Goal: Obtain resource: Obtain resource

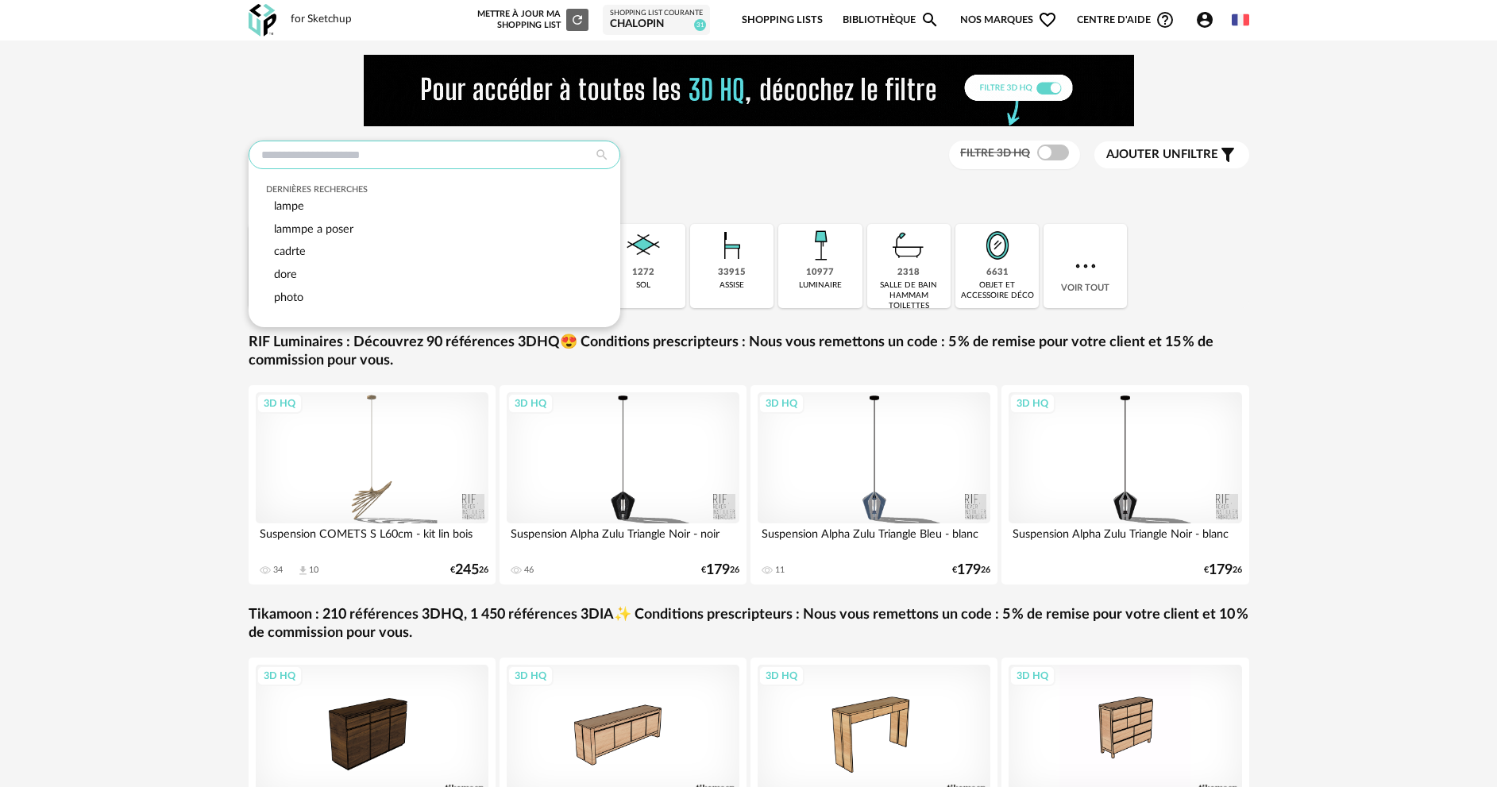
click at [415, 144] on input "text" at bounding box center [435, 155] width 372 height 29
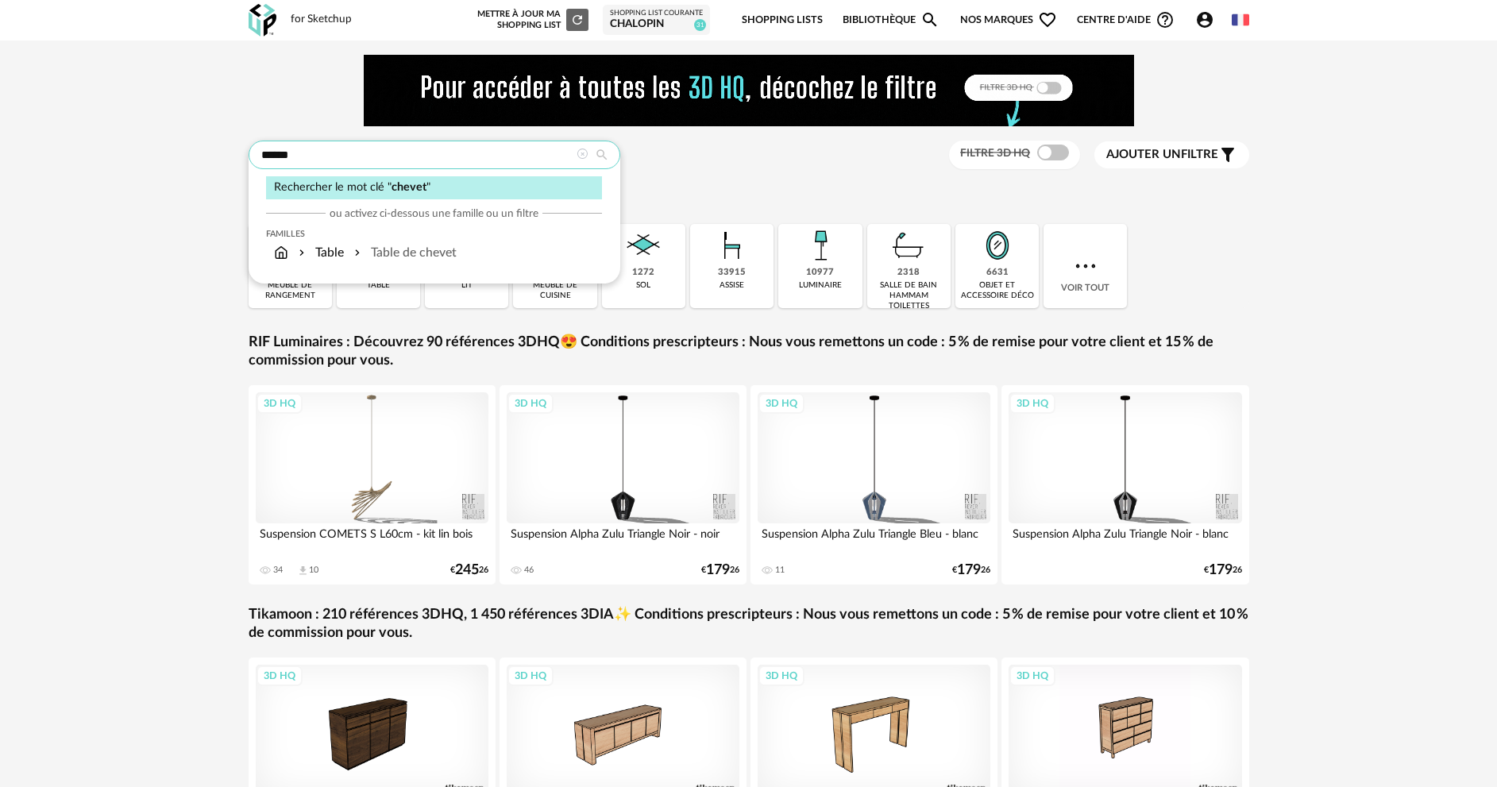
type input "******"
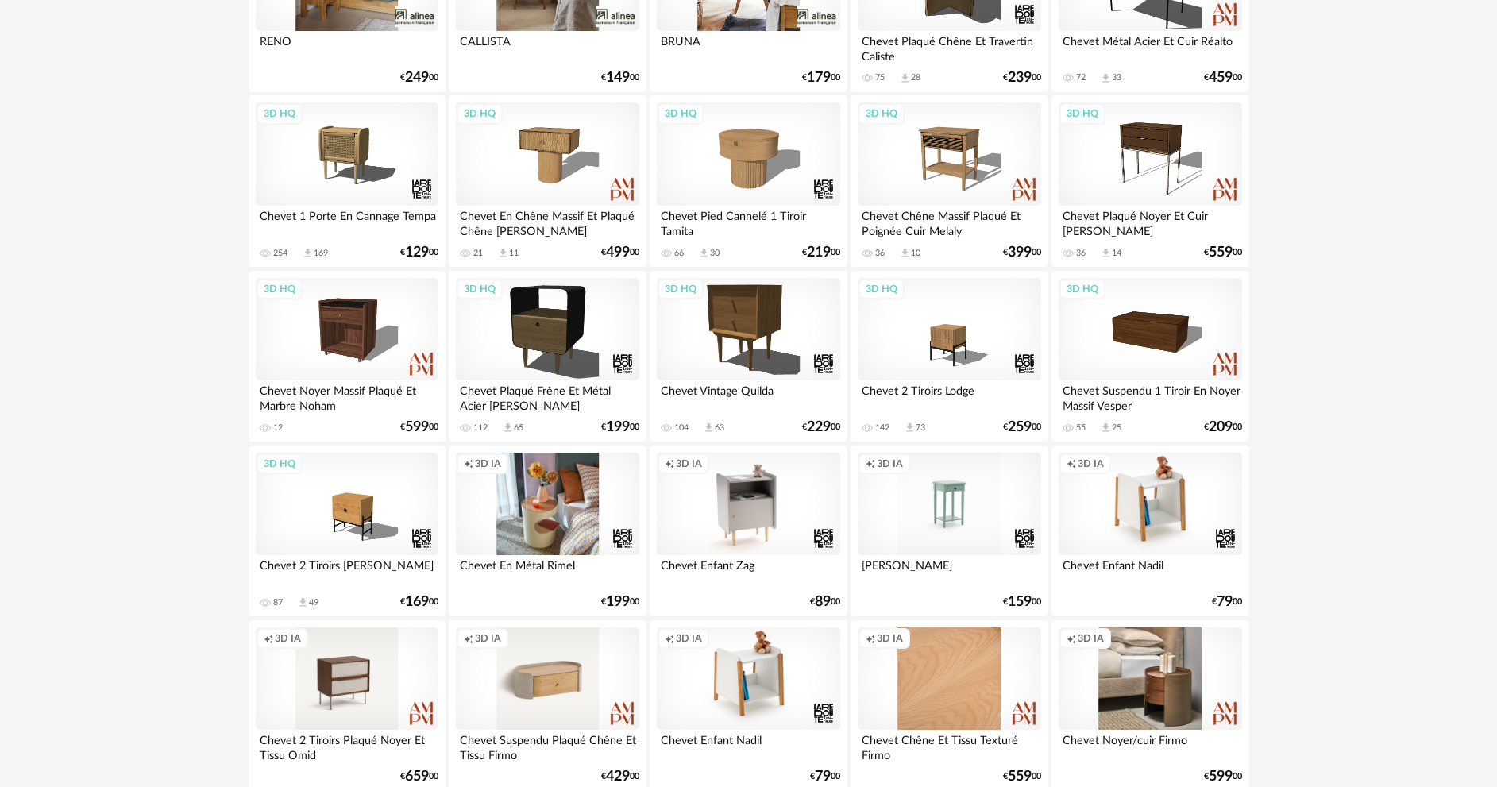
scroll to position [715, 0]
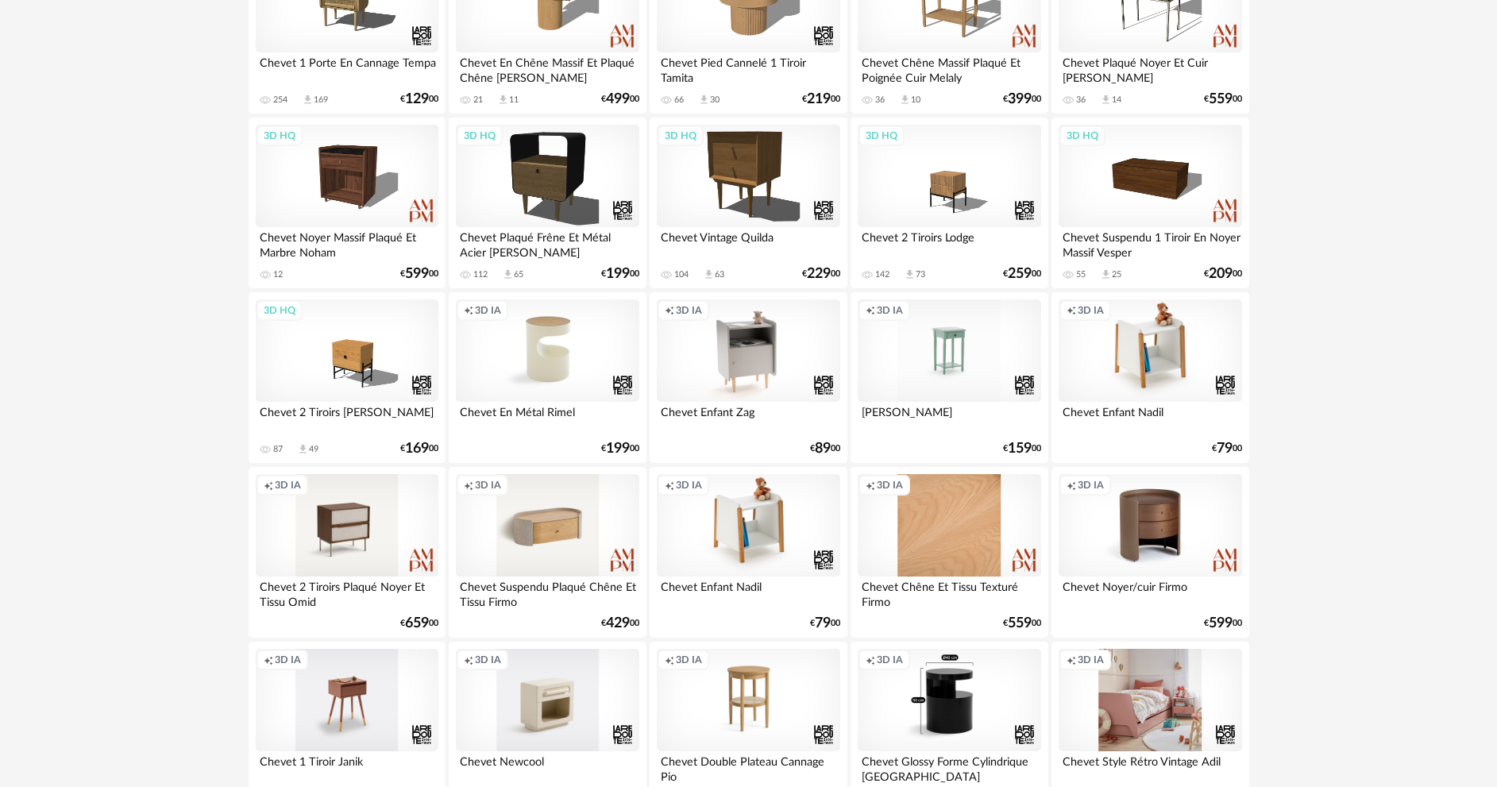
click at [1168, 543] on div "Creation icon 3D IA" at bounding box center [1150, 525] width 183 height 103
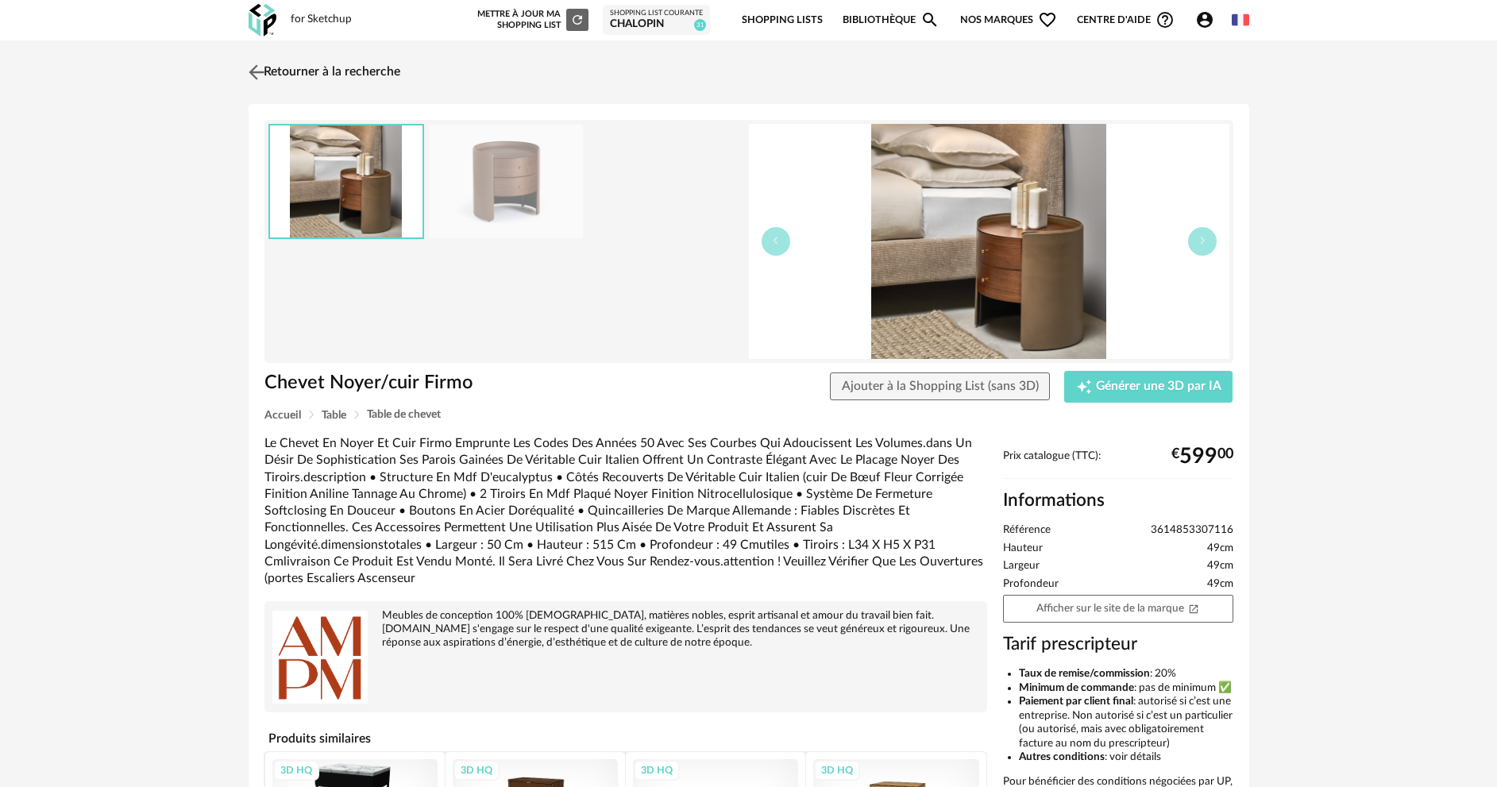
click at [254, 70] on img at bounding box center [256, 71] width 23 height 23
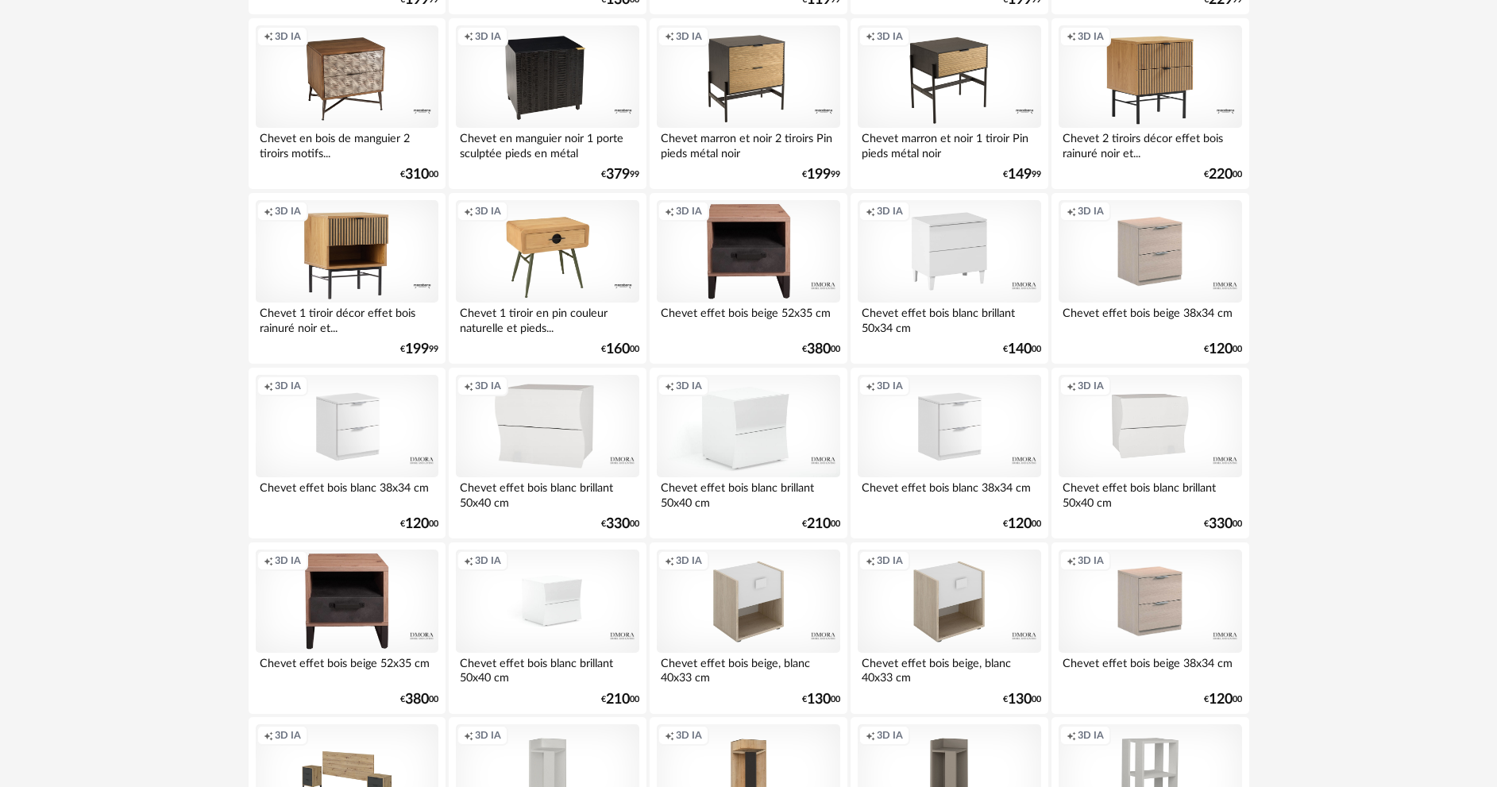
scroll to position [3121, 0]
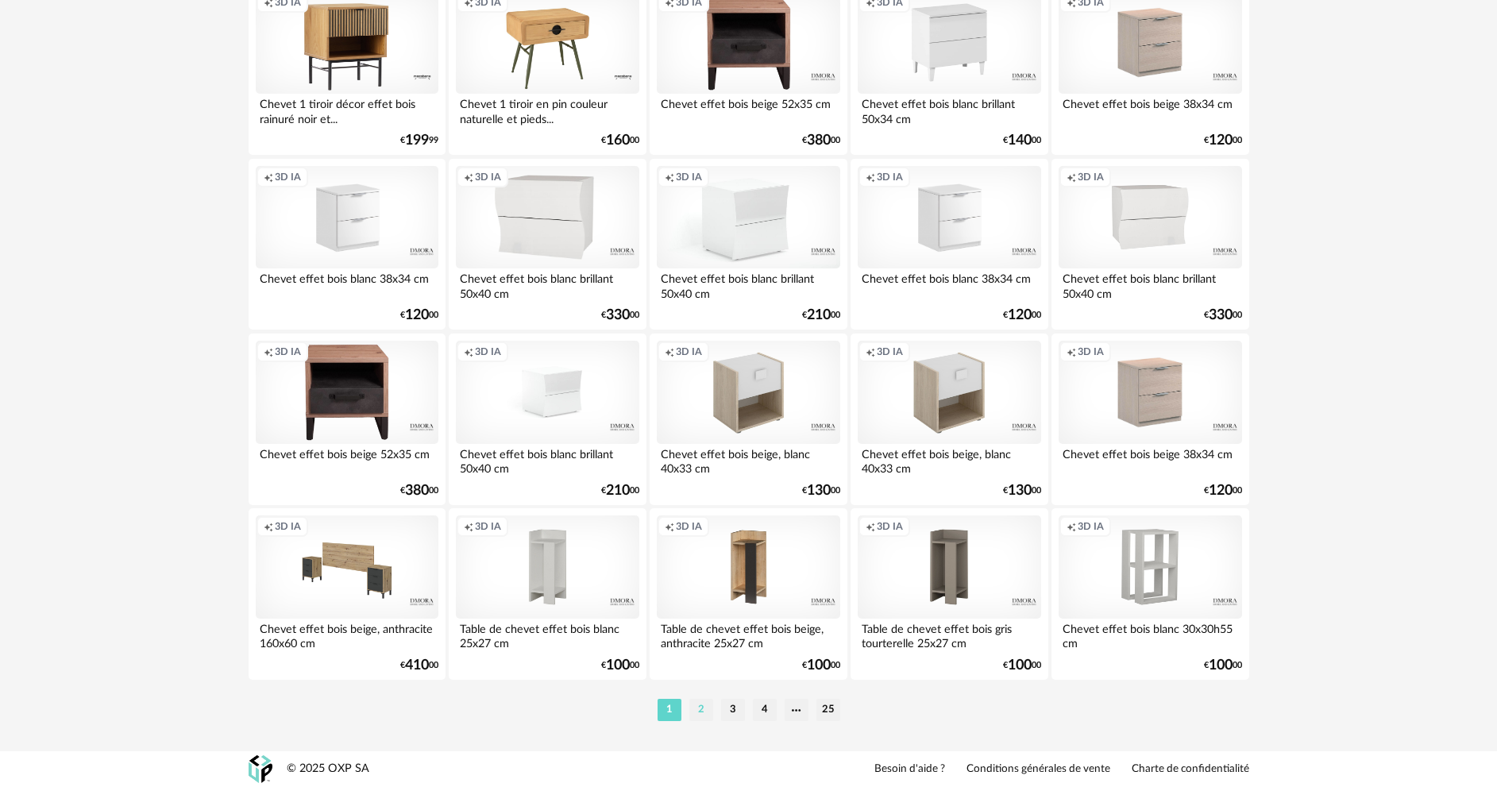
click at [696, 714] on li "2" at bounding box center [701, 710] width 24 height 22
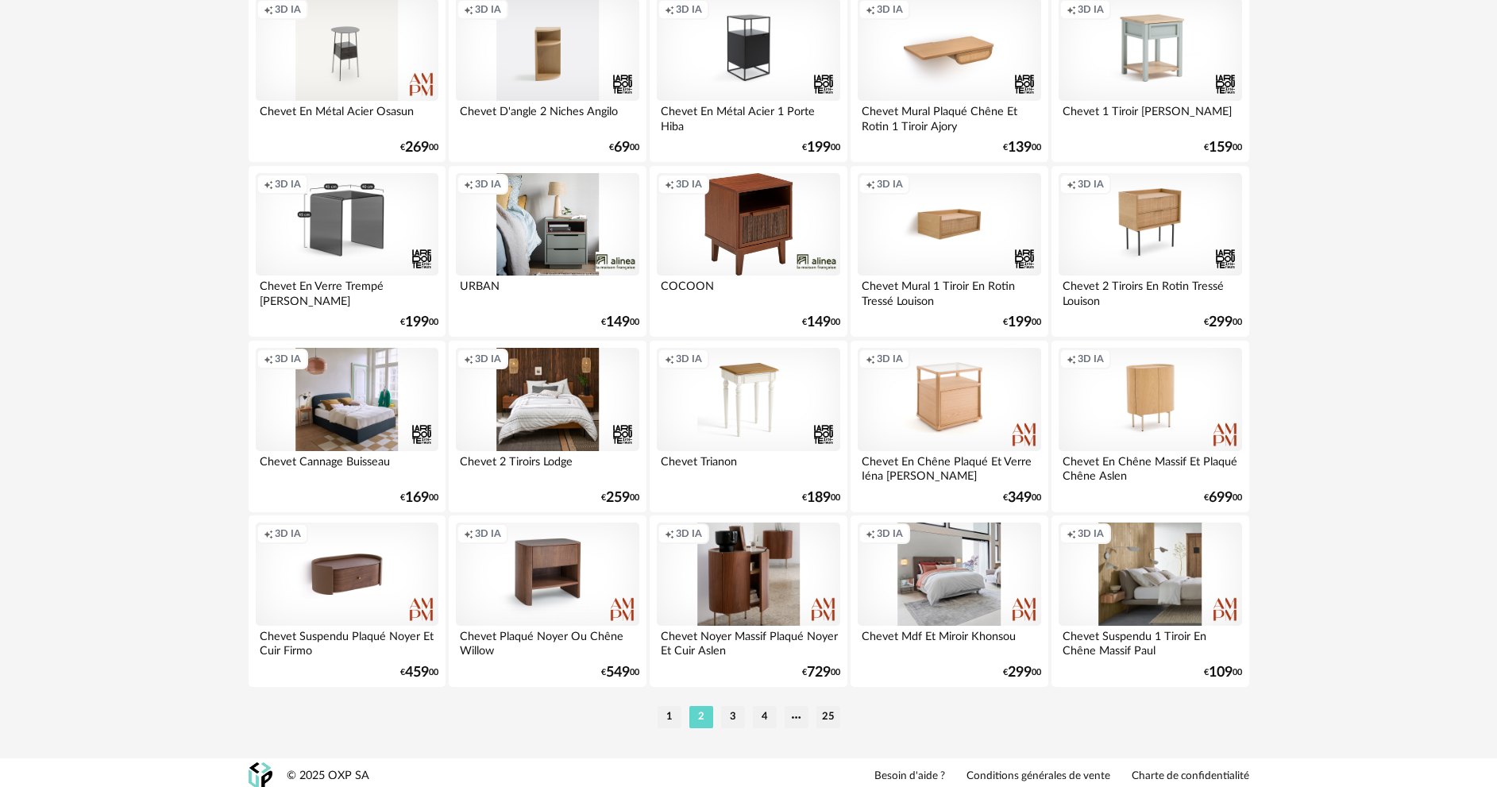
scroll to position [3121, 0]
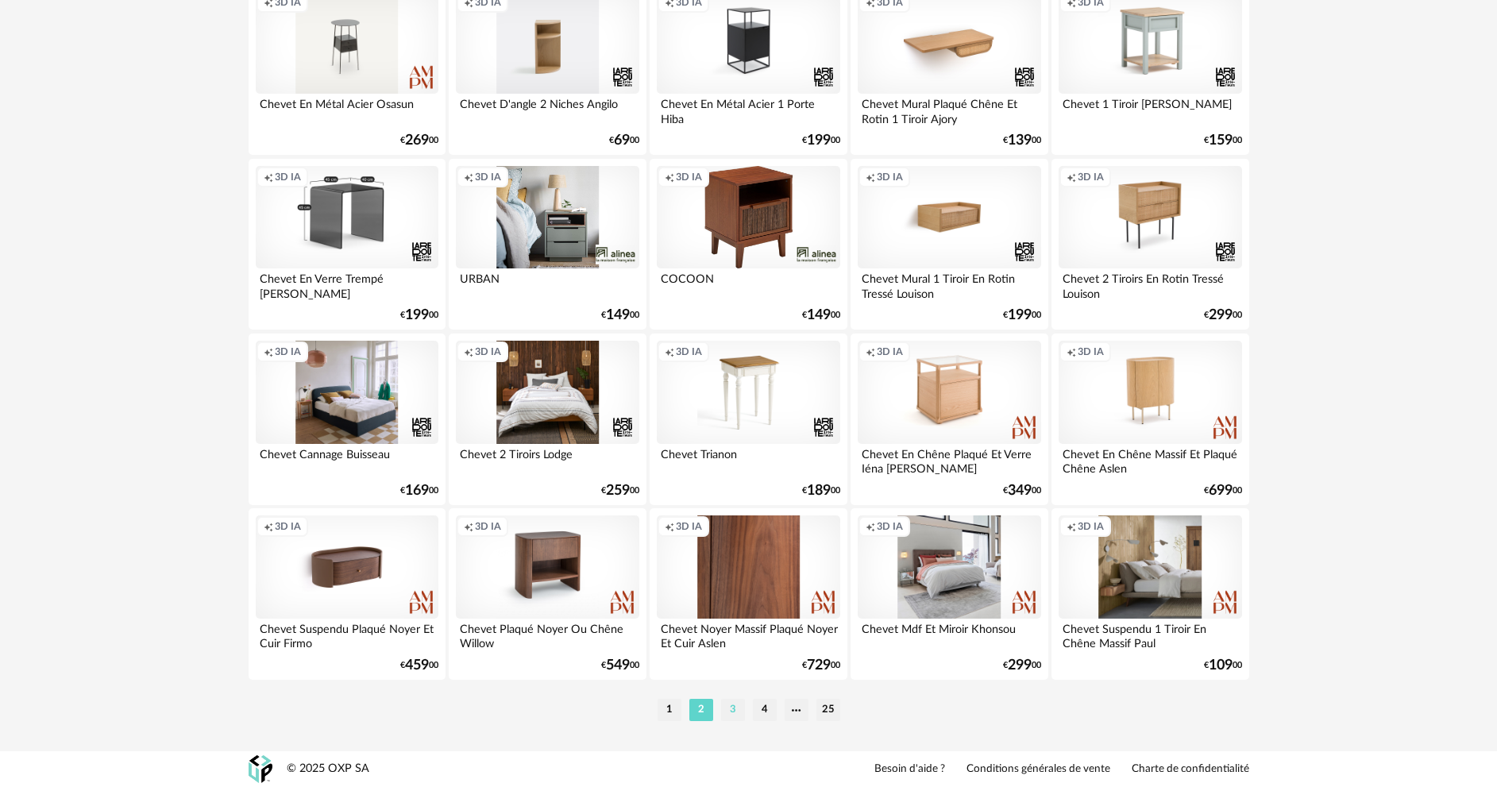
click at [739, 718] on li "3" at bounding box center [733, 710] width 24 height 22
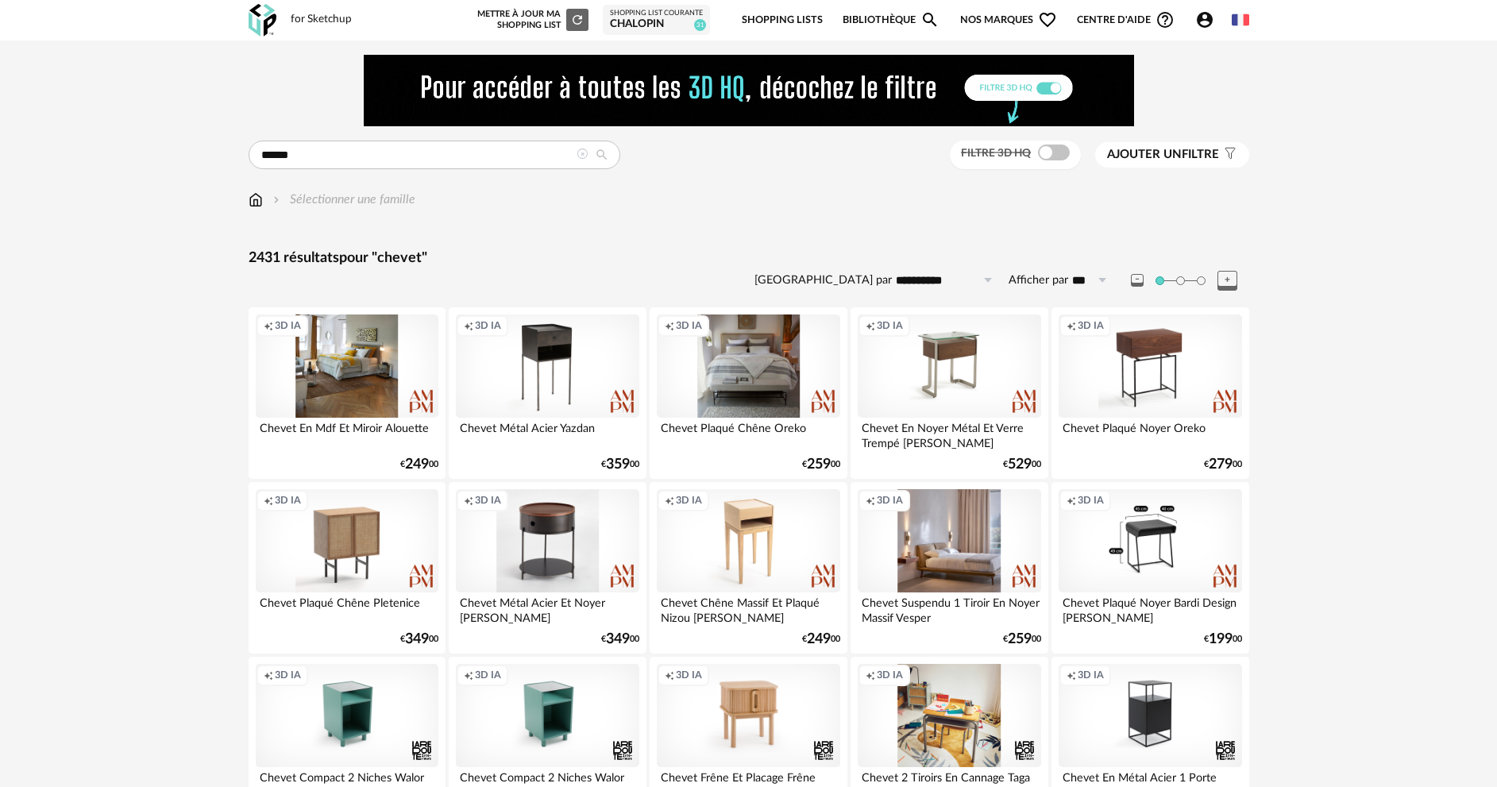
scroll to position [318, 0]
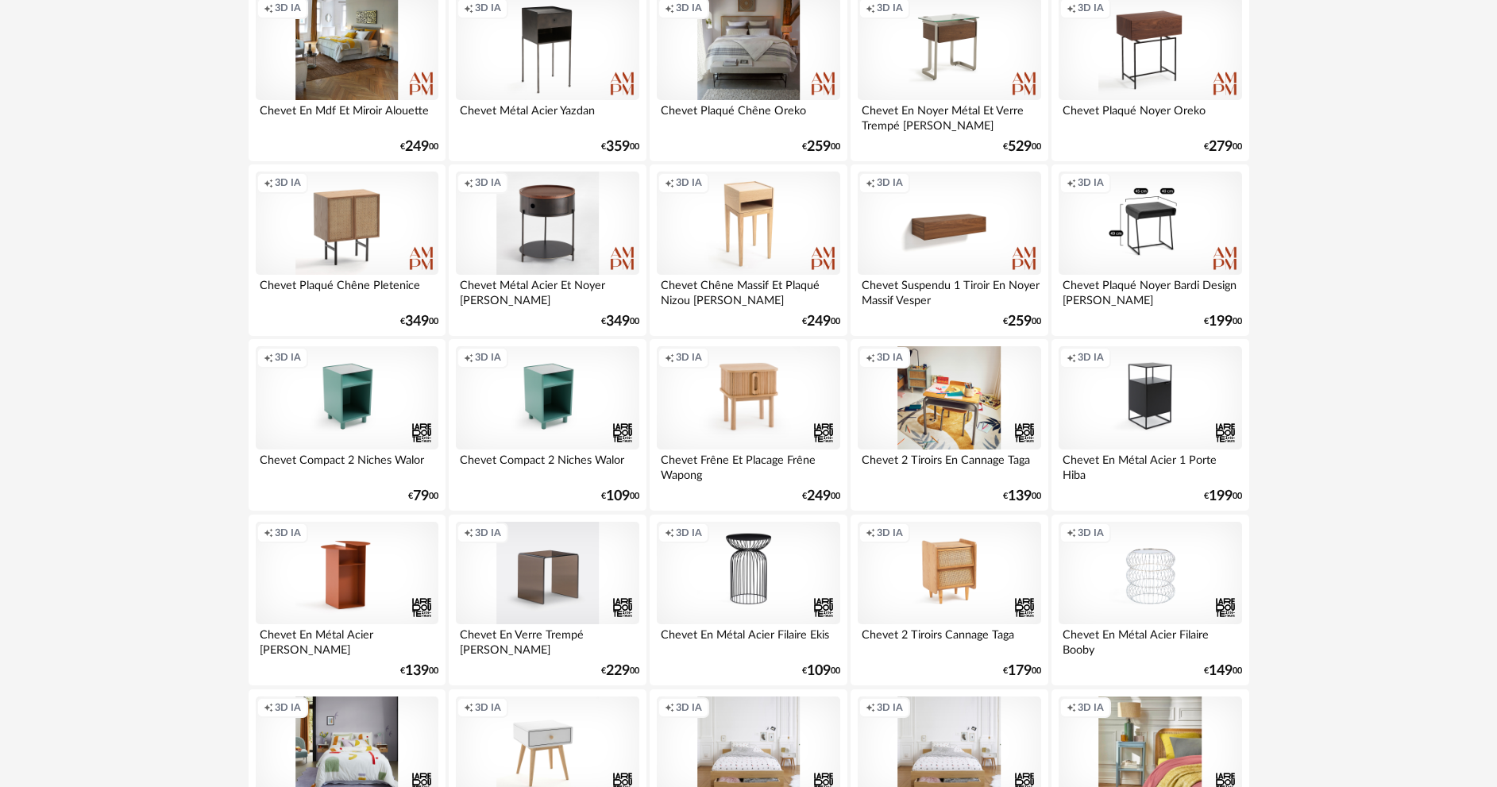
click at [566, 585] on div "Creation icon 3D IA" at bounding box center [547, 573] width 183 height 103
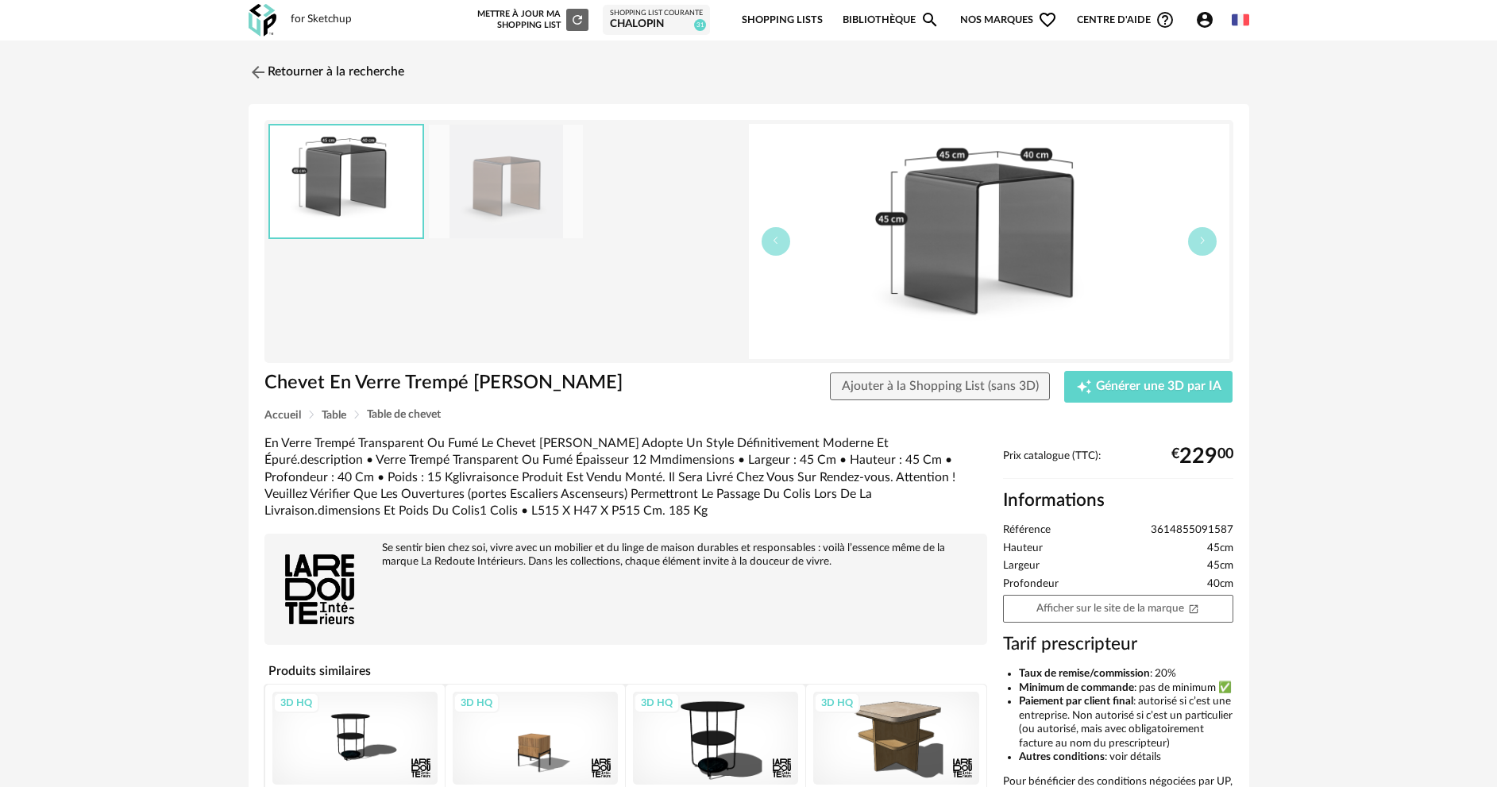
click at [512, 197] on img at bounding box center [506, 182] width 154 height 114
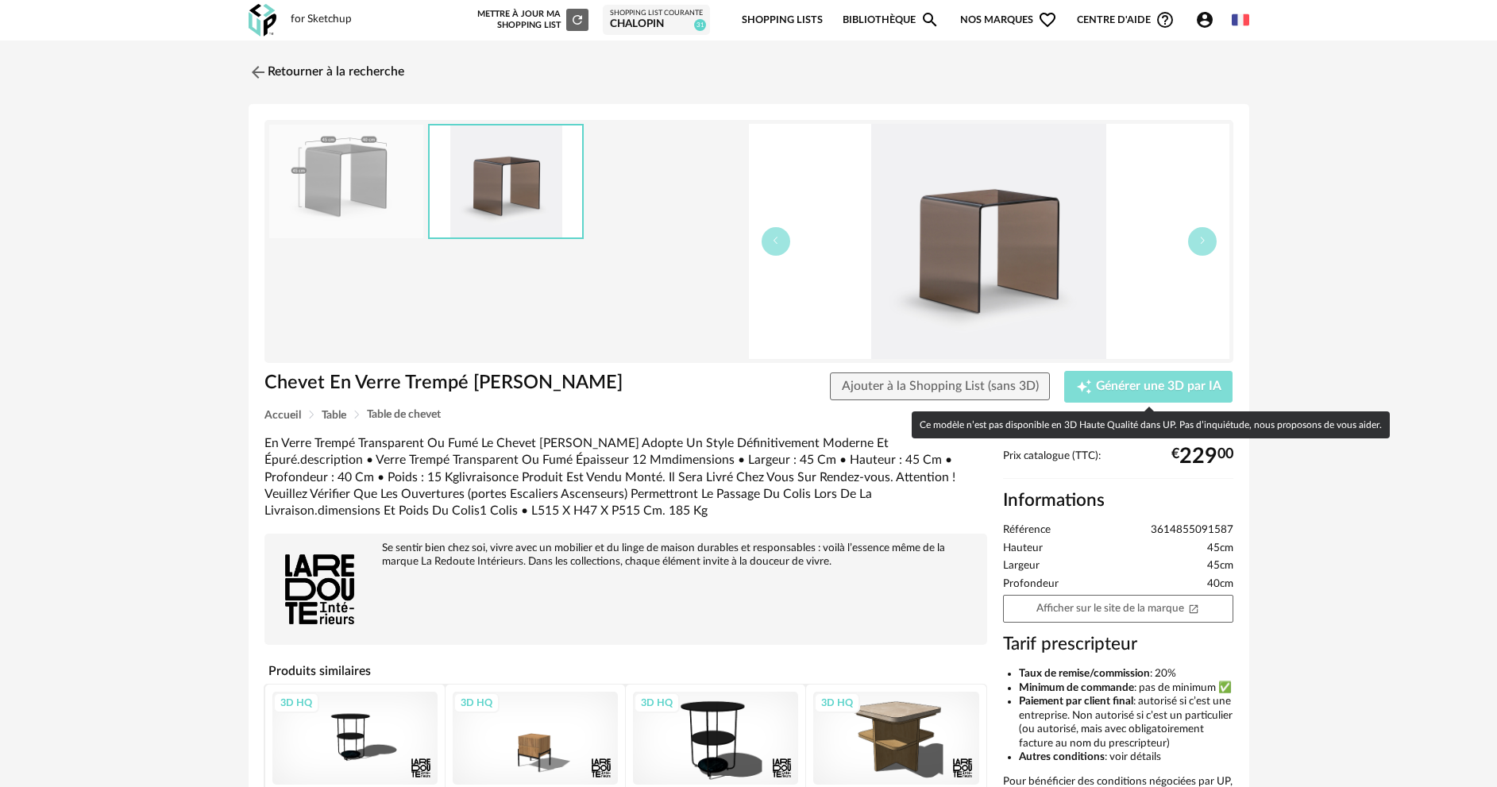
click at [1130, 387] on span "Générer une 3D par IA" at bounding box center [1159, 386] width 126 height 13
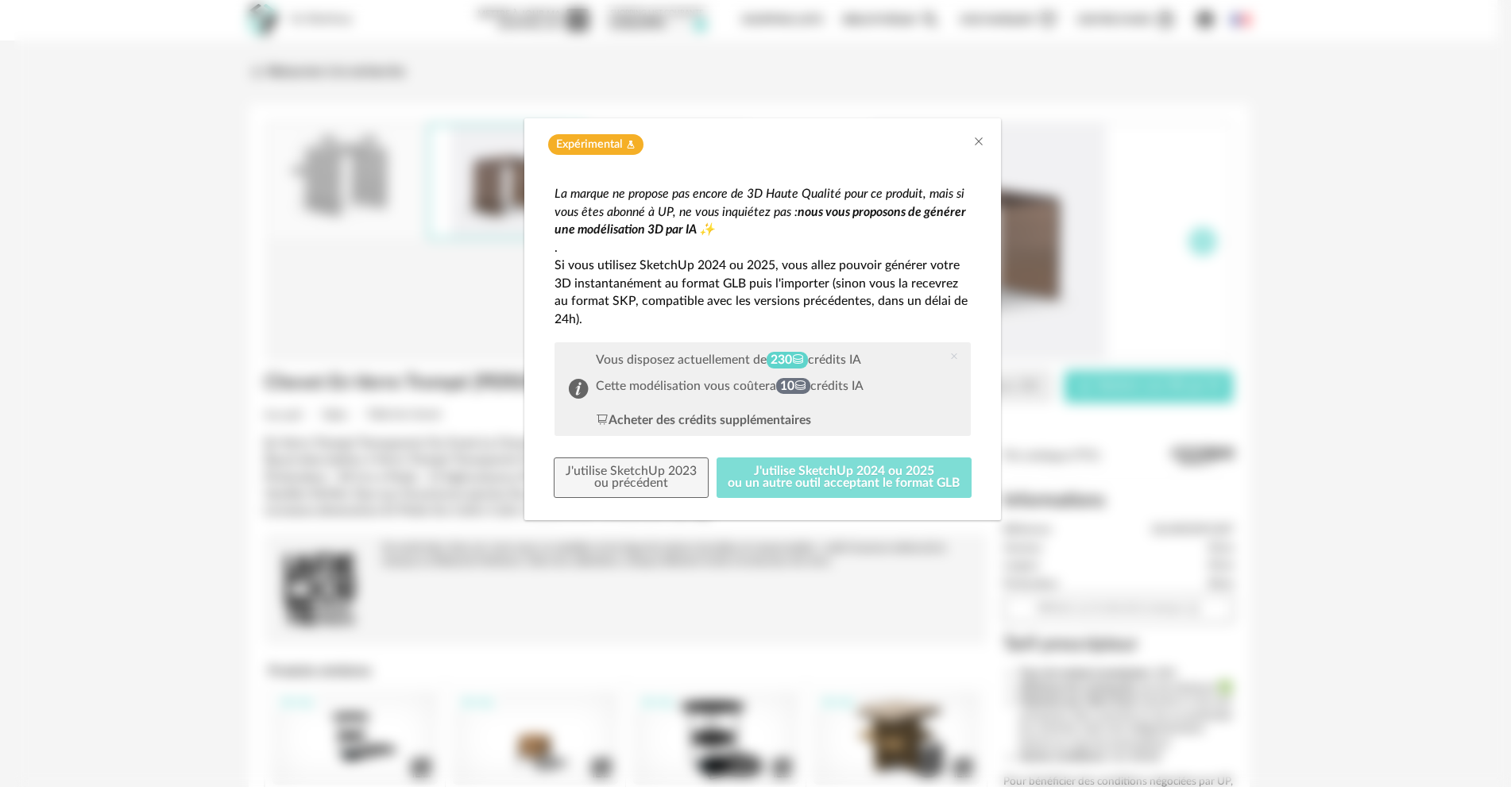
click at [843, 475] on button "J'utilise SketchUp 2024 ou 2025 ou un autre outil acceptant le format GLB" at bounding box center [844, 478] width 256 height 41
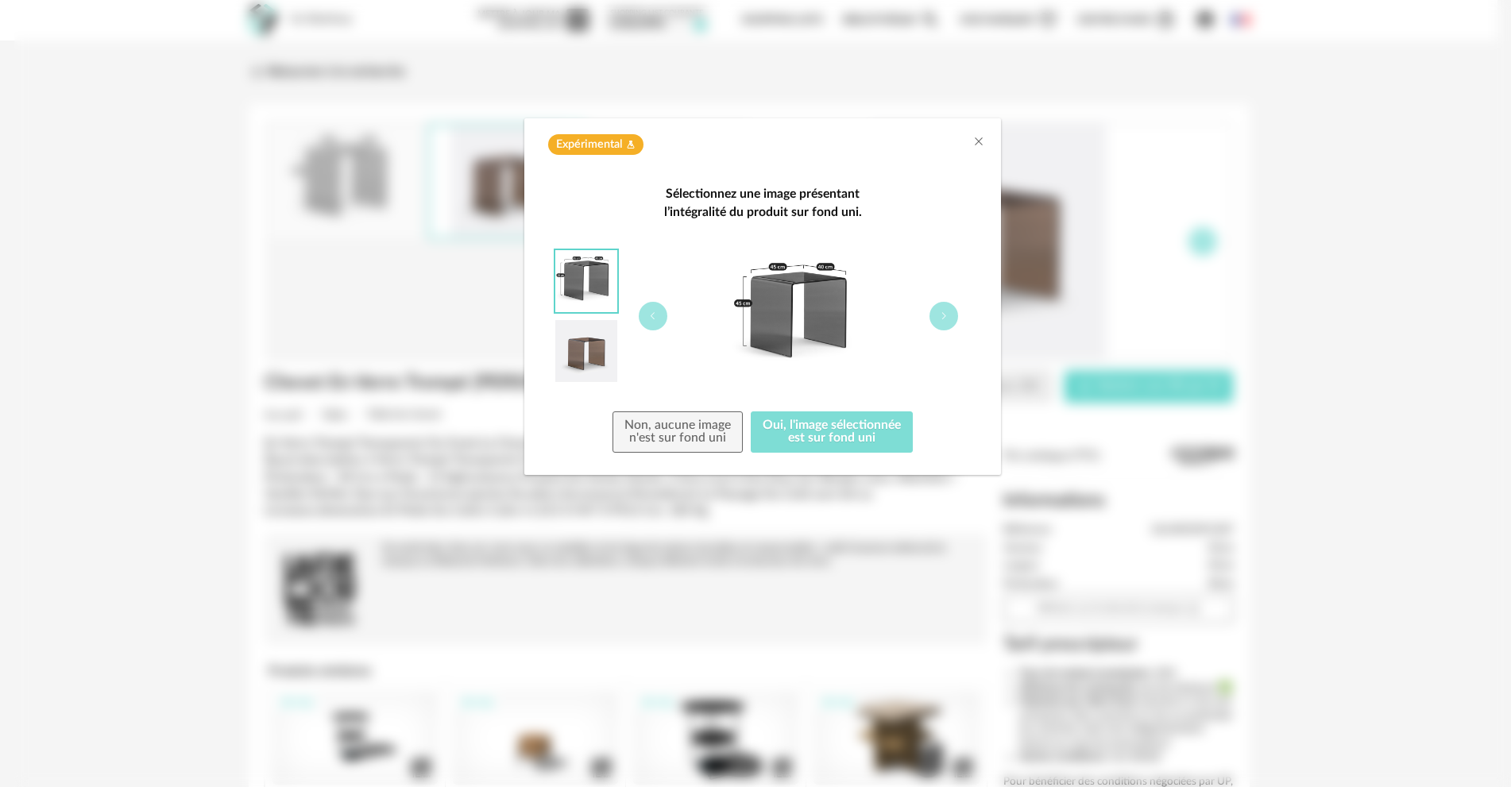
click at [827, 431] on button "Oui, l'image sélectionnée est sur fond uni" at bounding box center [832, 431] width 162 height 41
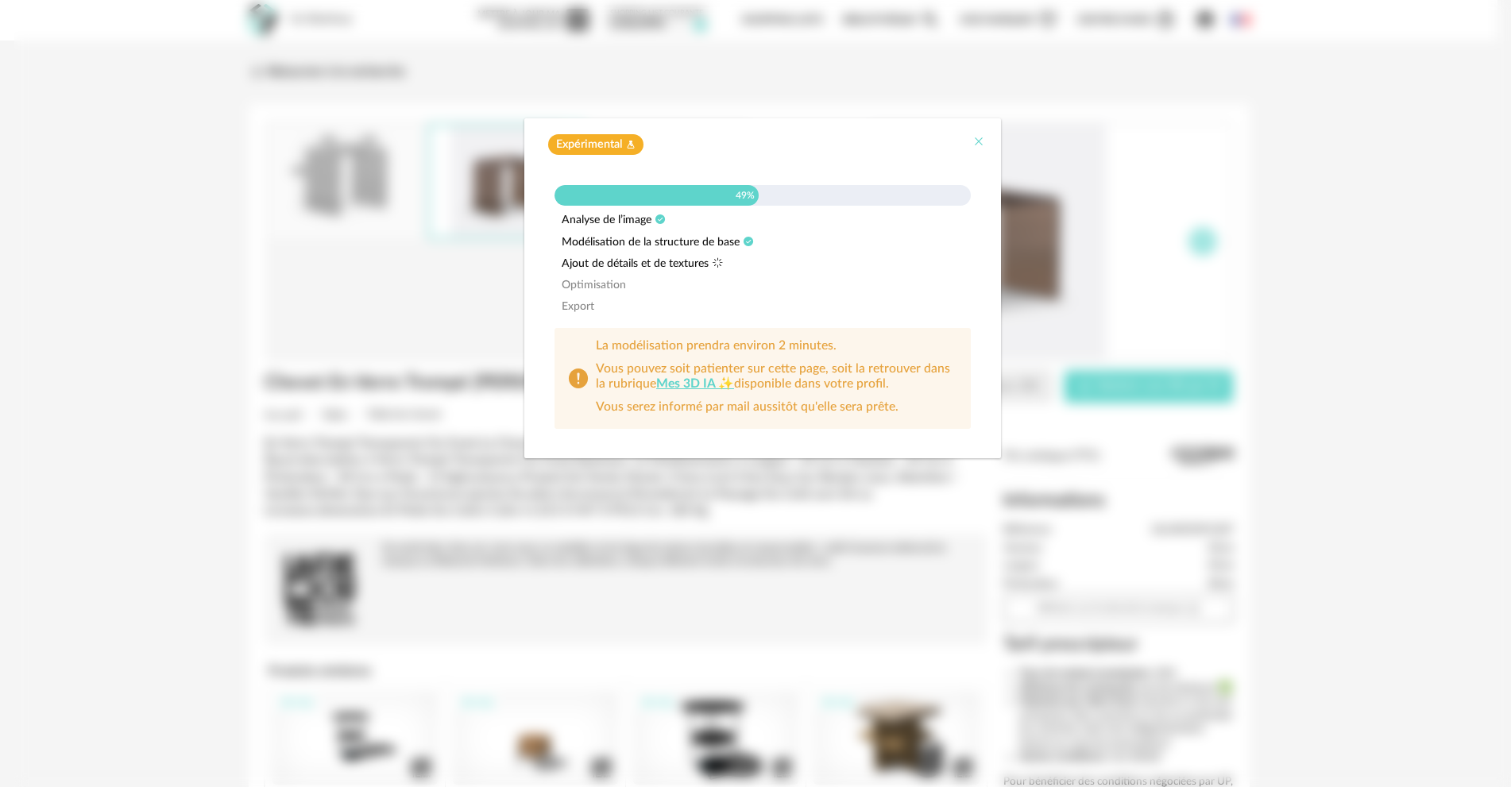
click at [974, 141] on icon "Close" at bounding box center [978, 141] width 13 height 13
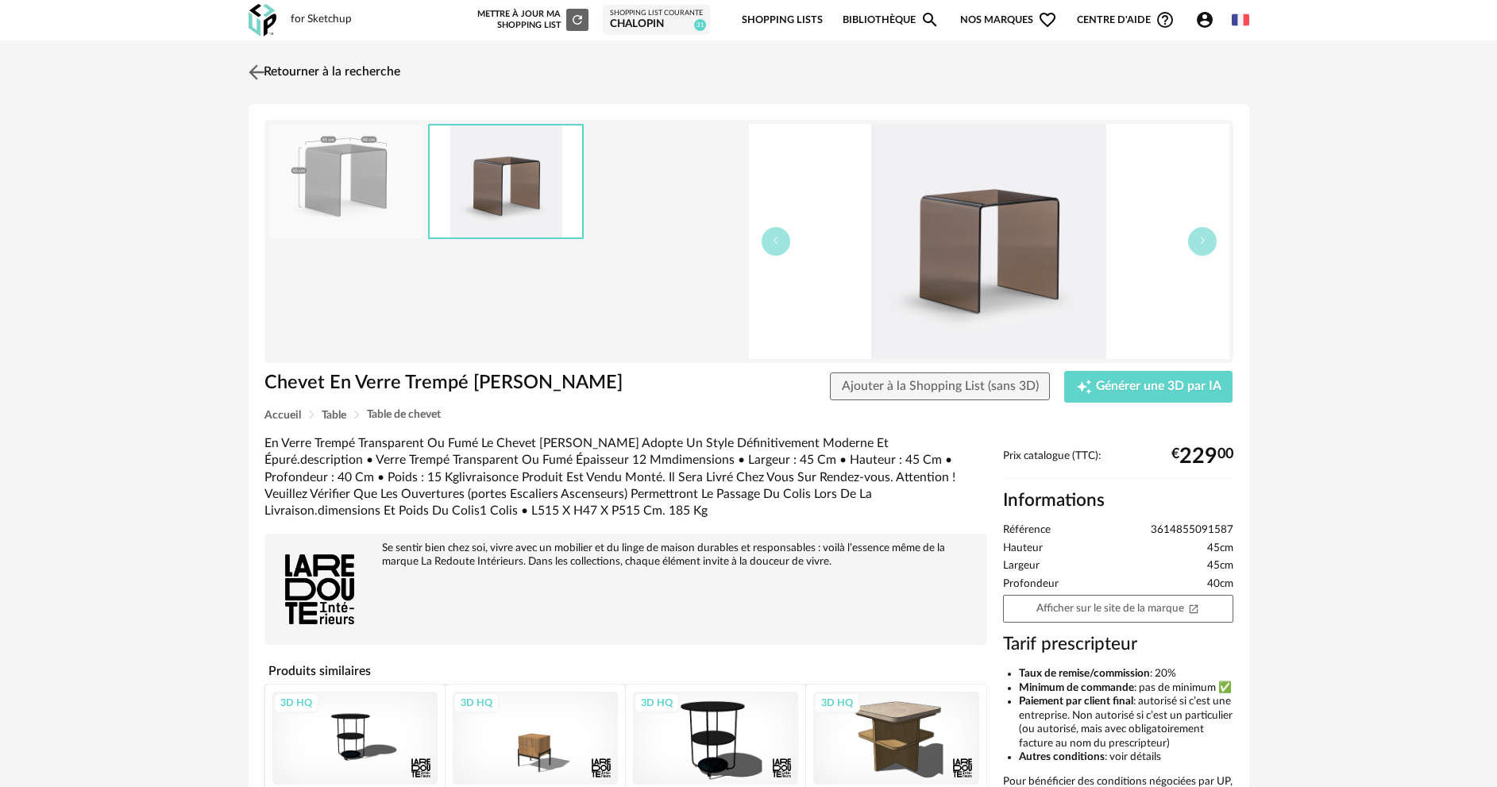
click at [256, 71] on img at bounding box center [256, 71] width 23 height 23
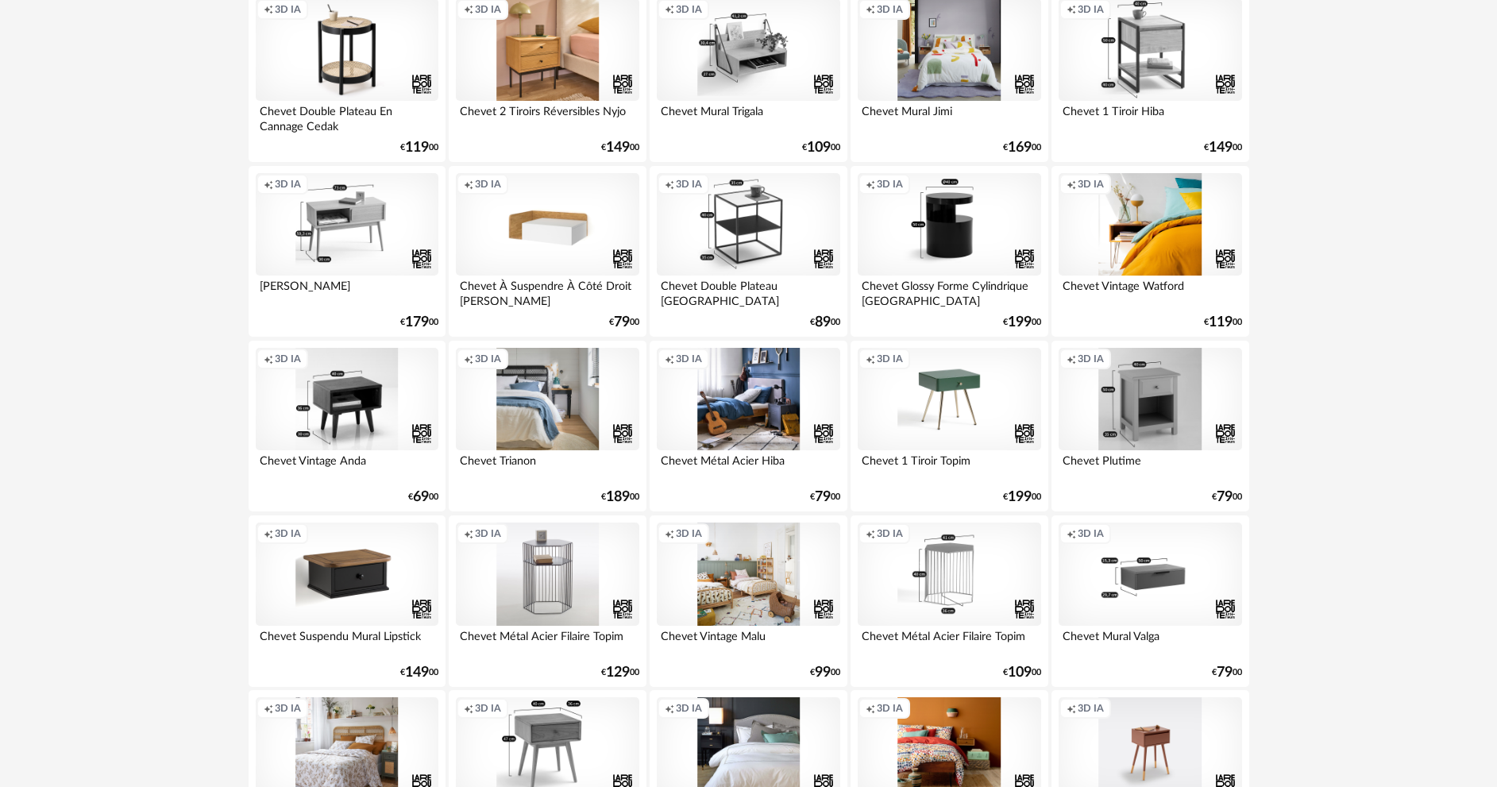
scroll to position [3121, 0]
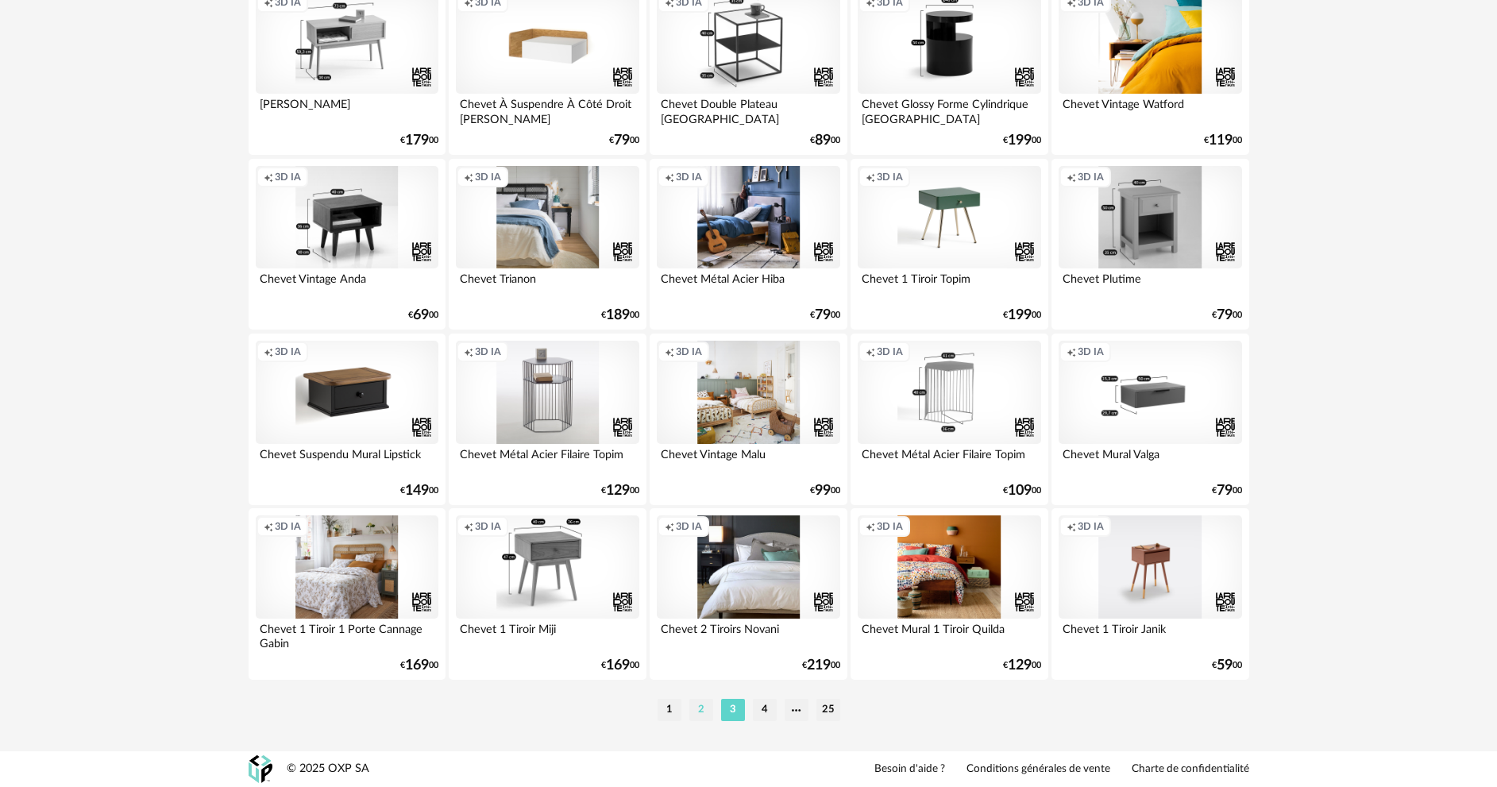
click at [691, 711] on li "2" at bounding box center [701, 710] width 24 height 22
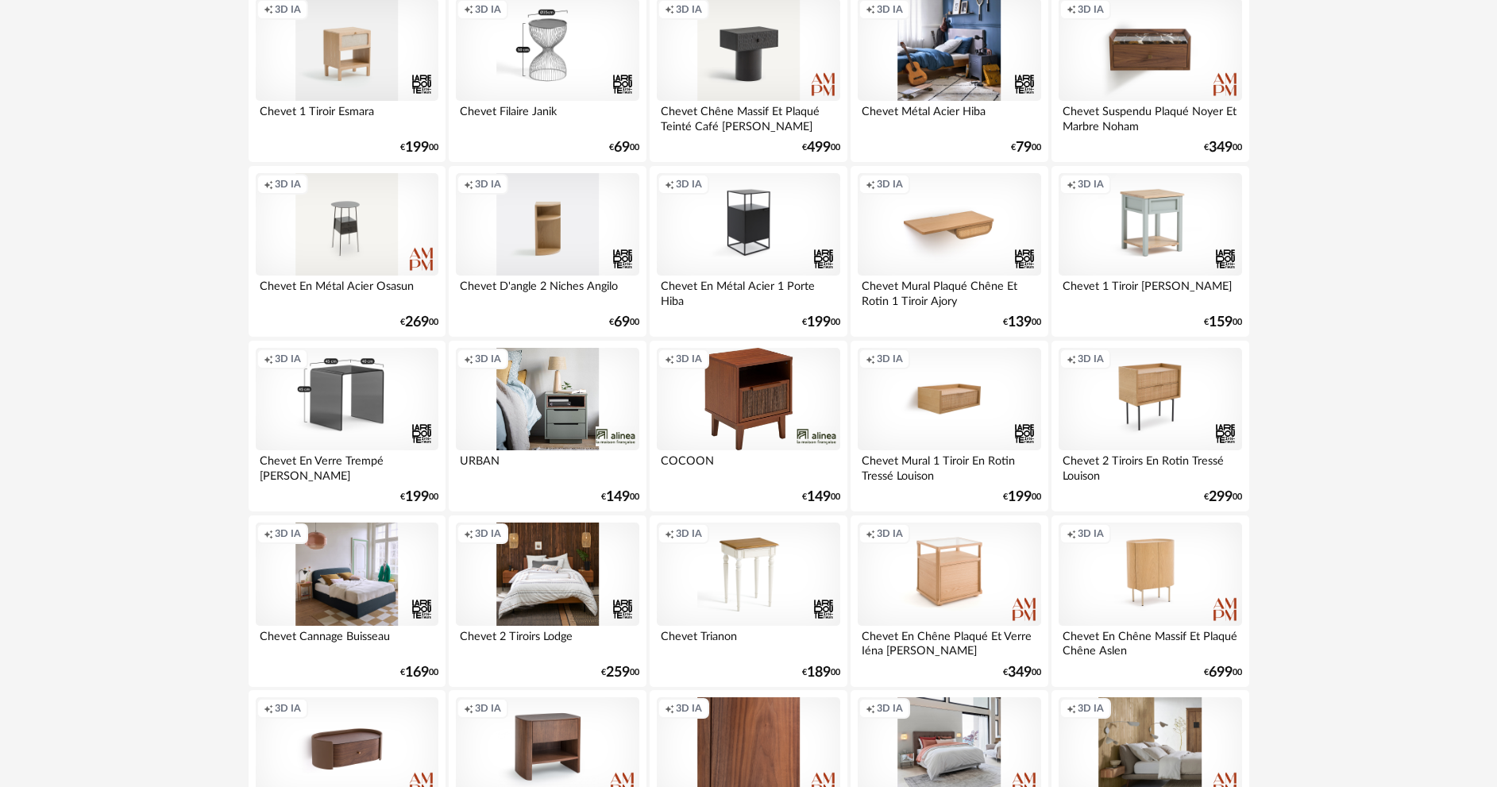
scroll to position [3121, 0]
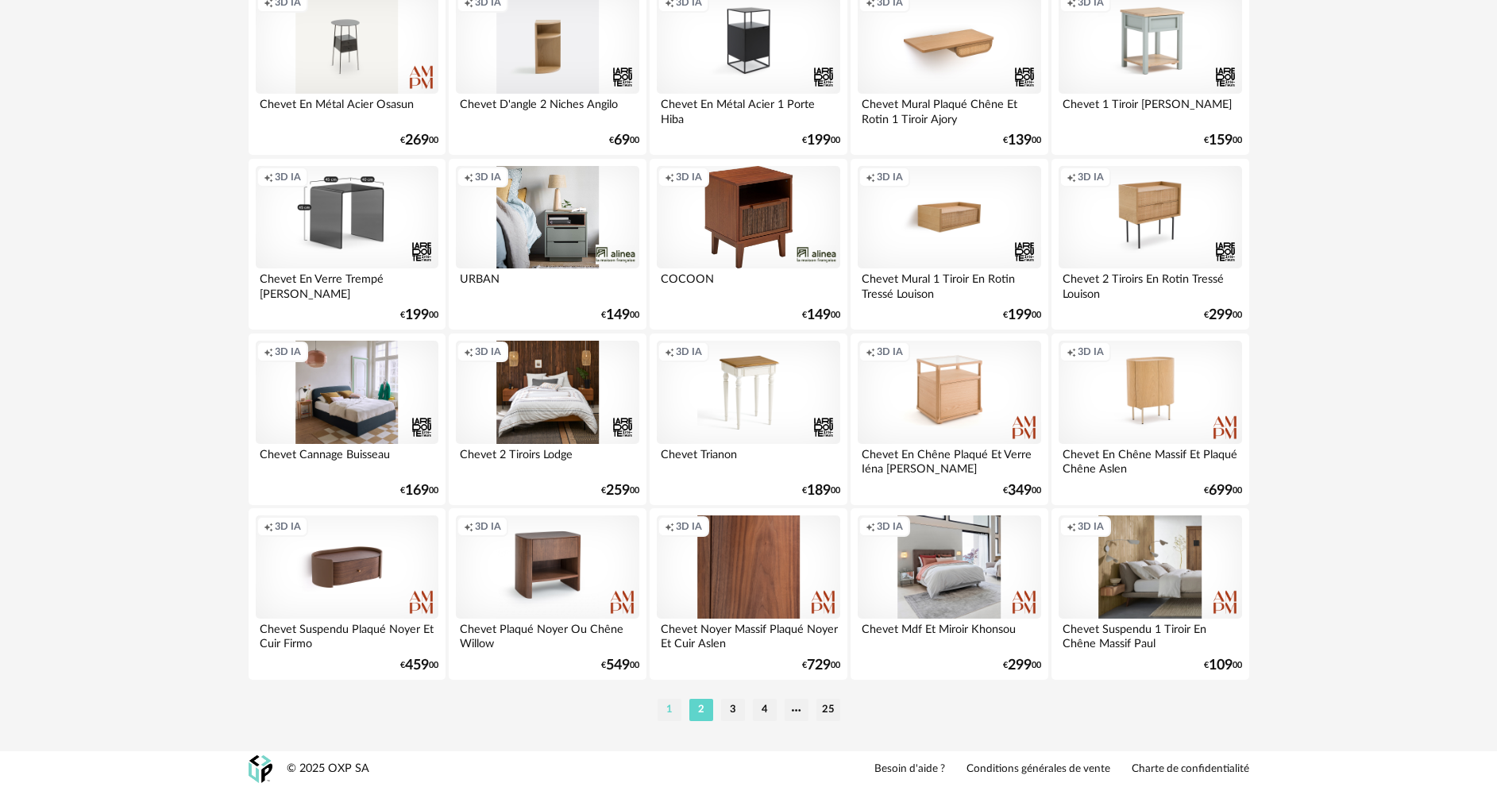
click at [663, 713] on li "1" at bounding box center [670, 710] width 24 height 22
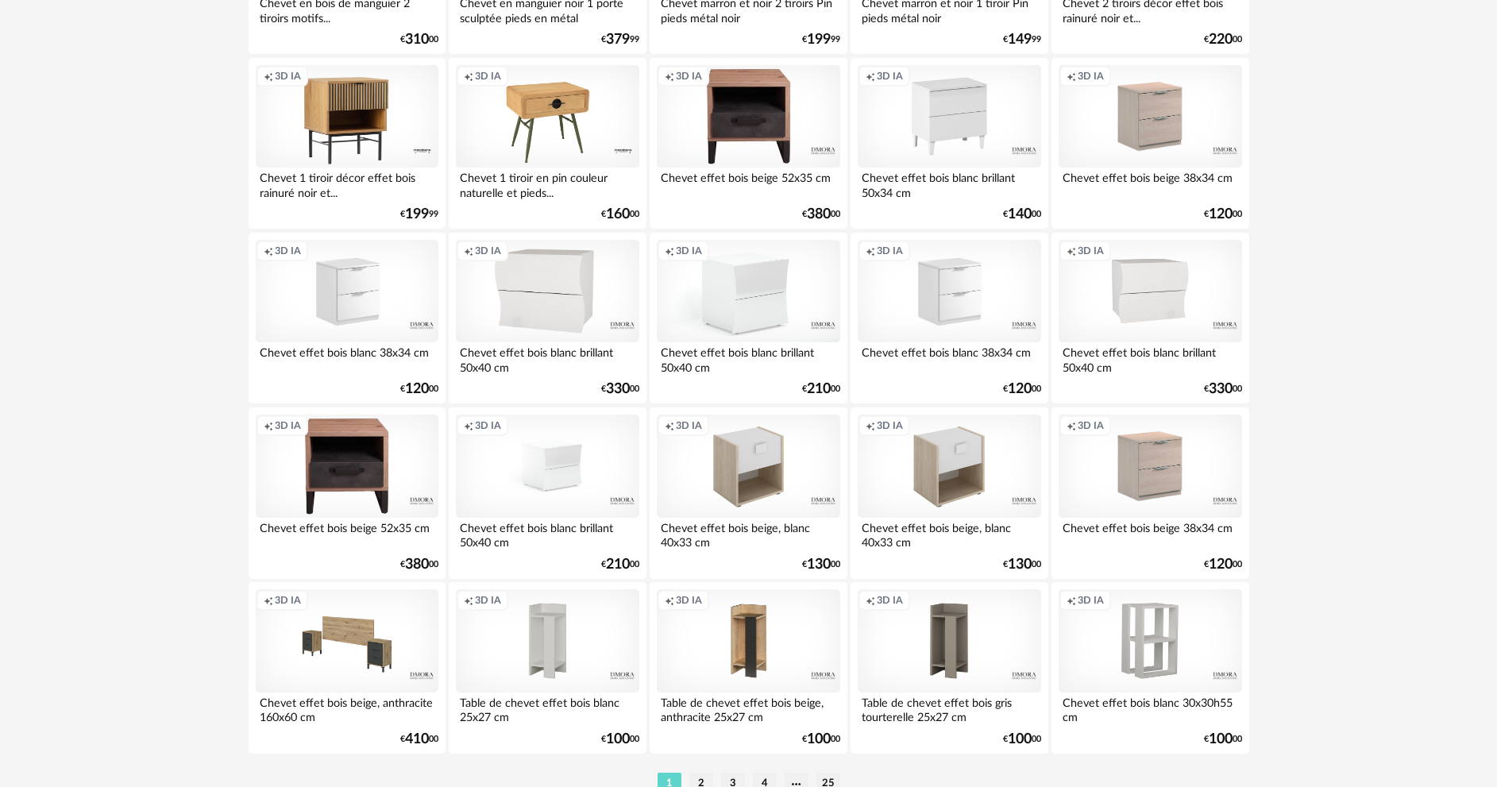
scroll to position [3121, 0]
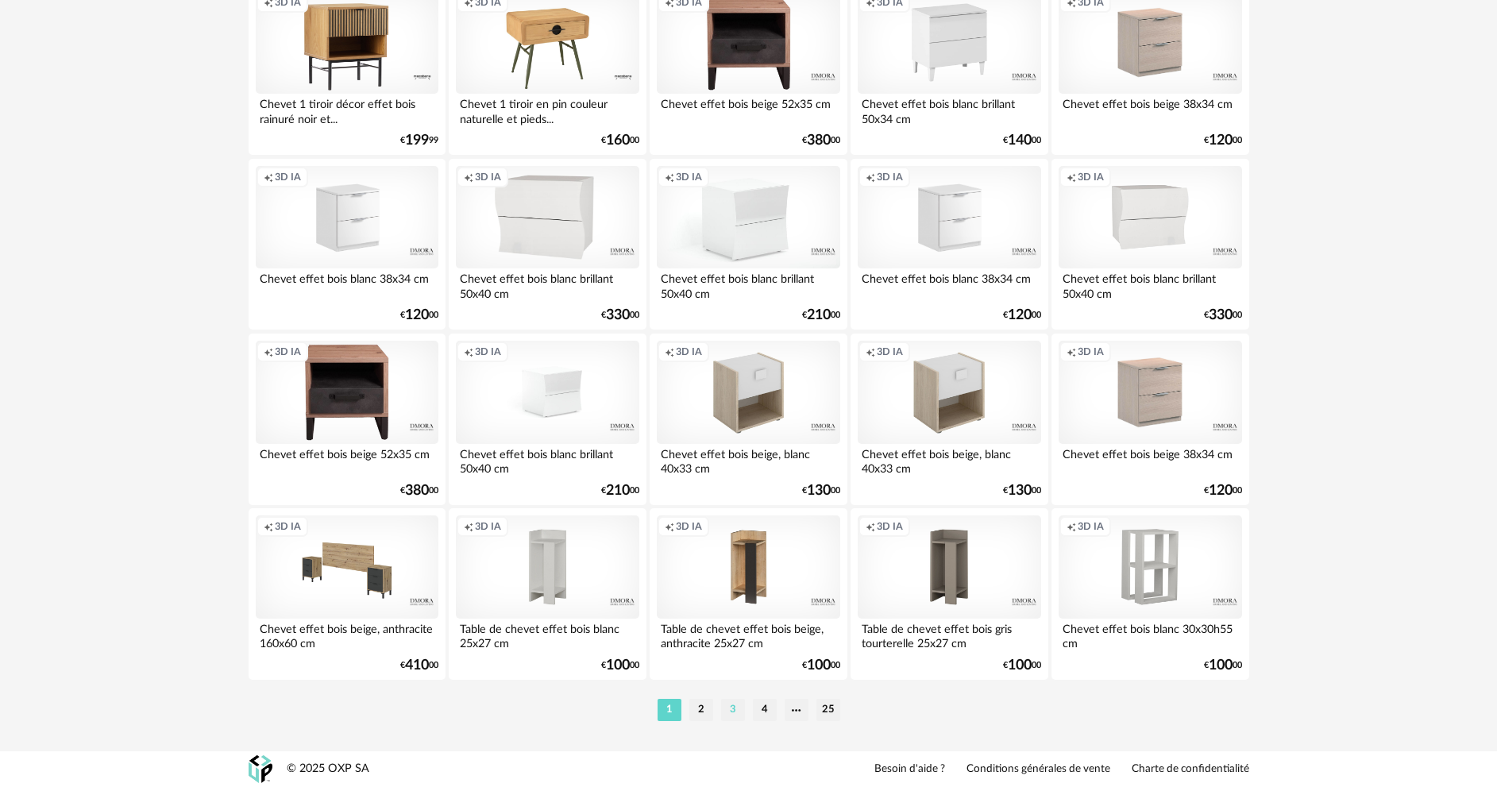
click at [732, 702] on li "3" at bounding box center [733, 710] width 24 height 22
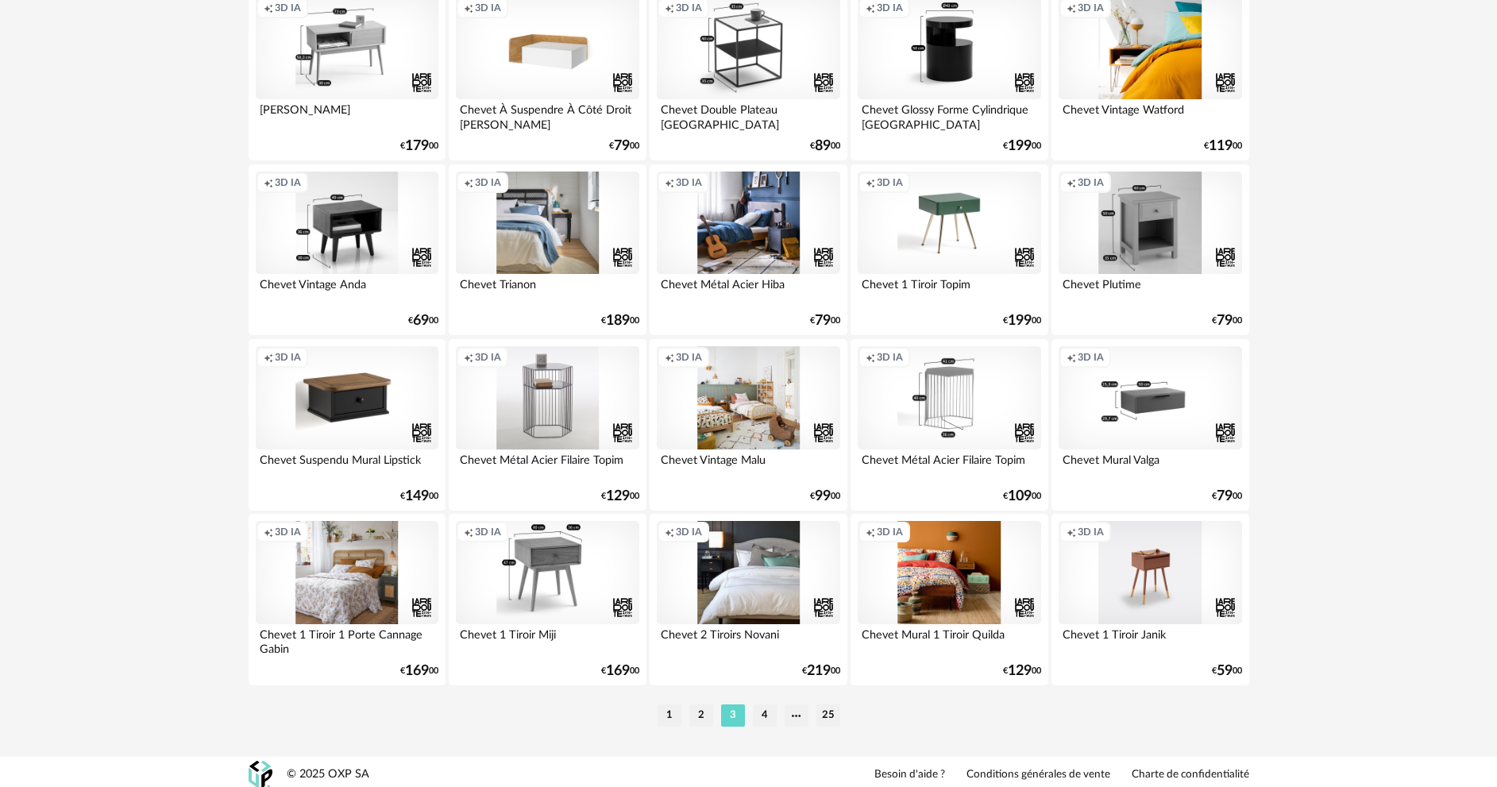
scroll to position [3121, 0]
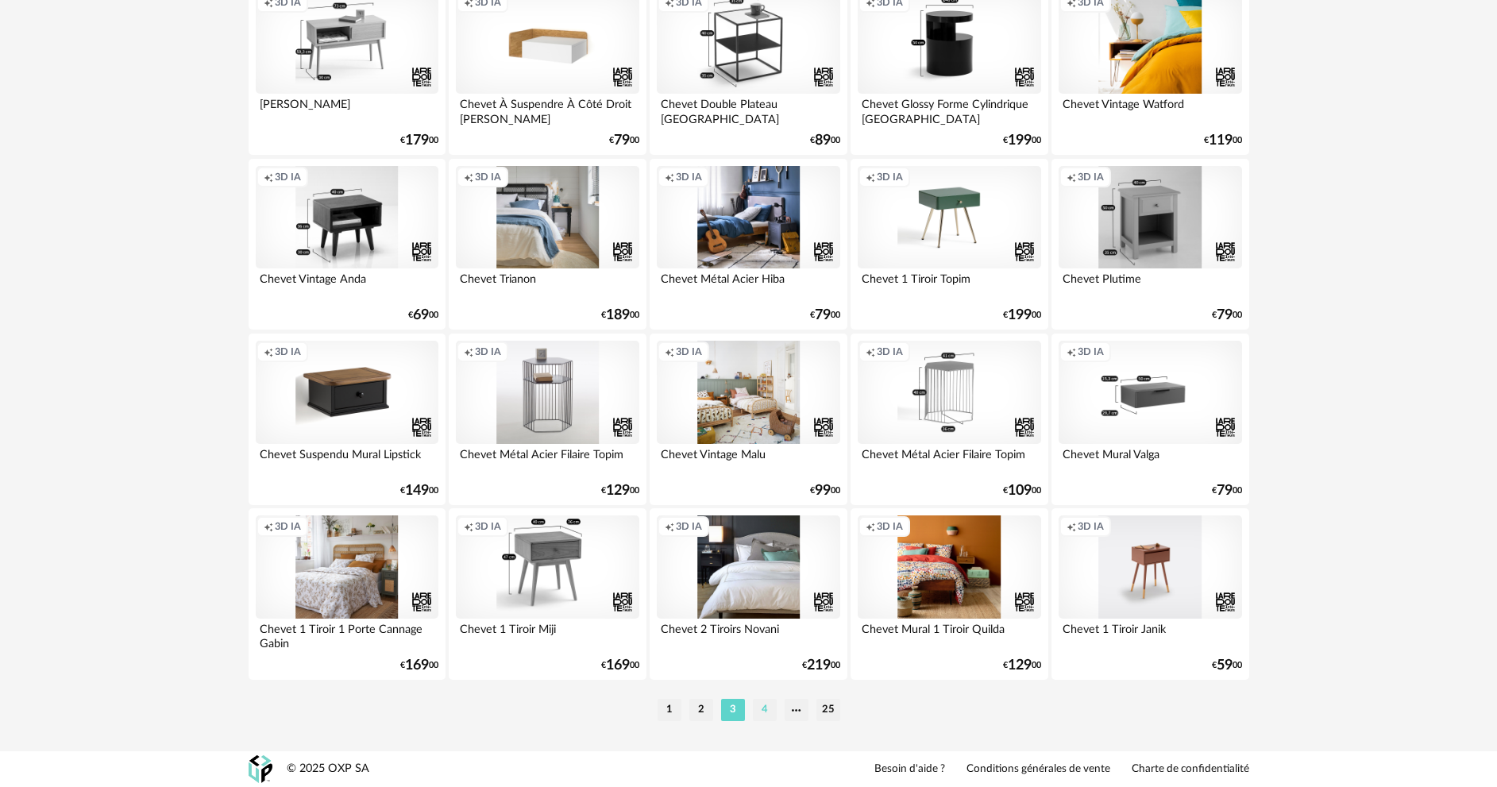
click at [759, 709] on li "4" at bounding box center [765, 710] width 24 height 22
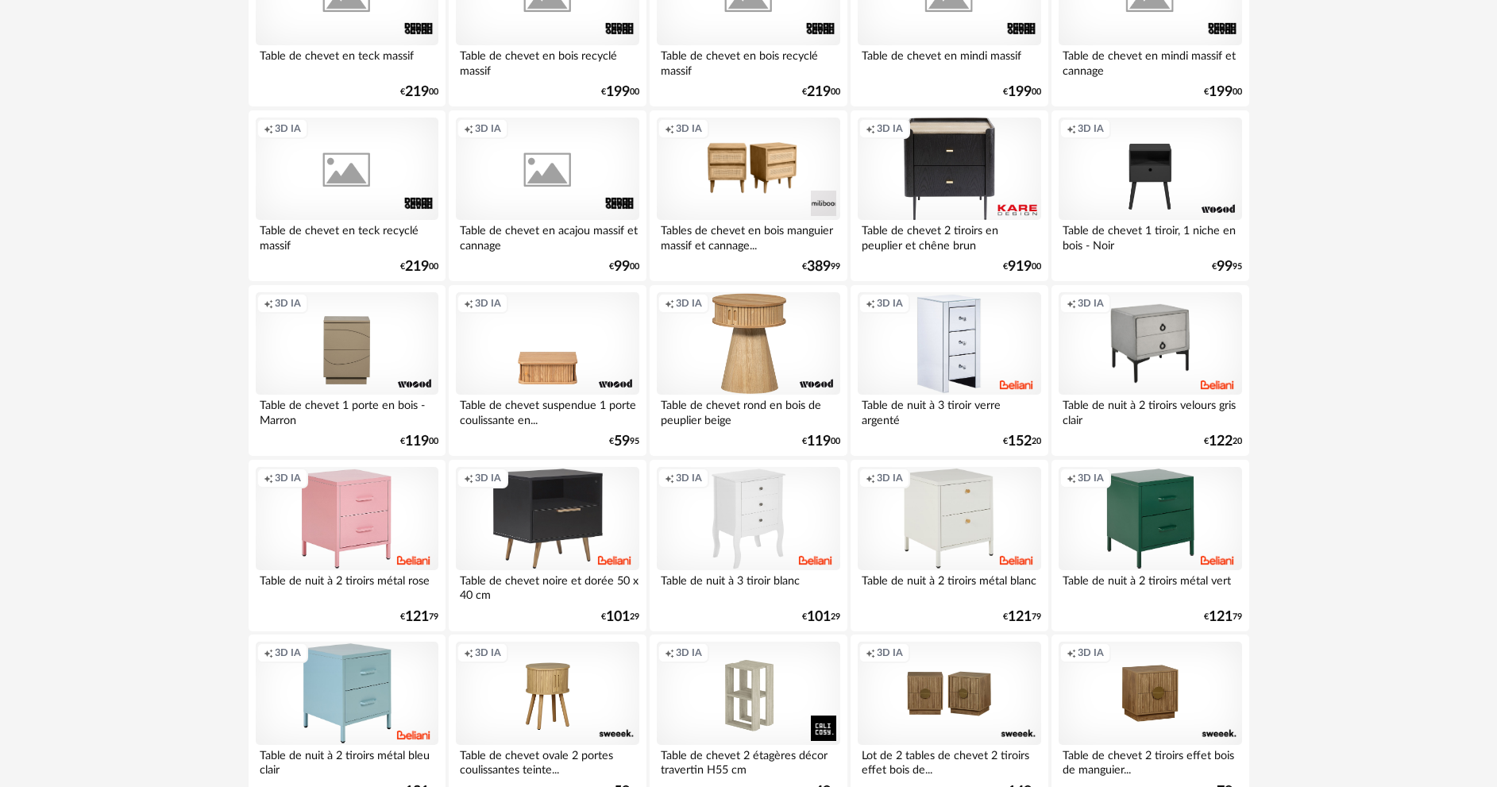
scroll to position [3121, 0]
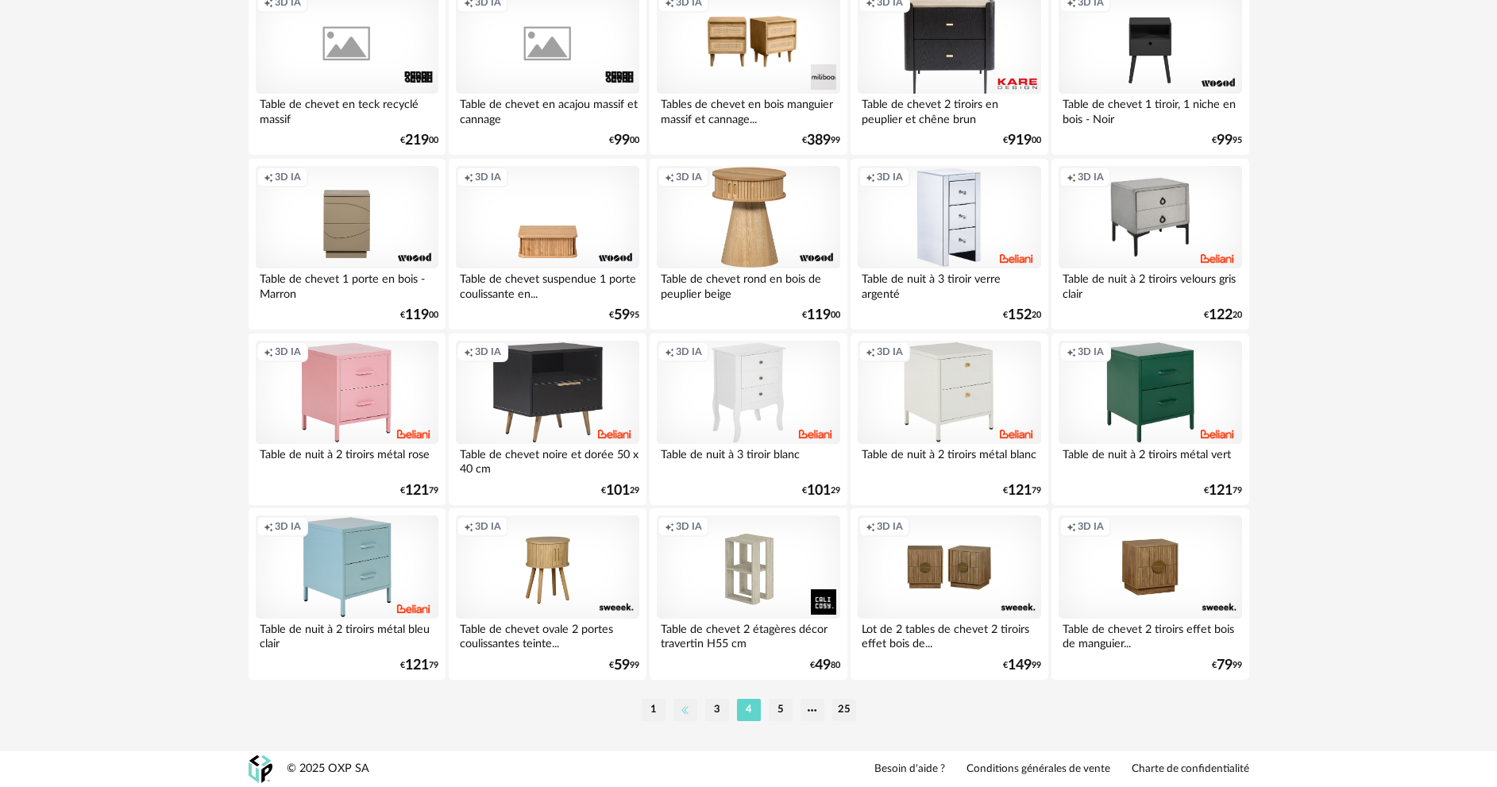
click at [691, 709] on li at bounding box center [686, 710] width 24 height 22
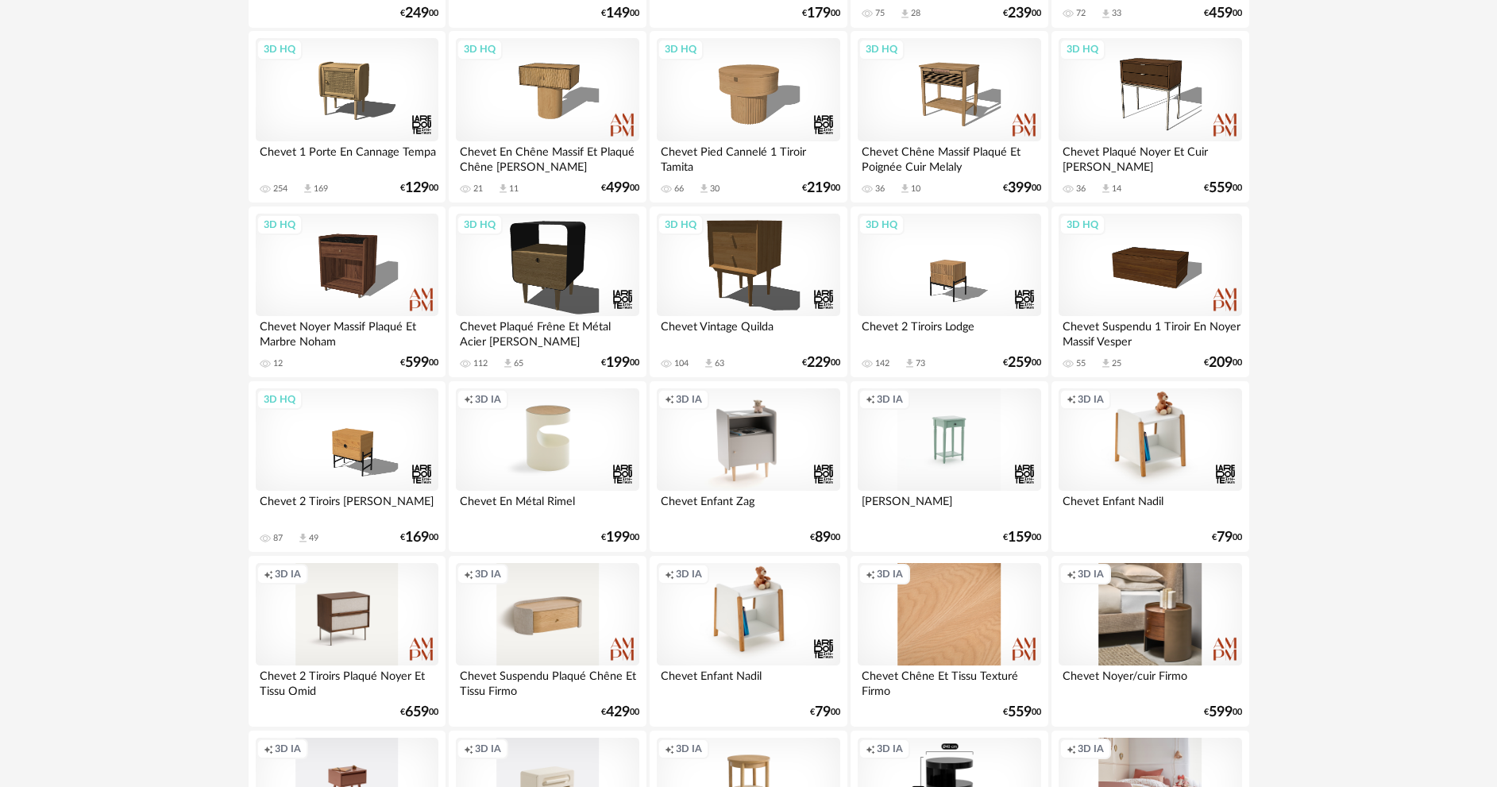
scroll to position [715, 0]
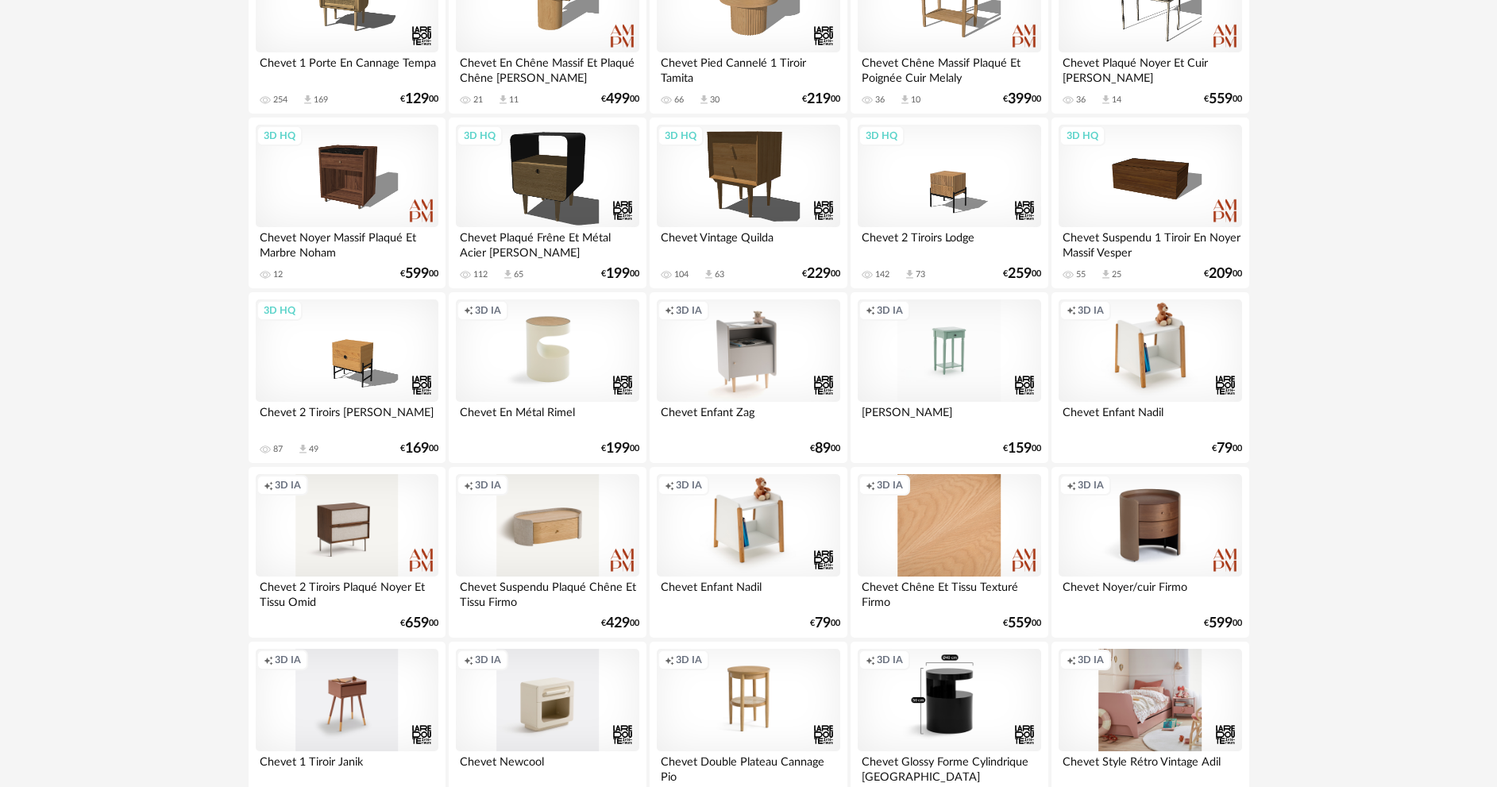
click at [1152, 552] on div "Creation icon 3D IA" at bounding box center [1150, 525] width 183 height 103
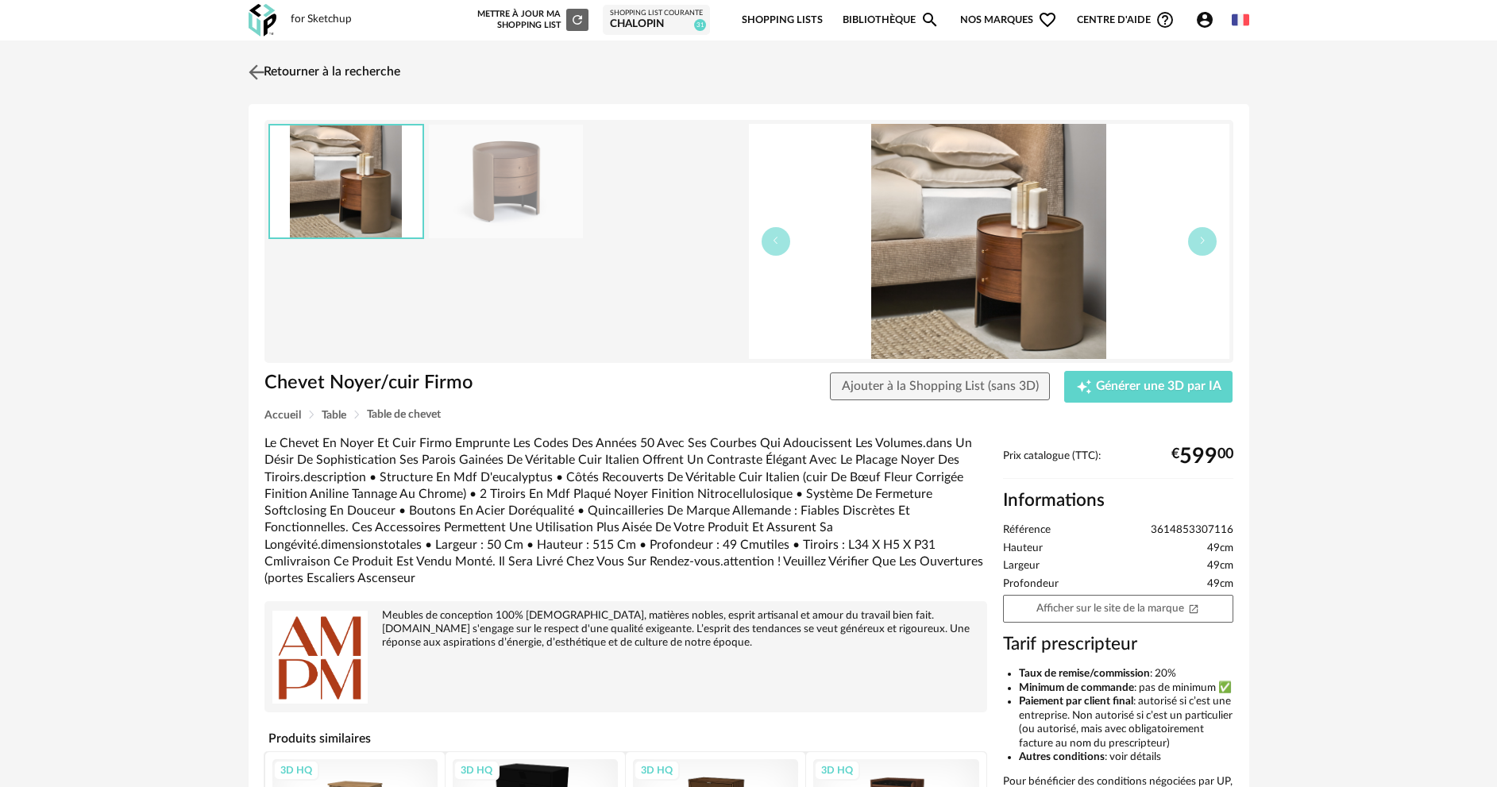
click at [254, 68] on img at bounding box center [256, 71] width 23 height 23
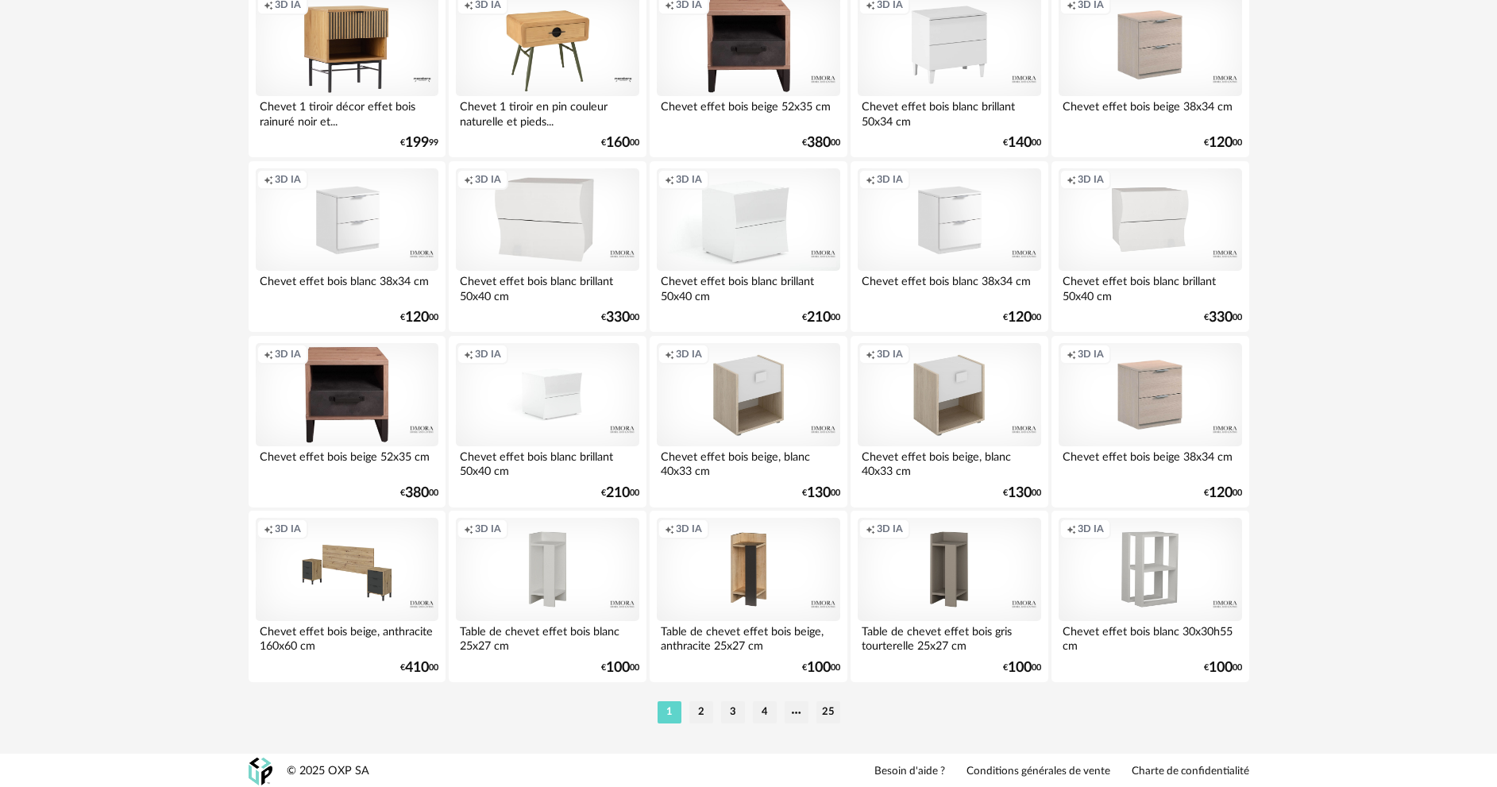
scroll to position [3121, 0]
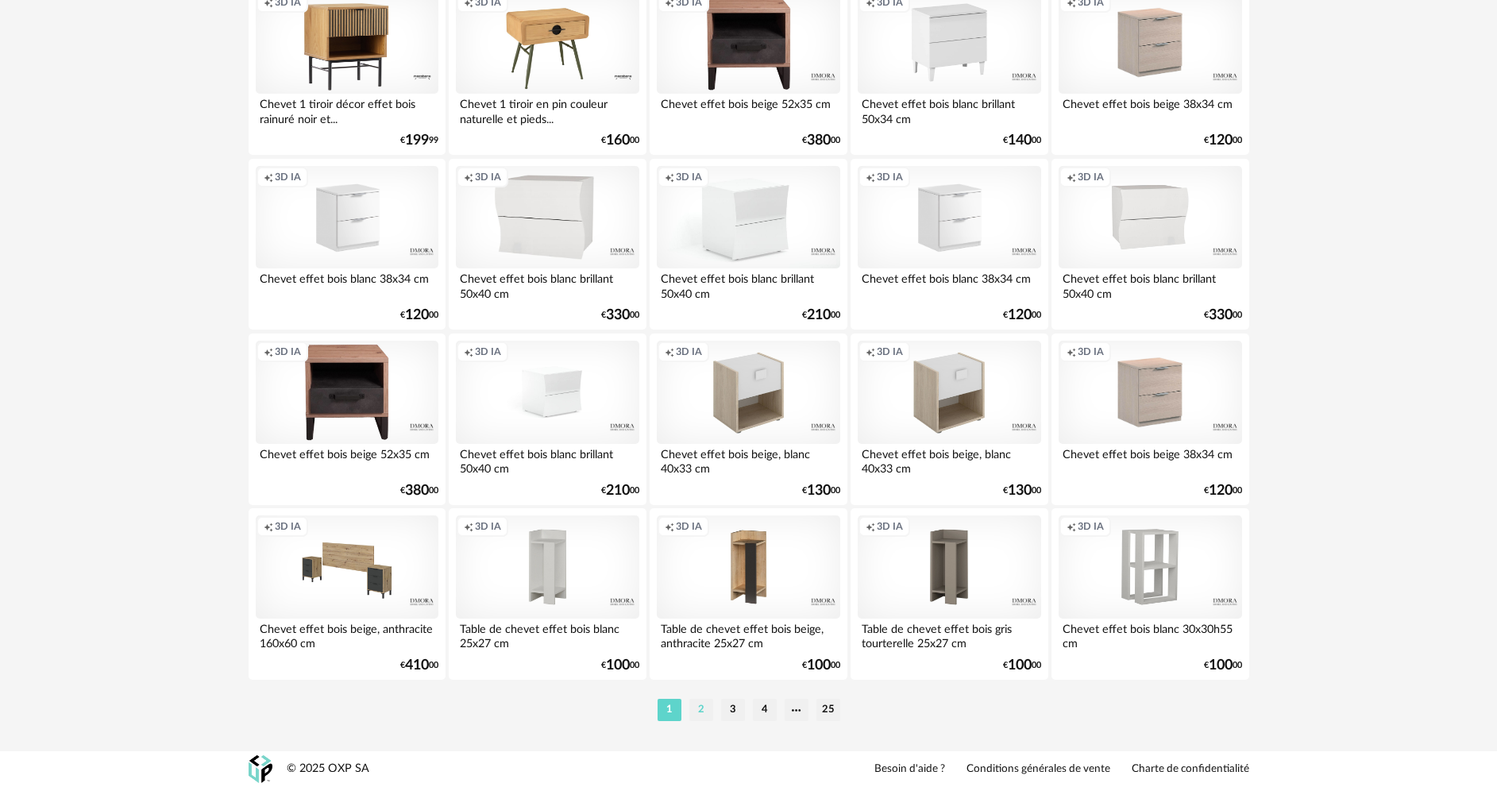
click at [706, 706] on li "2" at bounding box center [701, 710] width 24 height 22
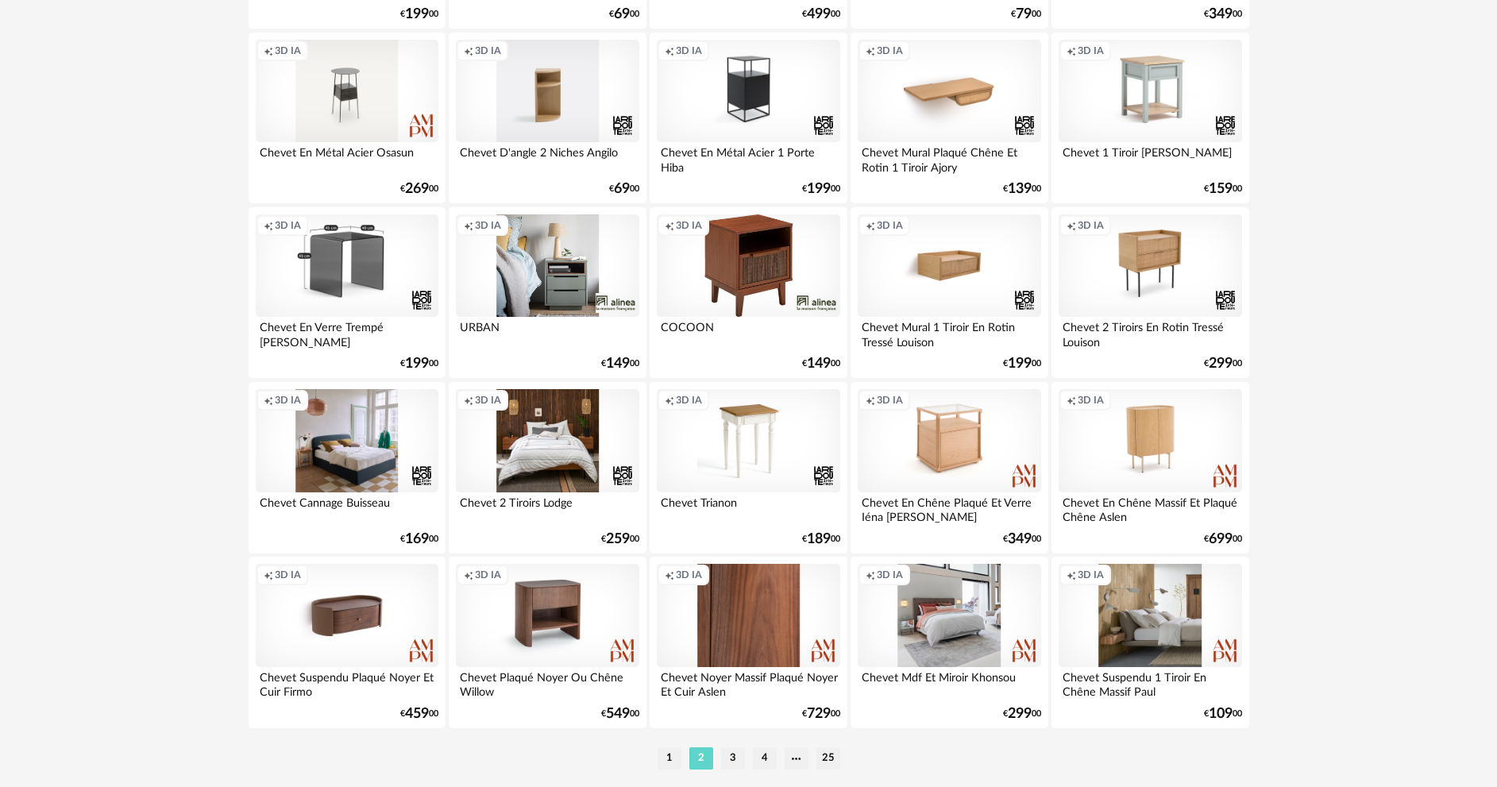
scroll to position [3121, 0]
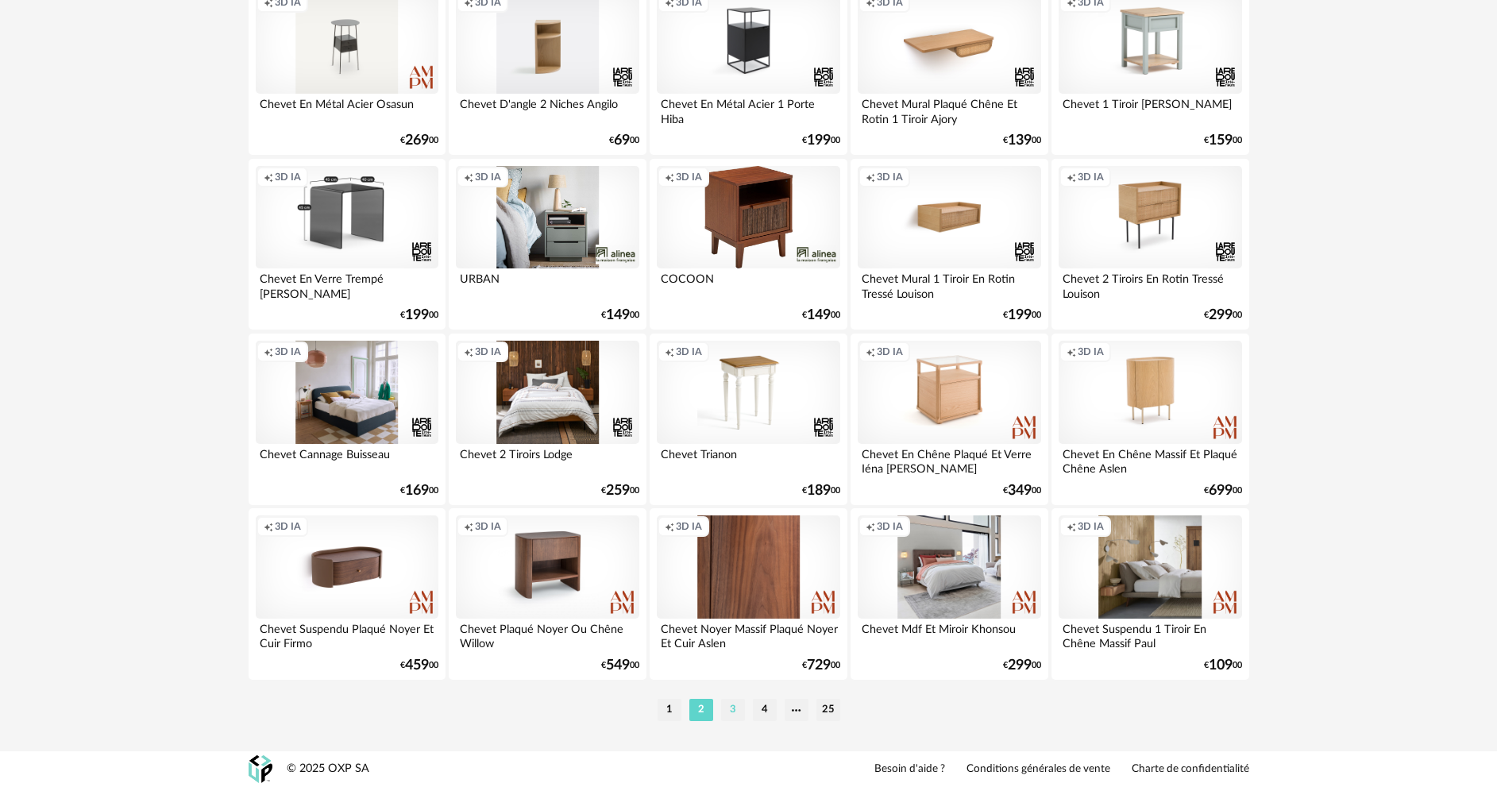
click at [727, 714] on li "3" at bounding box center [733, 710] width 24 height 22
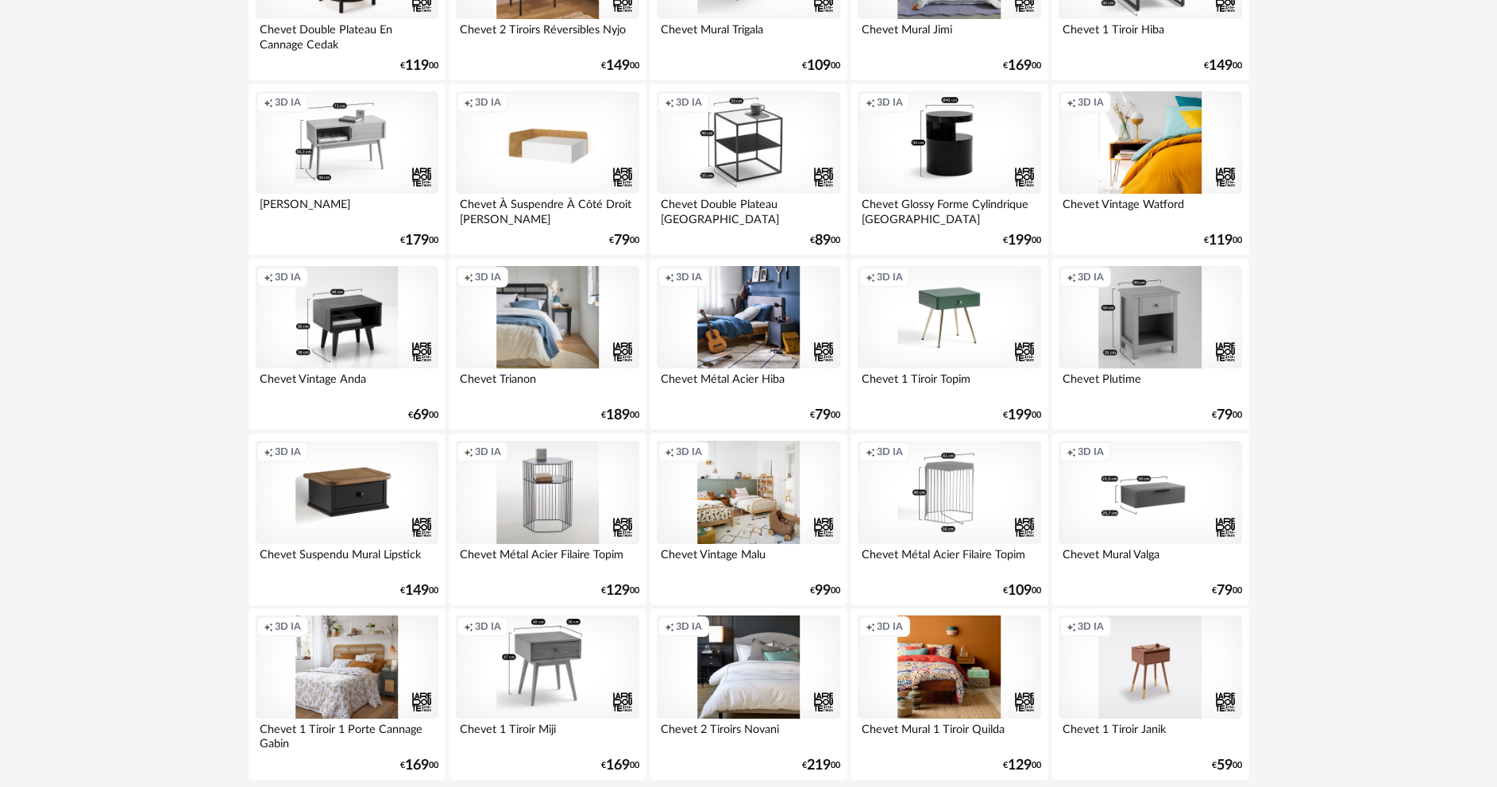
scroll to position [3121, 0]
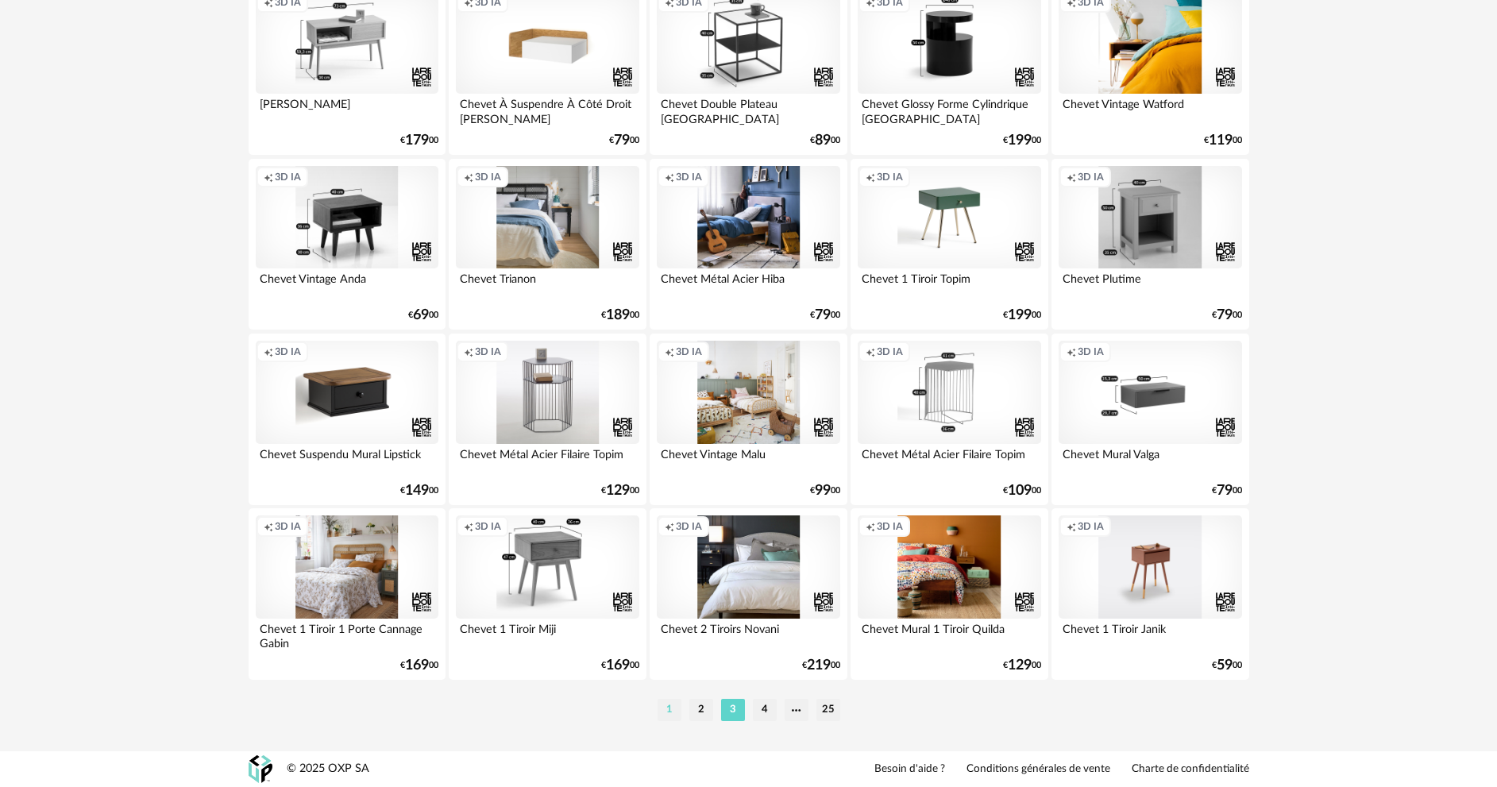
click at [676, 710] on li "1" at bounding box center [670, 710] width 24 height 22
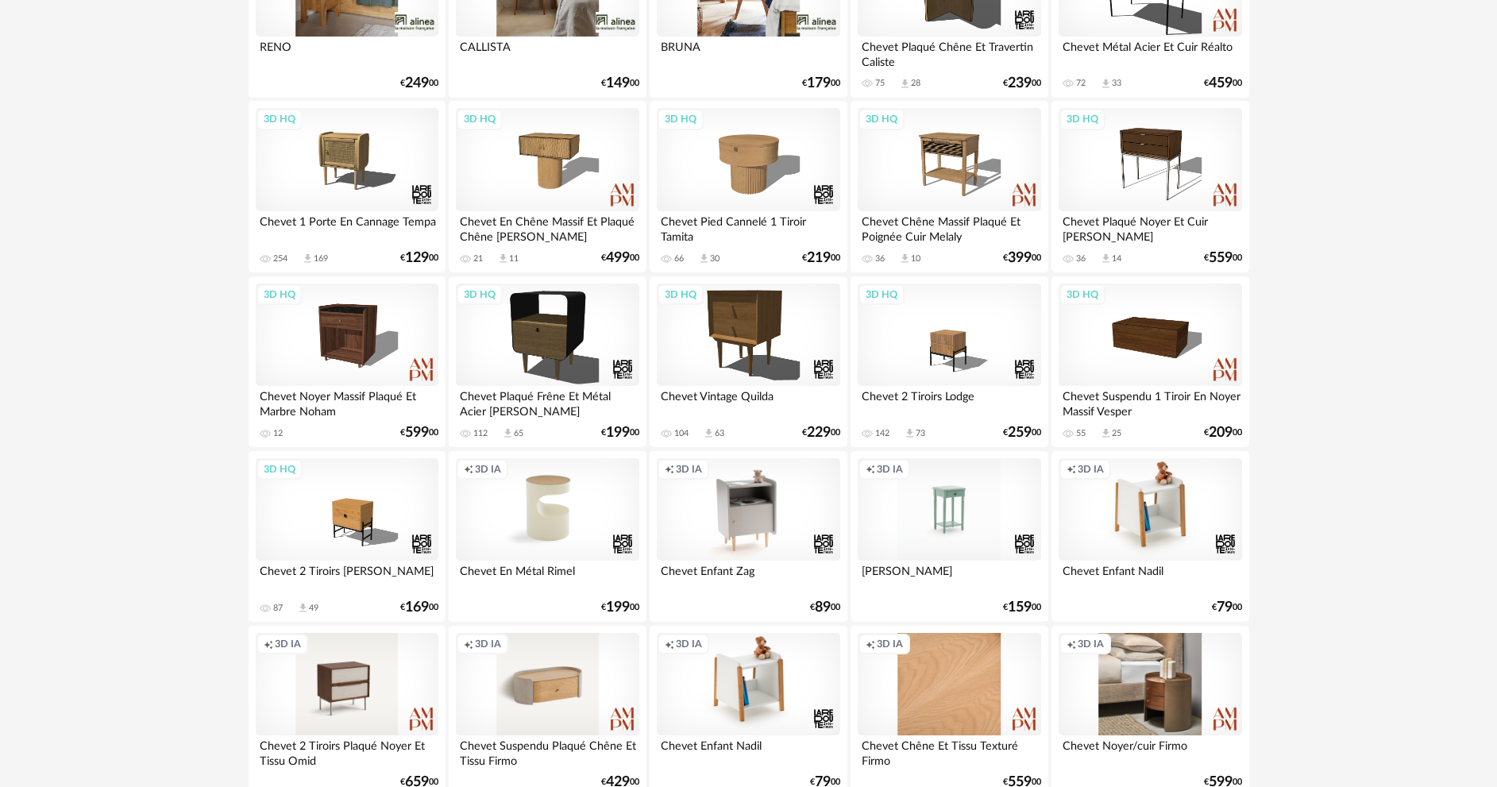
scroll to position [953, 0]
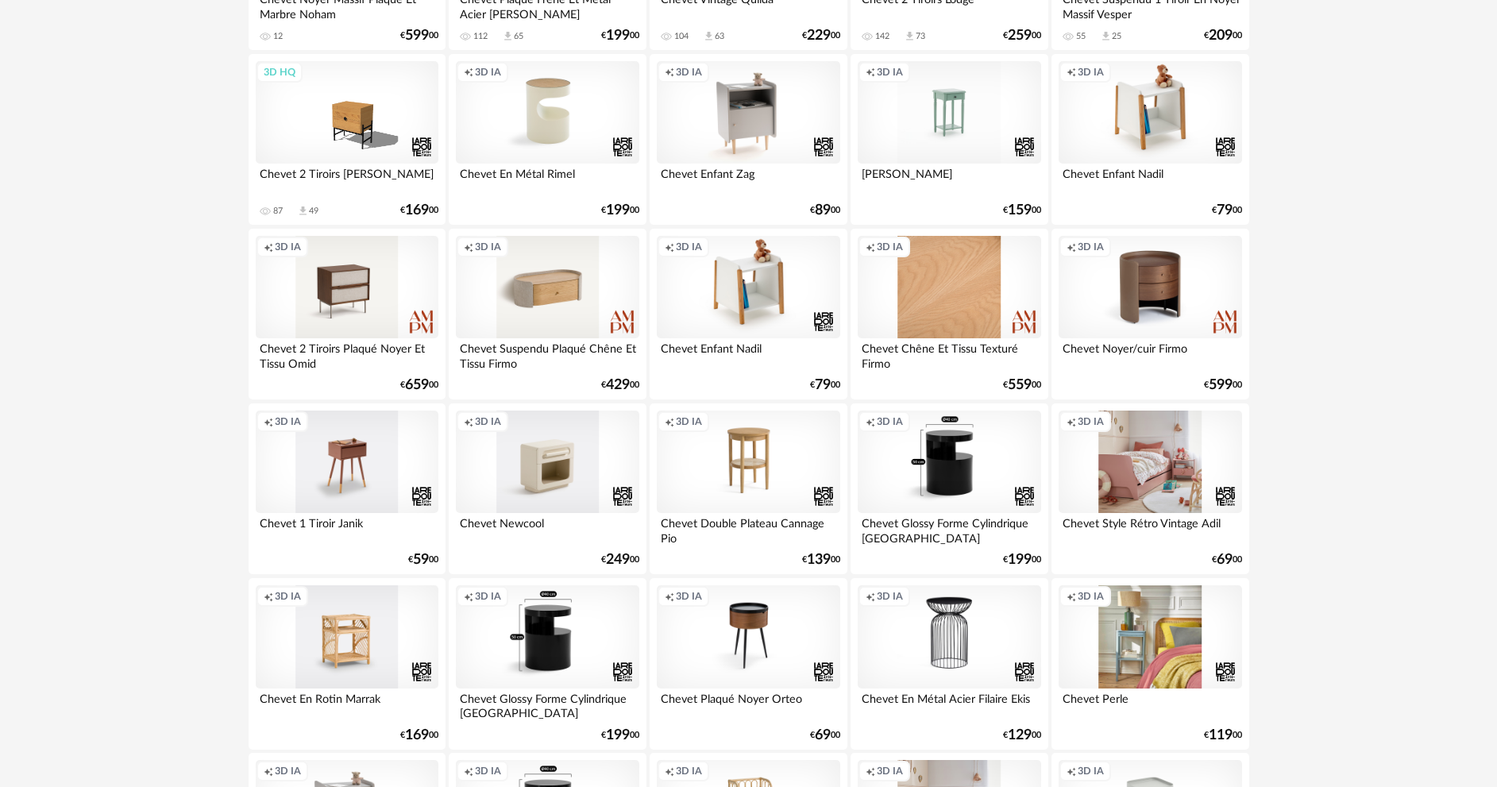
click at [1168, 317] on div "Creation icon 3D IA" at bounding box center [1150, 287] width 183 height 103
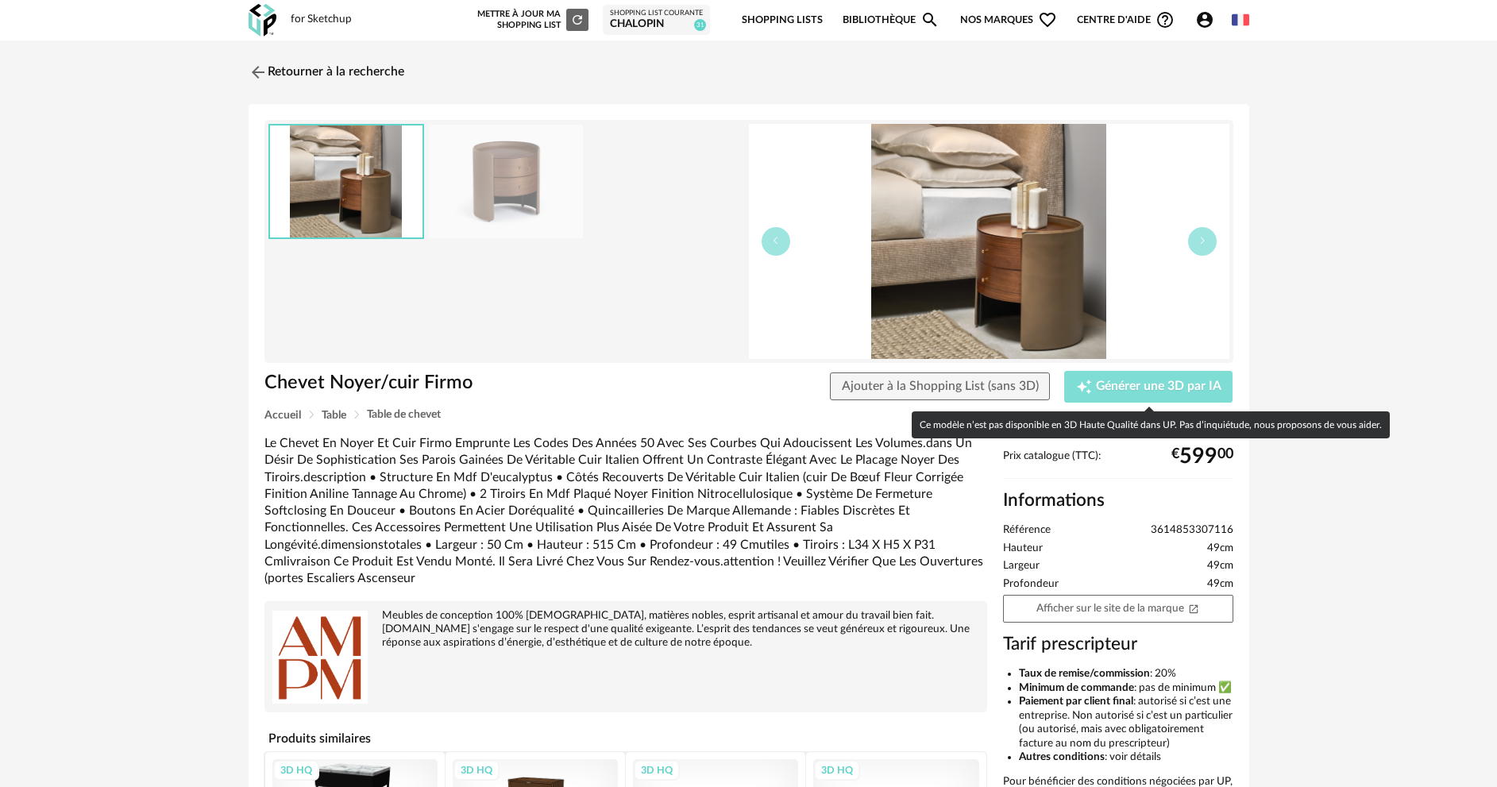
click at [1126, 390] on span "Générer une 3D par IA" at bounding box center [1159, 386] width 126 height 13
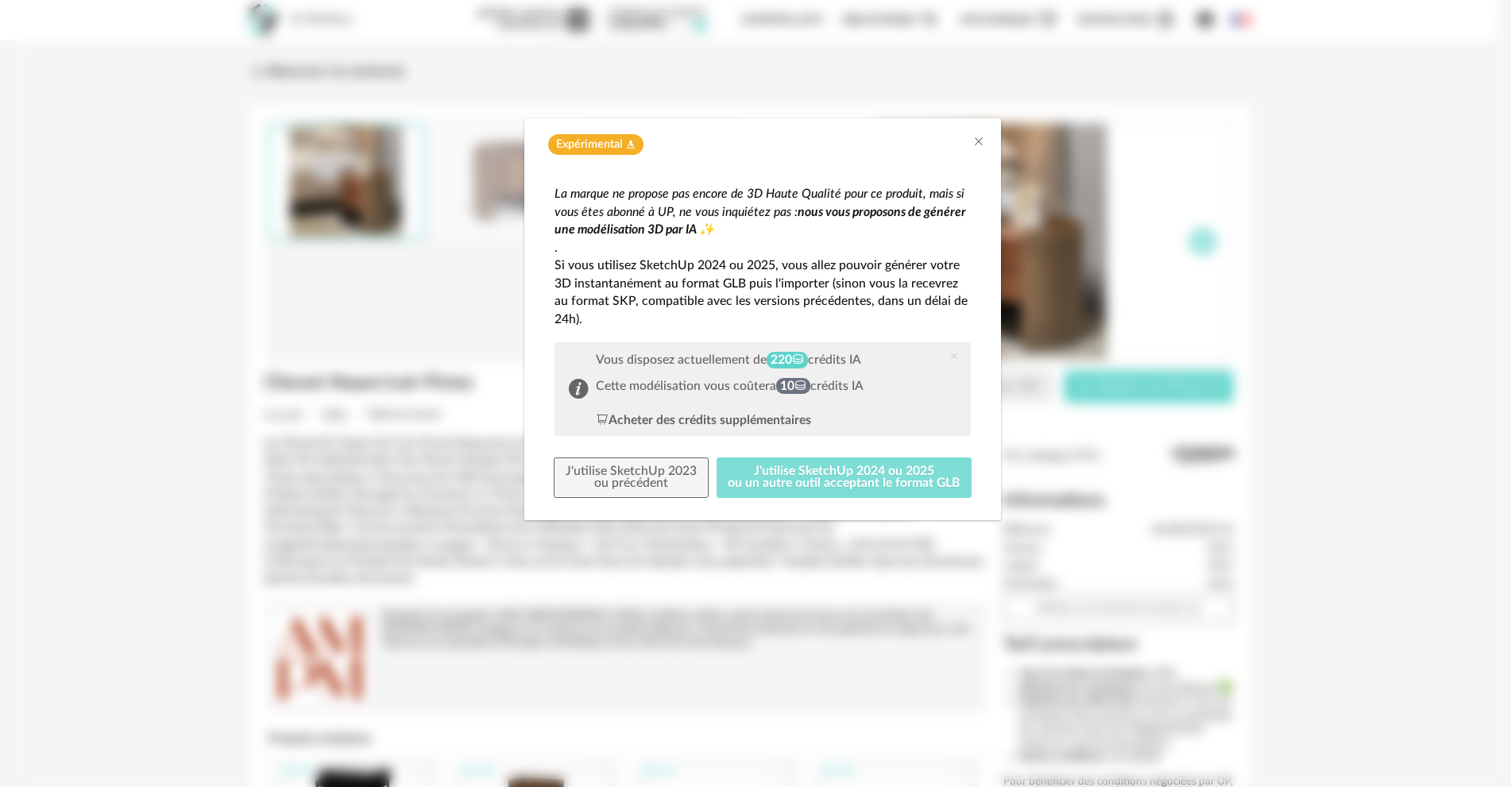
click at [917, 485] on button "J'utilise SketchUp 2024 ou 2025 ou un autre outil acceptant le format GLB" at bounding box center [844, 478] width 256 height 41
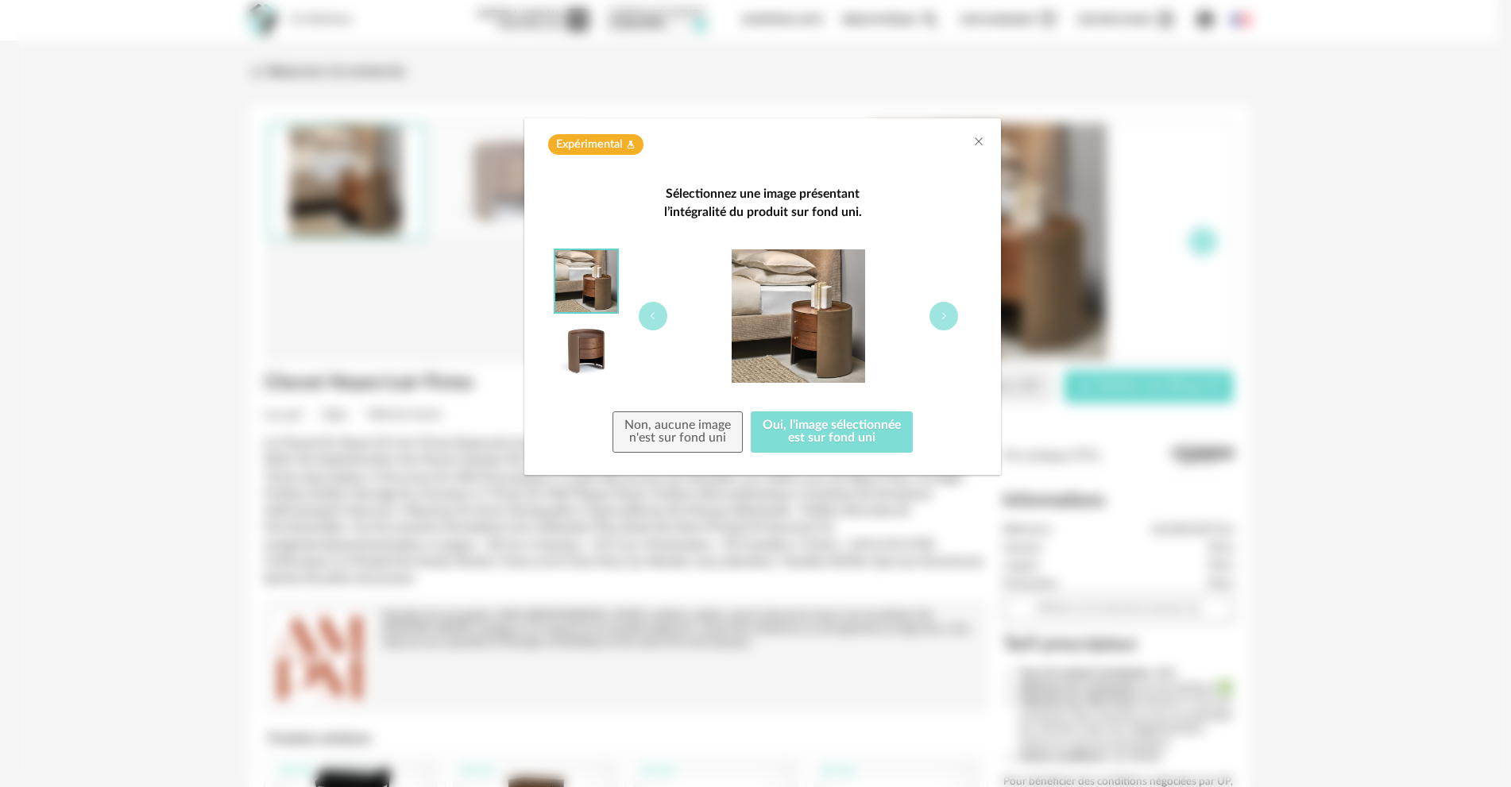
click at [836, 434] on button "Oui, l'image sélectionnée est sur fond uni" at bounding box center [832, 431] width 162 height 41
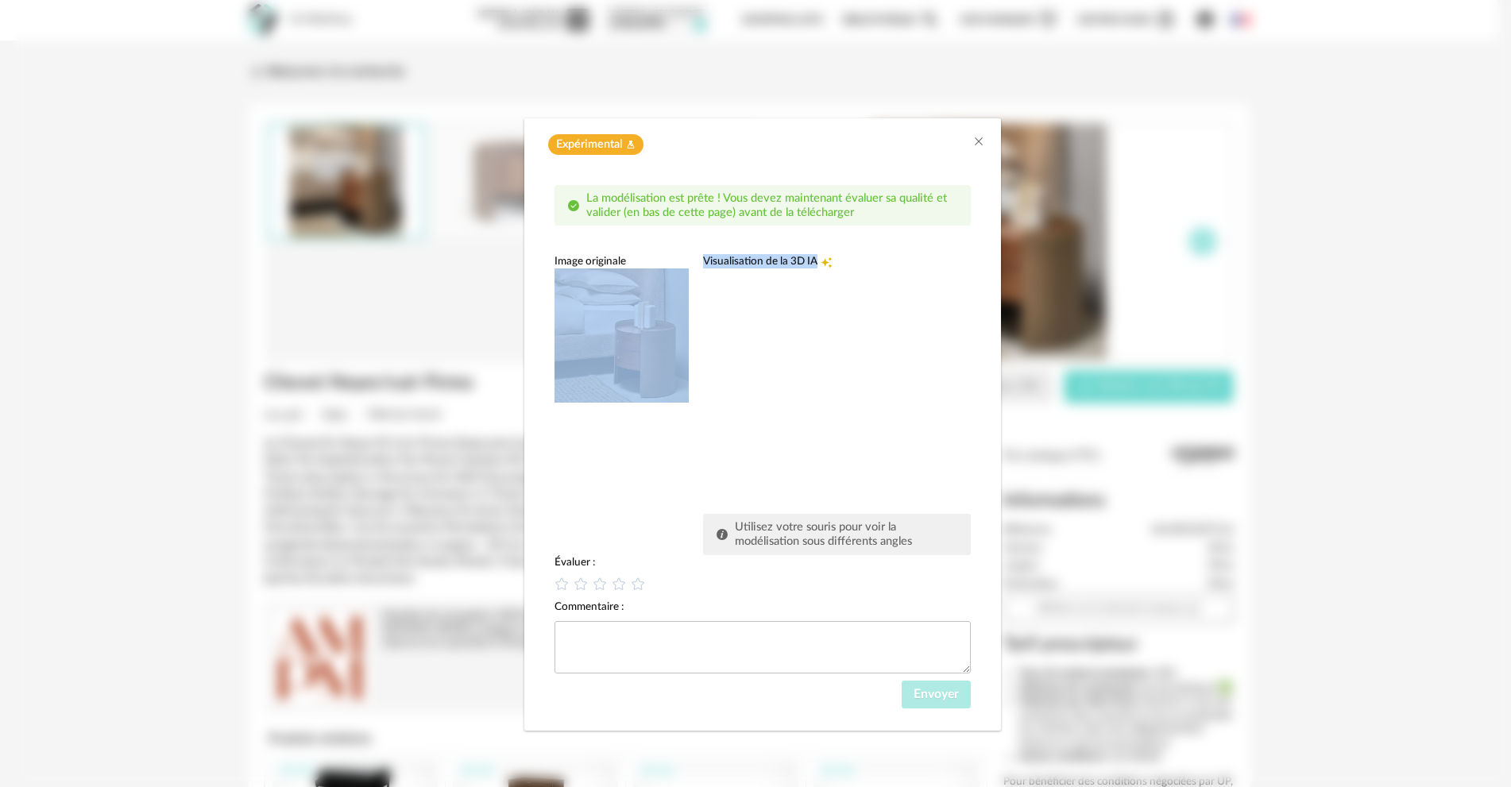
drag, startPoint x: 842, startPoint y: 335, endPoint x: 689, endPoint y: 337, distance: 152.5
click at [689, 337] on div "Image originale Visualisation de la 3D IA Creation icon Utilisez votre souris p…" at bounding box center [762, 404] width 416 height 300
drag, startPoint x: 809, startPoint y: 330, endPoint x: 675, endPoint y: 344, distance: 134.9
drag, startPoint x: 765, startPoint y: 371, endPoint x: 911, endPoint y: 393, distance: 147.8
click at [631, 357] on img "dialog" at bounding box center [621, 335] width 134 height 134
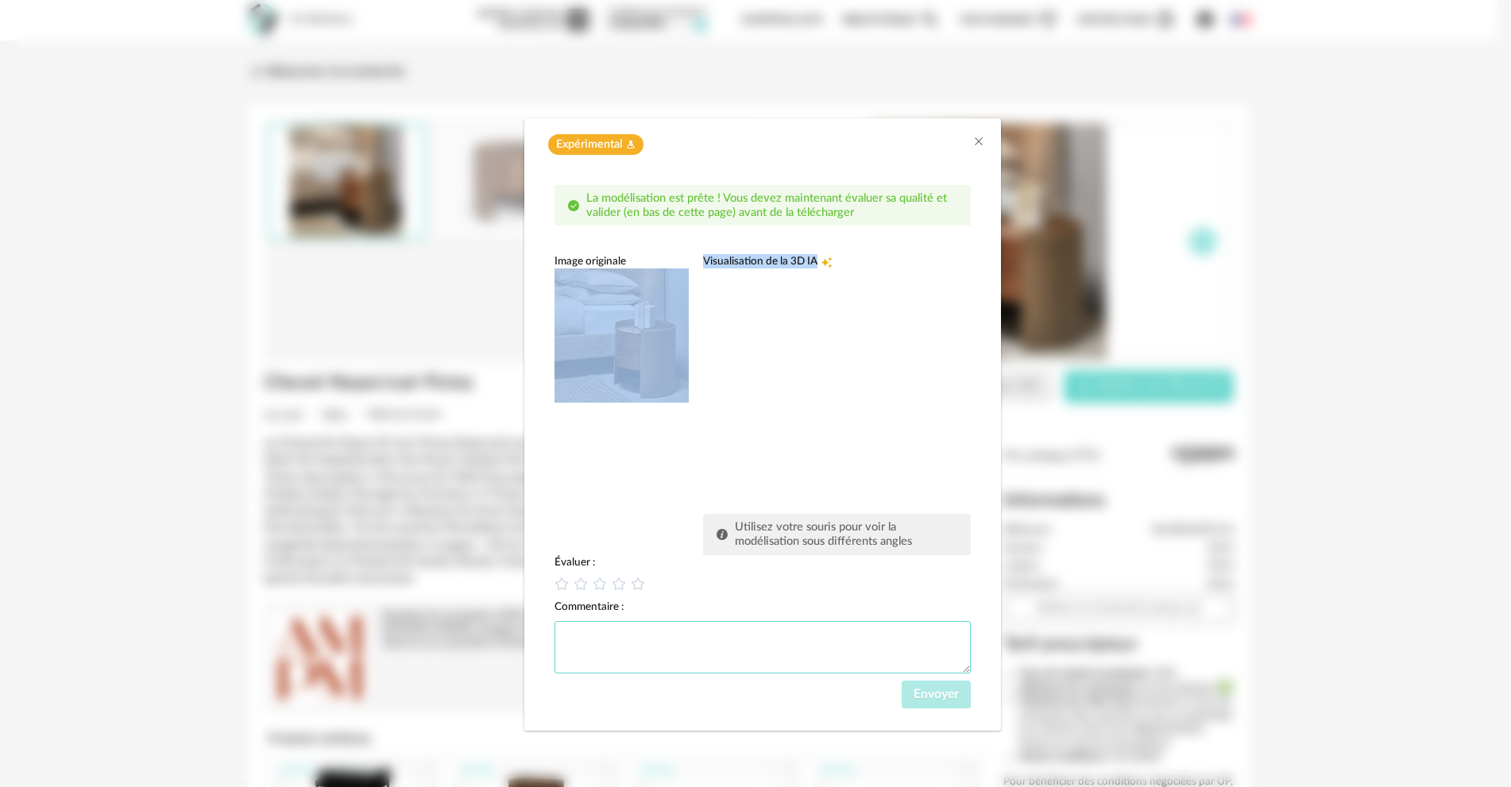
click at [601, 651] on textarea "dialog" at bounding box center [762, 647] width 416 height 52
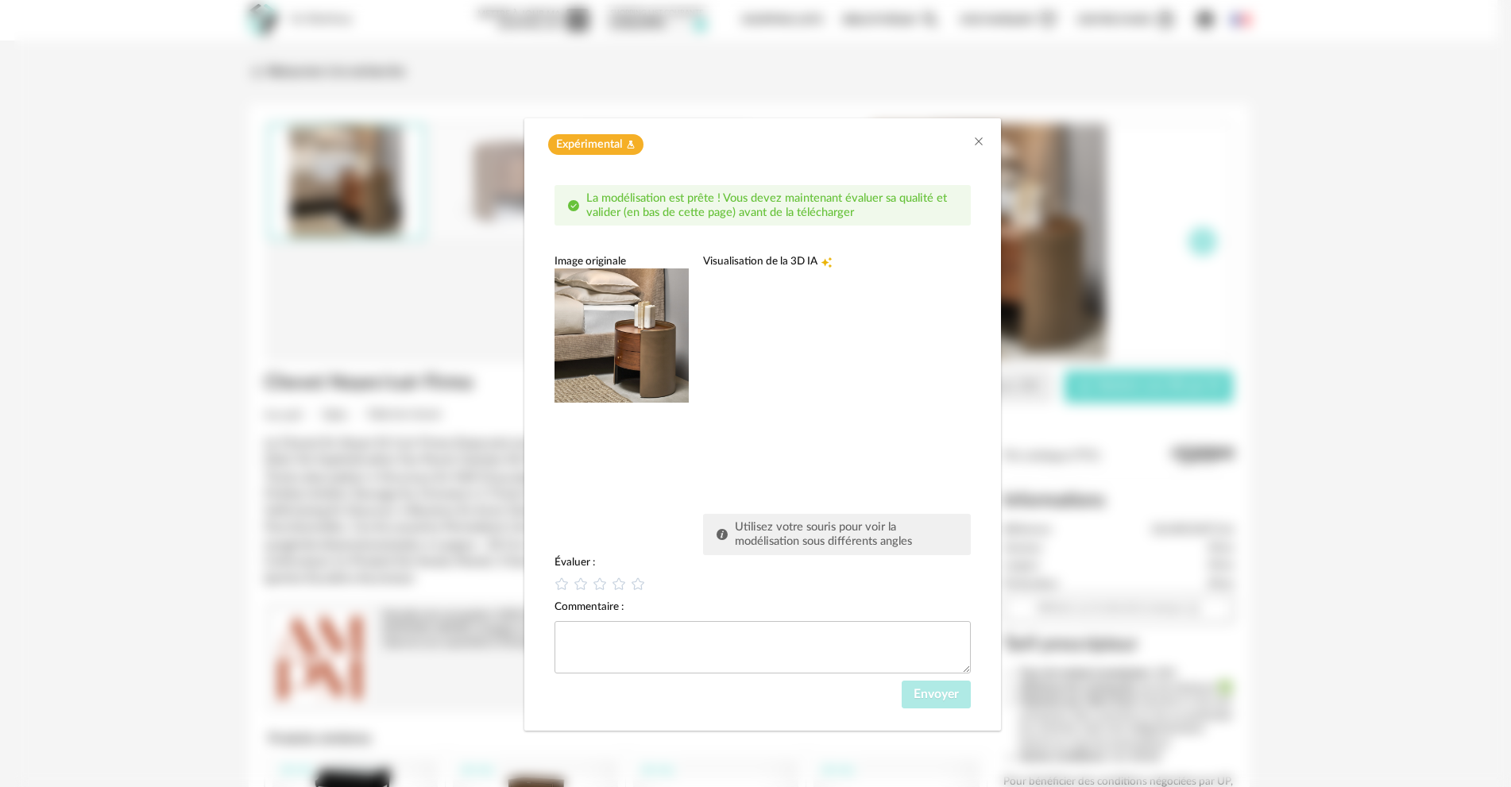
click at [743, 362] on div "dialog" at bounding box center [822, 387] width 238 height 238
click at [655, 644] on textarea "dialog" at bounding box center [762, 647] width 416 height 52
click at [694, 627] on textarea "**********" at bounding box center [762, 647] width 416 height 52
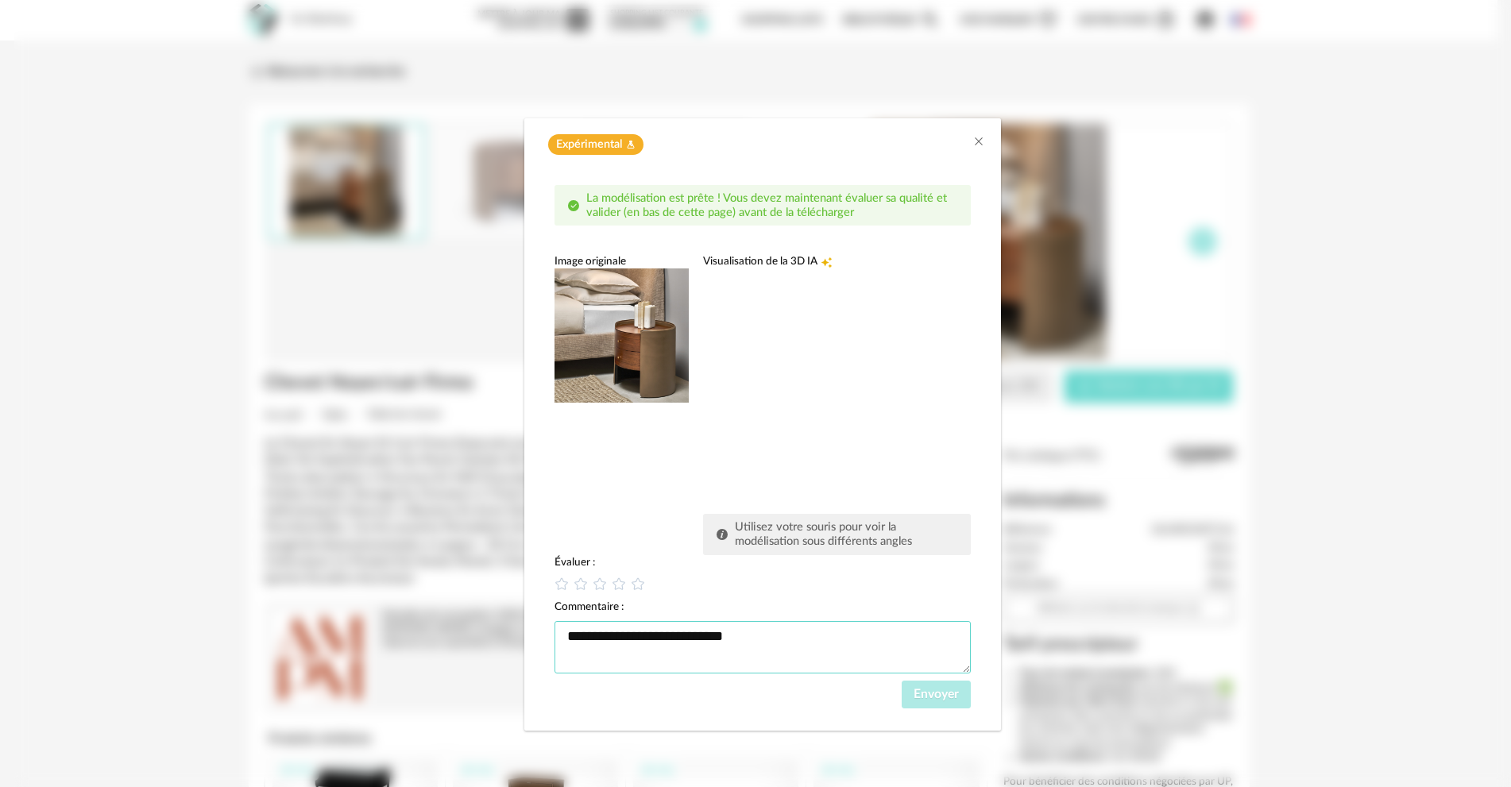
click at [751, 634] on textarea "**********" at bounding box center [762, 647] width 416 height 52
type textarea "**********"
click at [556, 585] on icon "dialog" at bounding box center [562, 583] width 17 height 17
click at [929, 698] on span "Envoyer" at bounding box center [935, 694] width 45 height 13
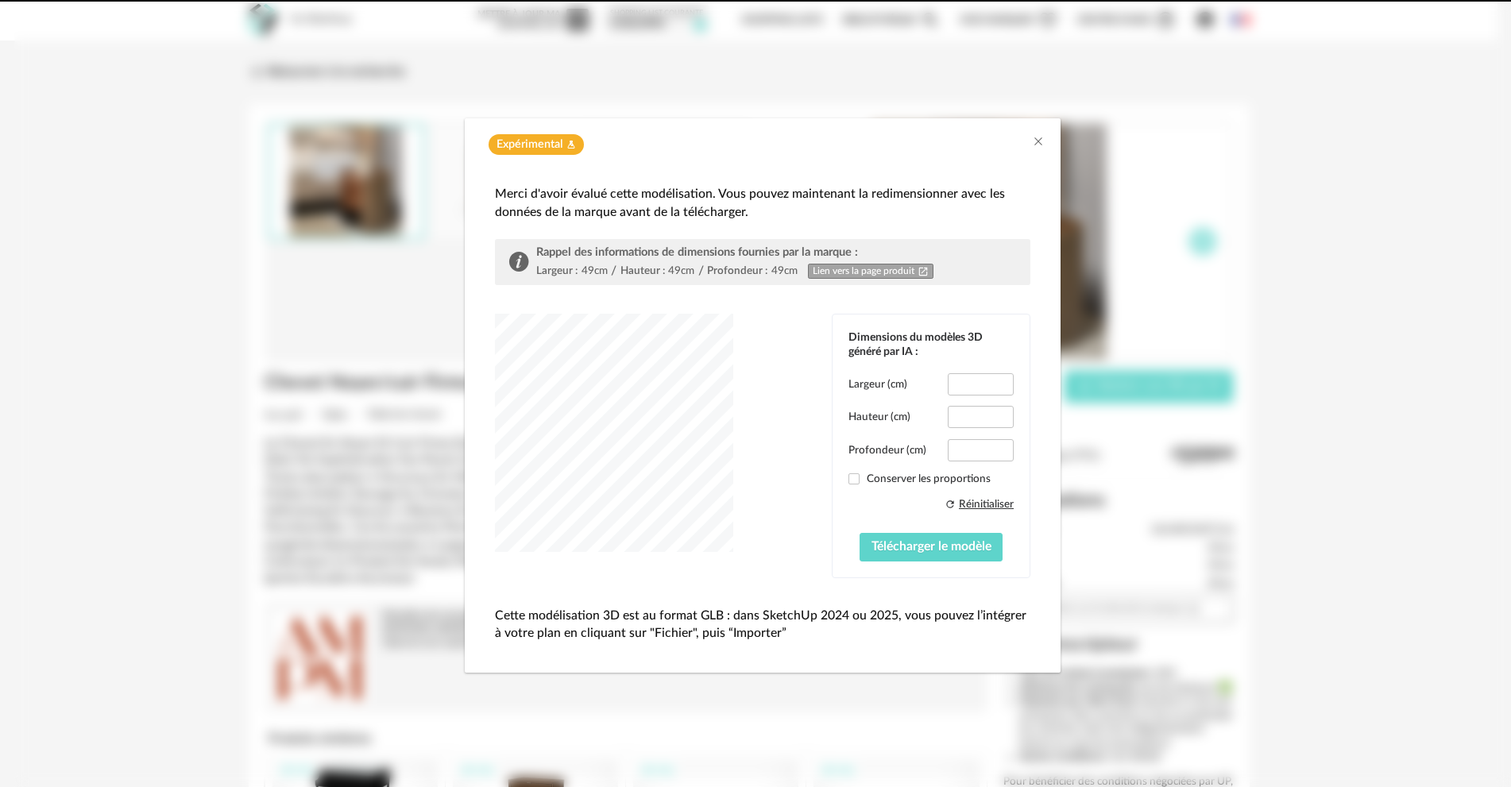
type input "****"
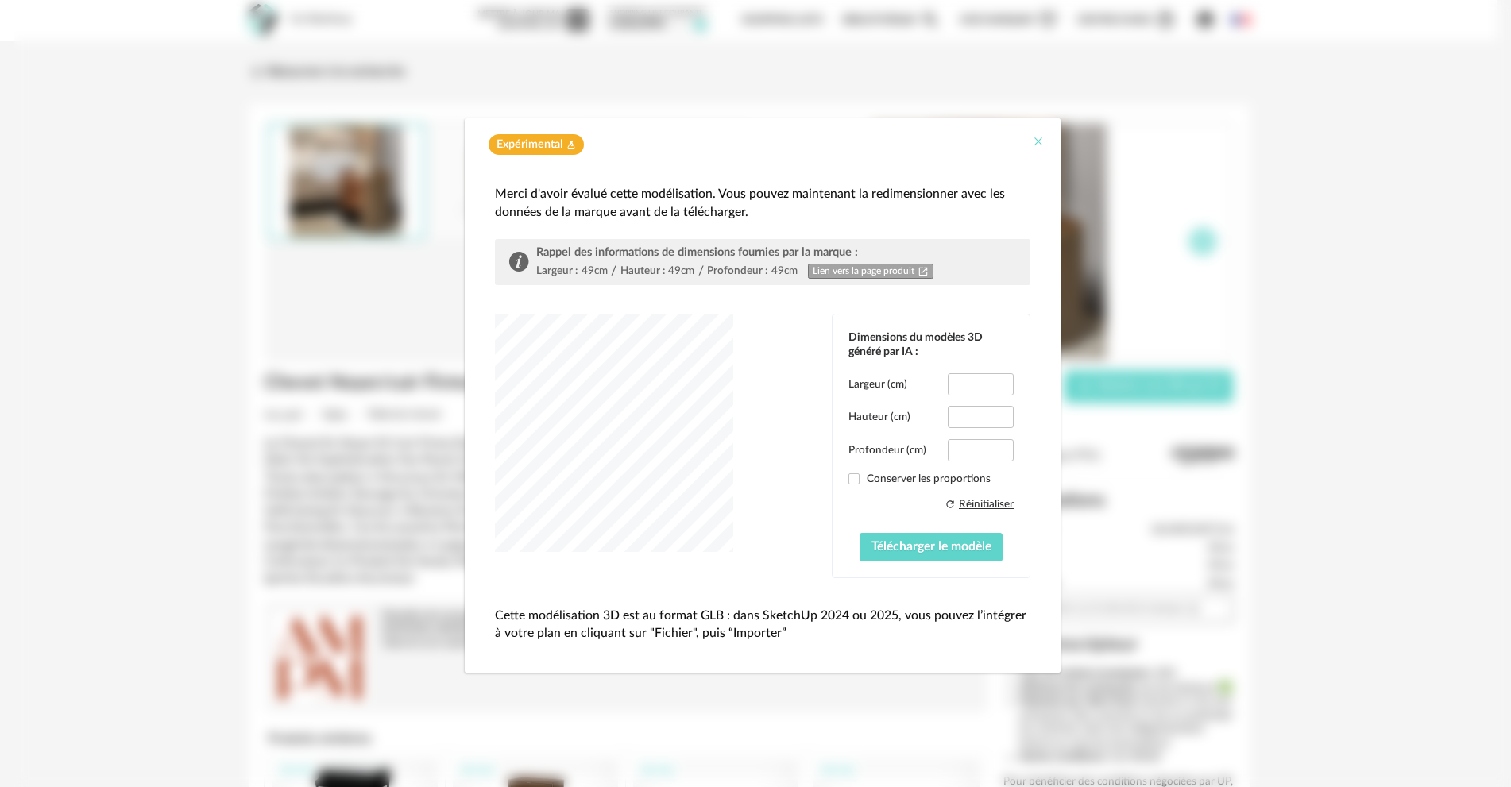
click at [1043, 137] on icon "Close" at bounding box center [1038, 141] width 13 height 13
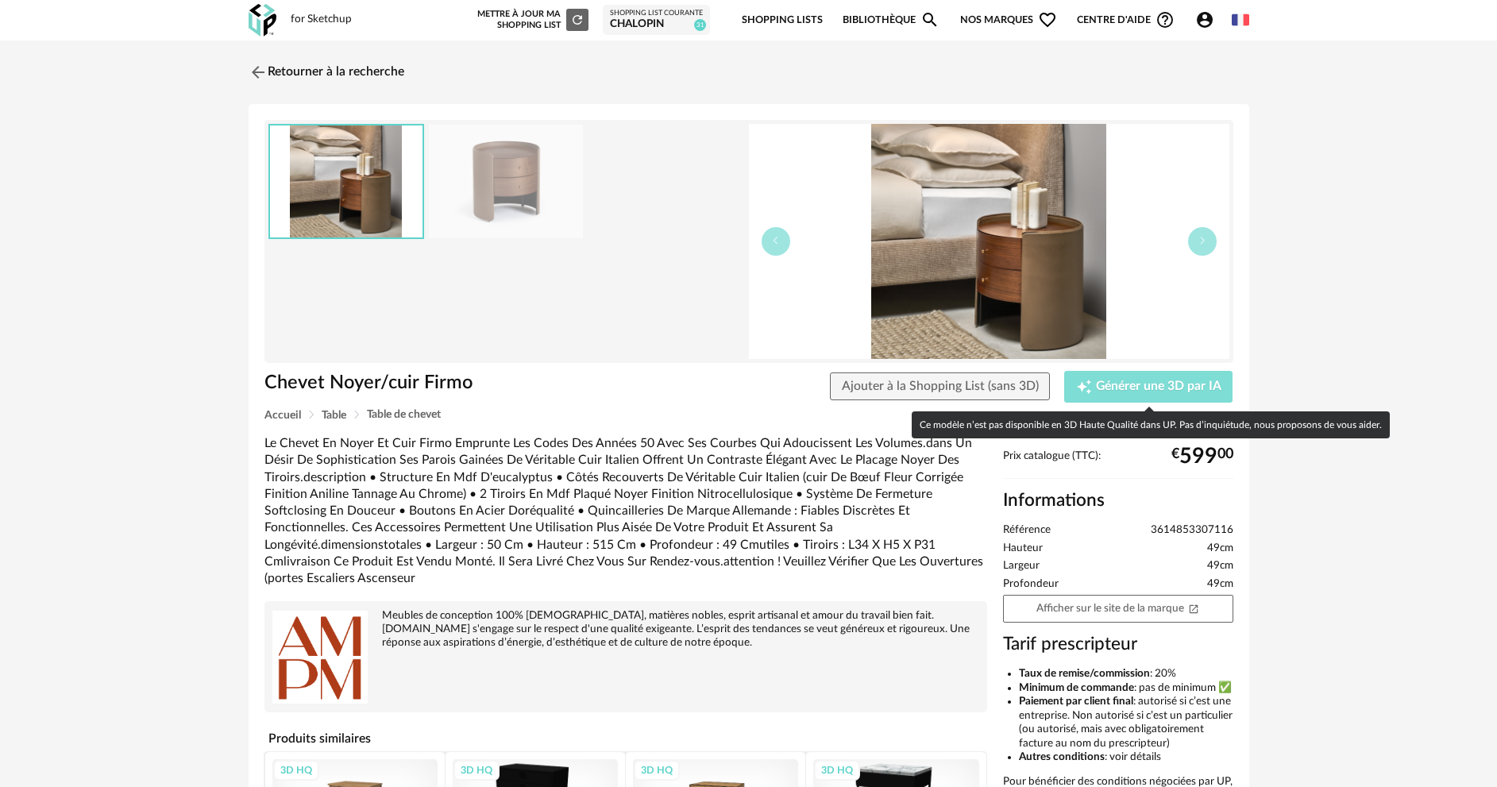
click at [1122, 386] on span "Générer une 3D par IA" at bounding box center [1159, 386] width 126 height 13
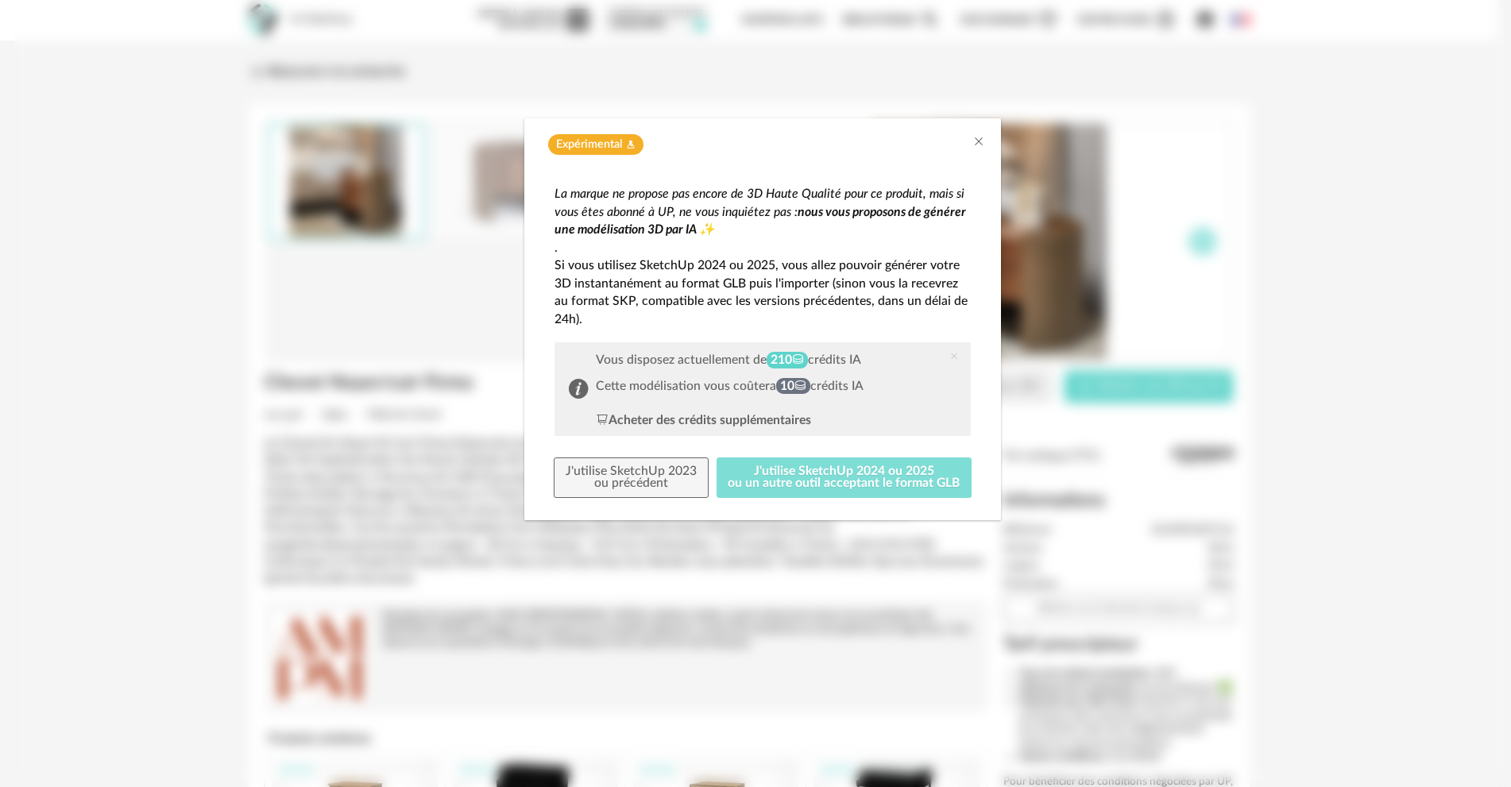
click at [797, 489] on button "J'utilise SketchUp 2024 ou 2025 ou un autre outil acceptant le format GLB" at bounding box center [844, 478] width 256 height 41
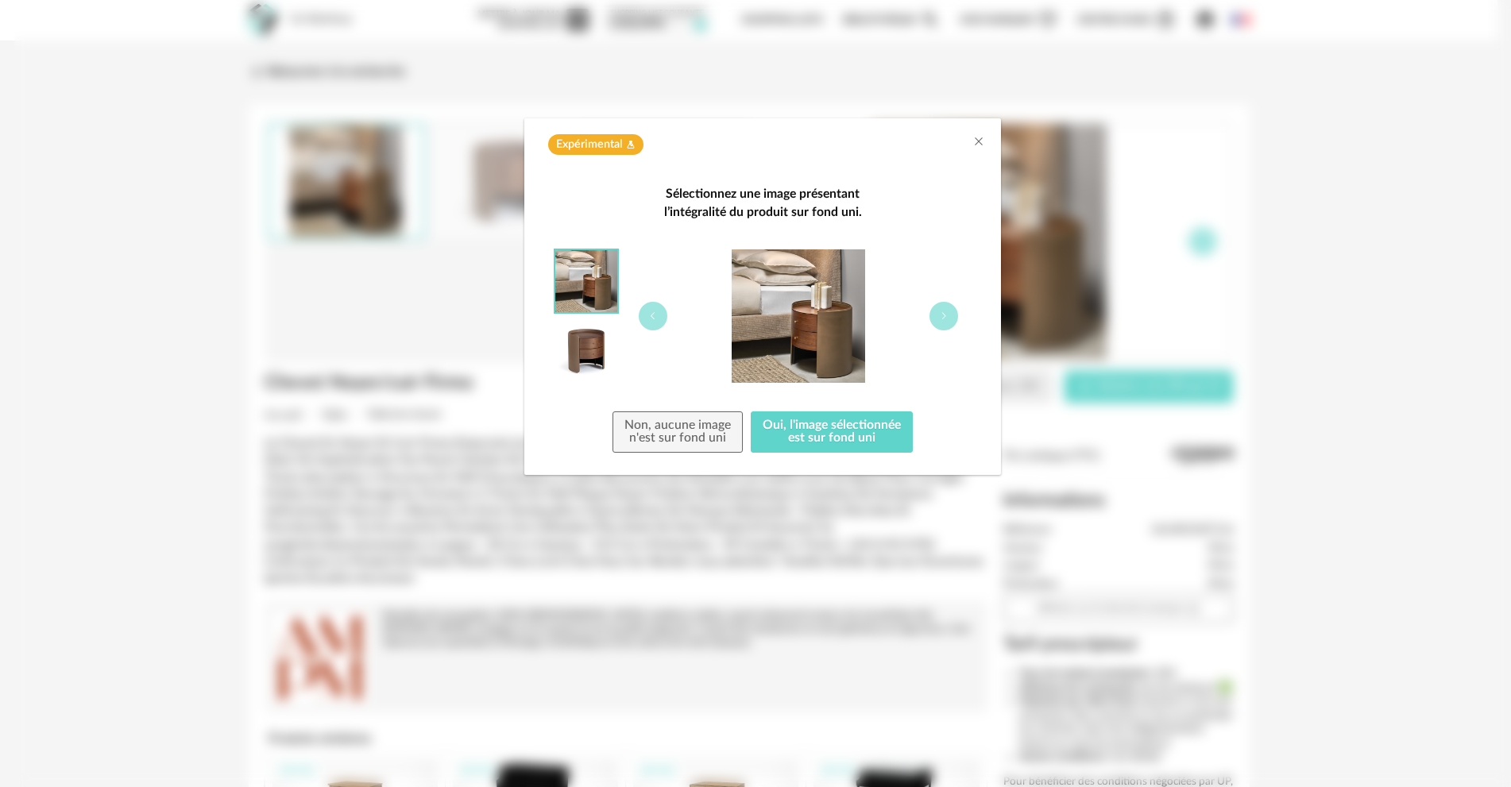
click at [601, 369] on img "dialog" at bounding box center [586, 351] width 62 height 62
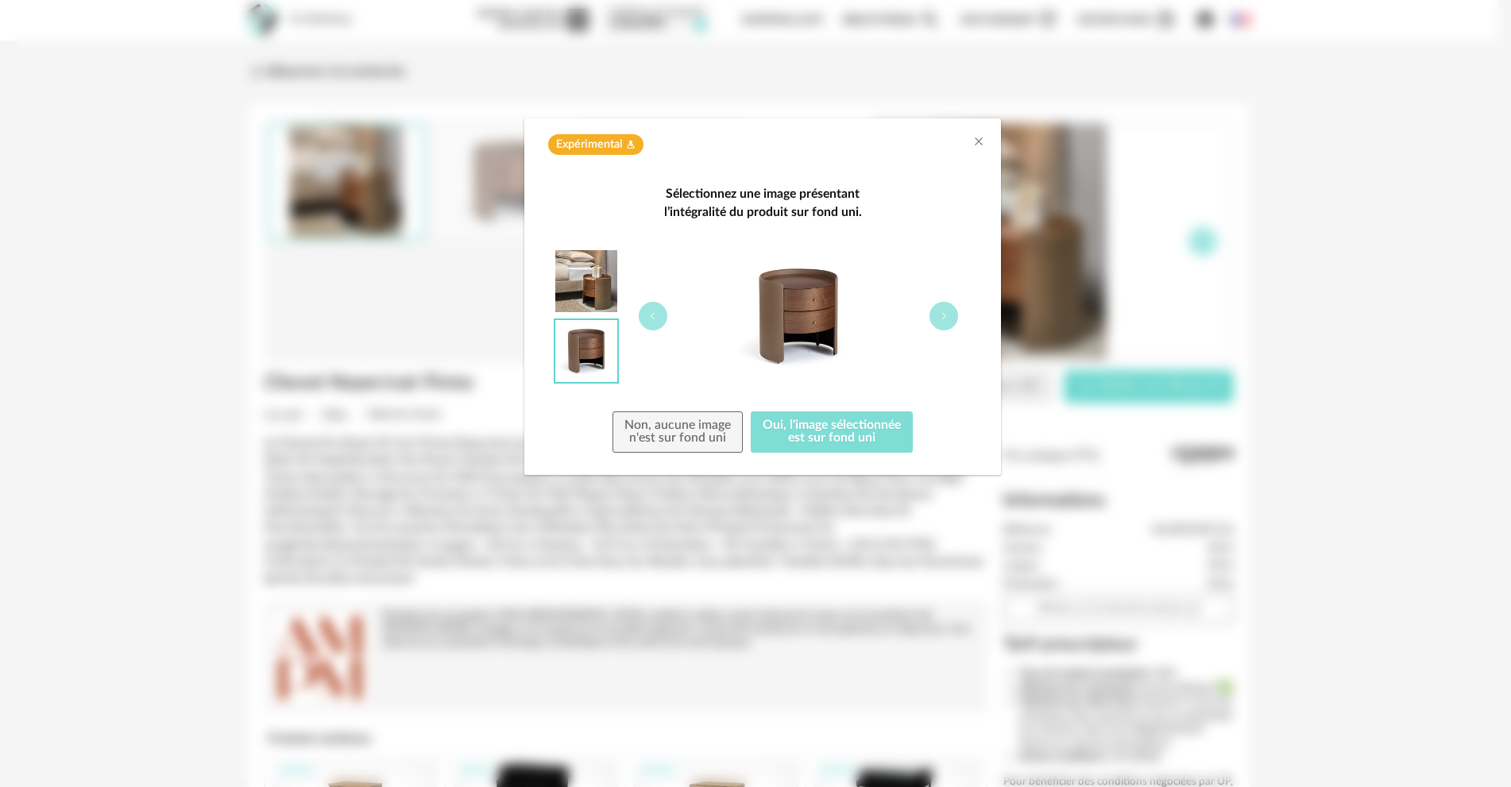
click at [850, 441] on button "Oui, l'image sélectionnée est sur fond uni" at bounding box center [832, 431] width 162 height 41
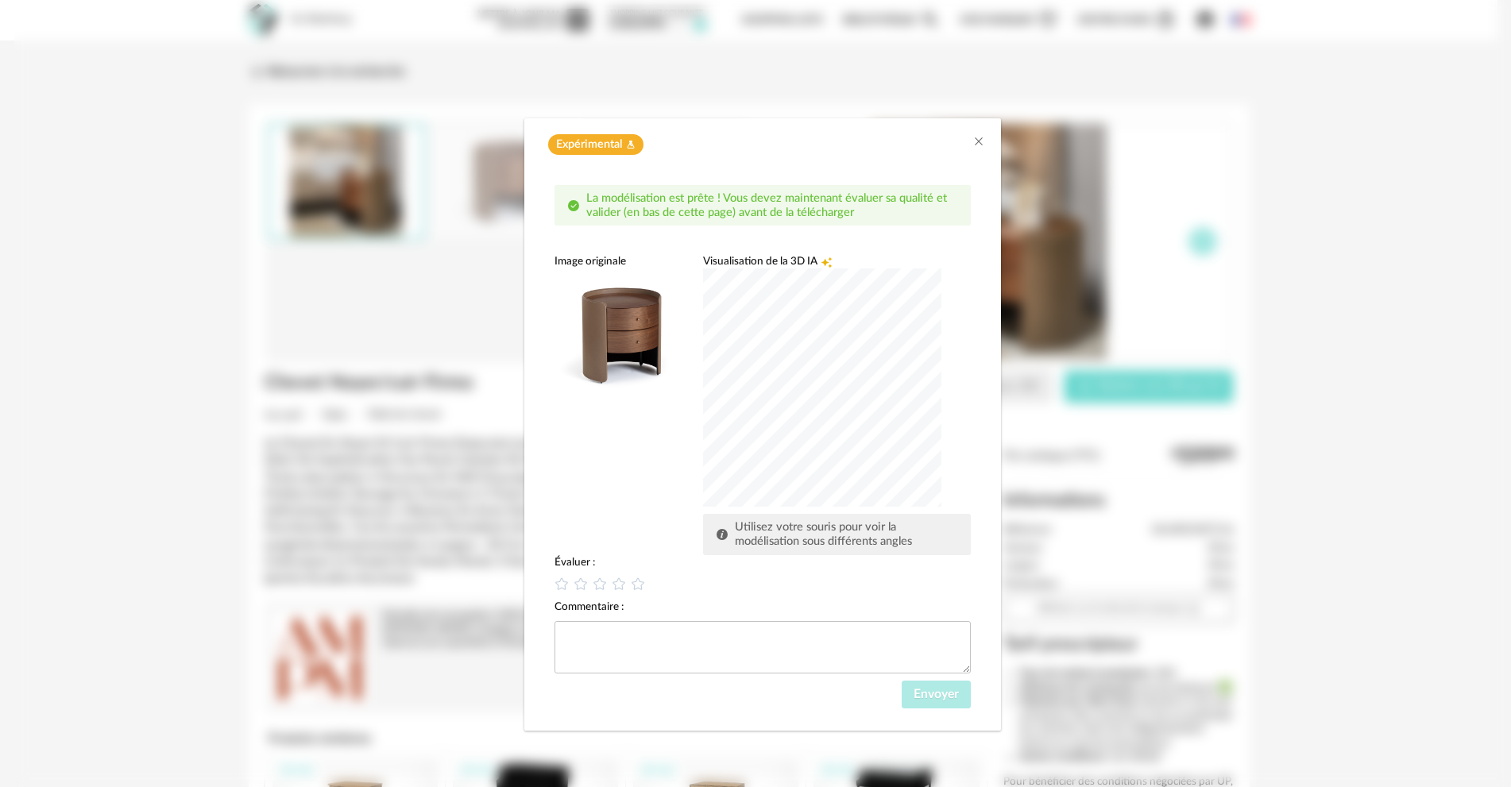
click at [821, 402] on div "dialog" at bounding box center [822, 387] width 238 height 238
click at [879, 380] on div "dialog" at bounding box center [822, 387] width 238 height 238
click at [618, 585] on icon "dialog" at bounding box center [619, 583] width 17 height 17
click at [623, 665] on textarea "dialog" at bounding box center [762, 647] width 416 height 52
type textarea "**********"
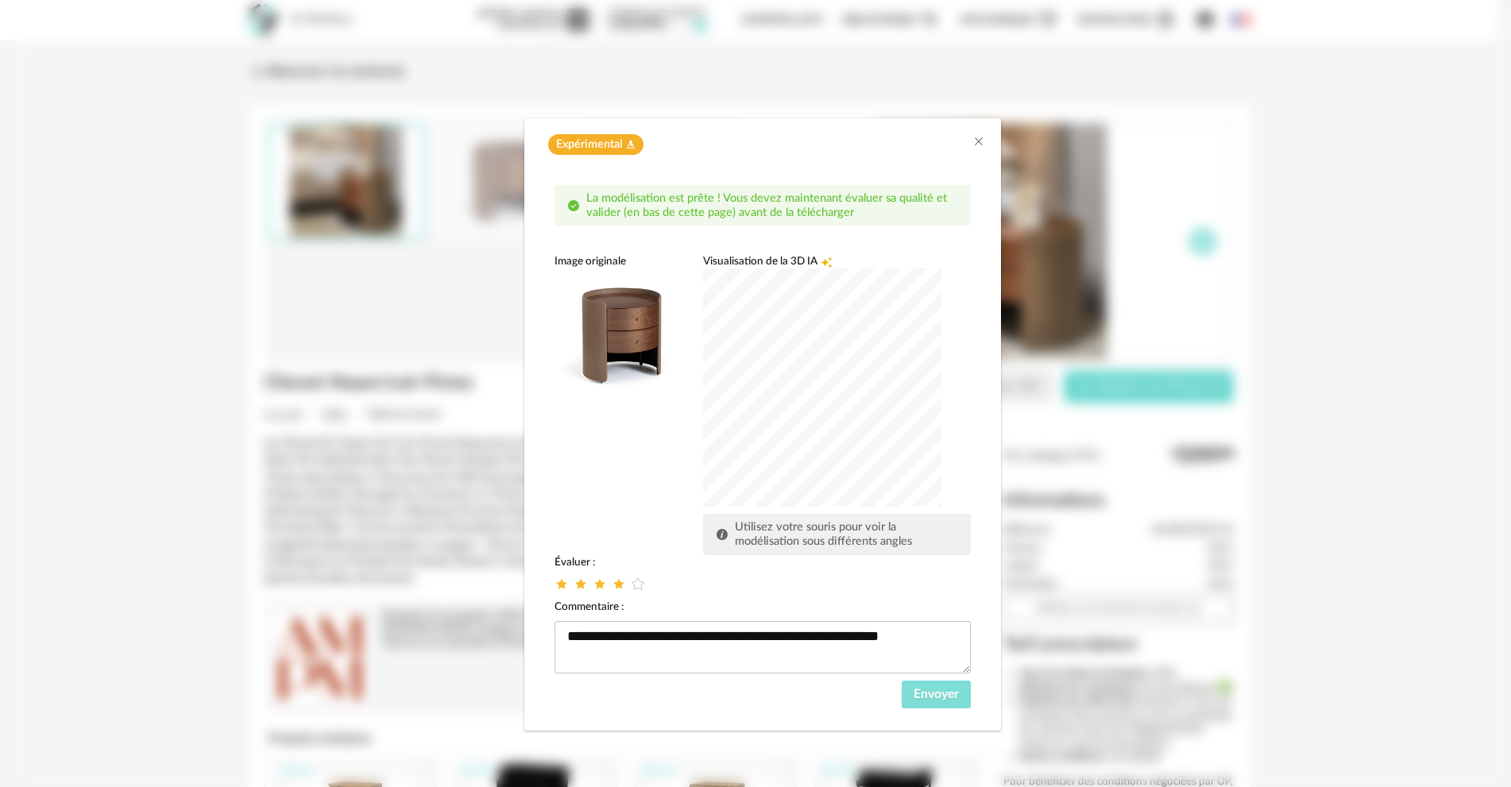
click at [928, 693] on span "Envoyer" at bounding box center [935, 694] width 45 height 13
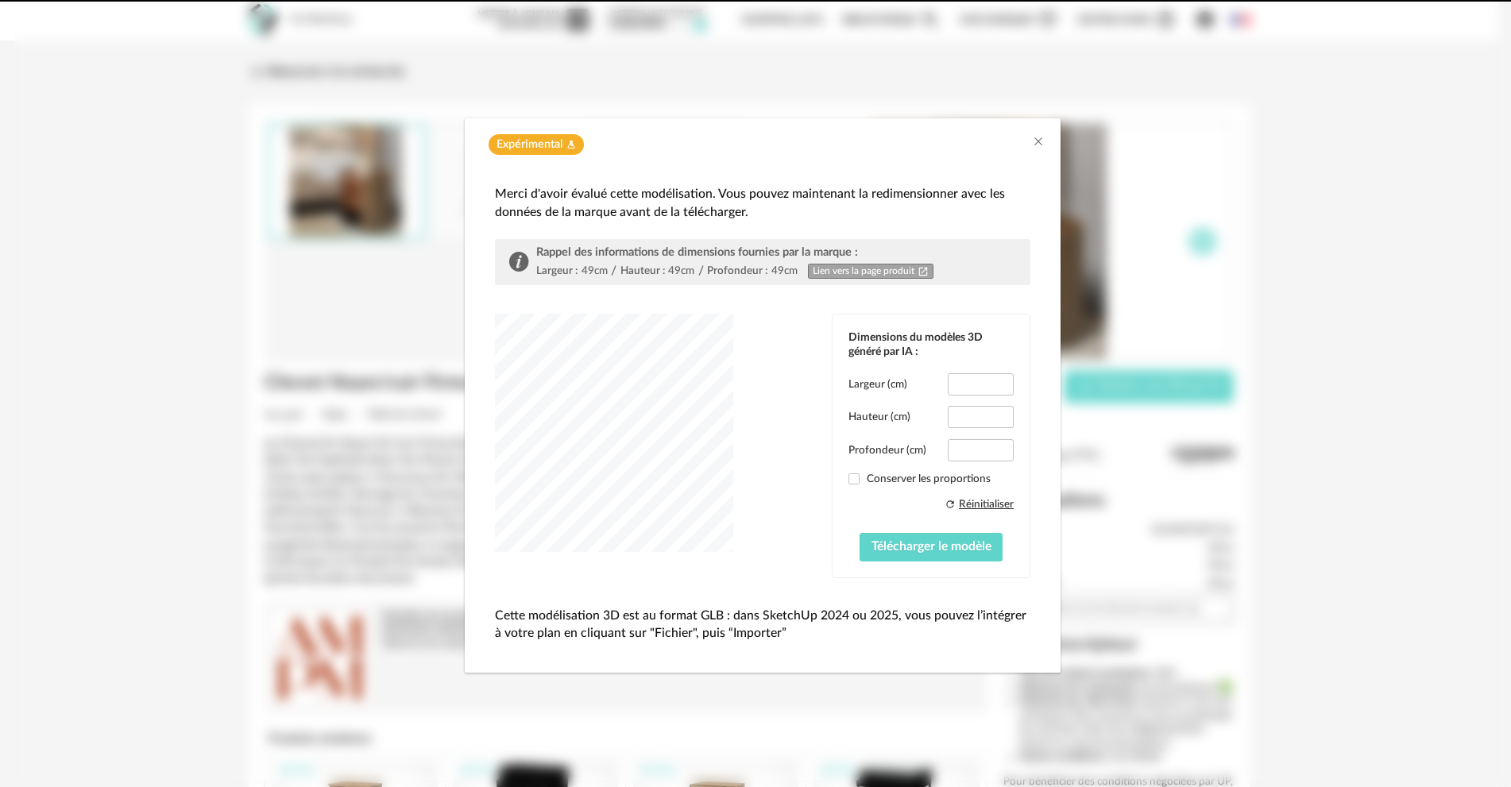
type input "****"
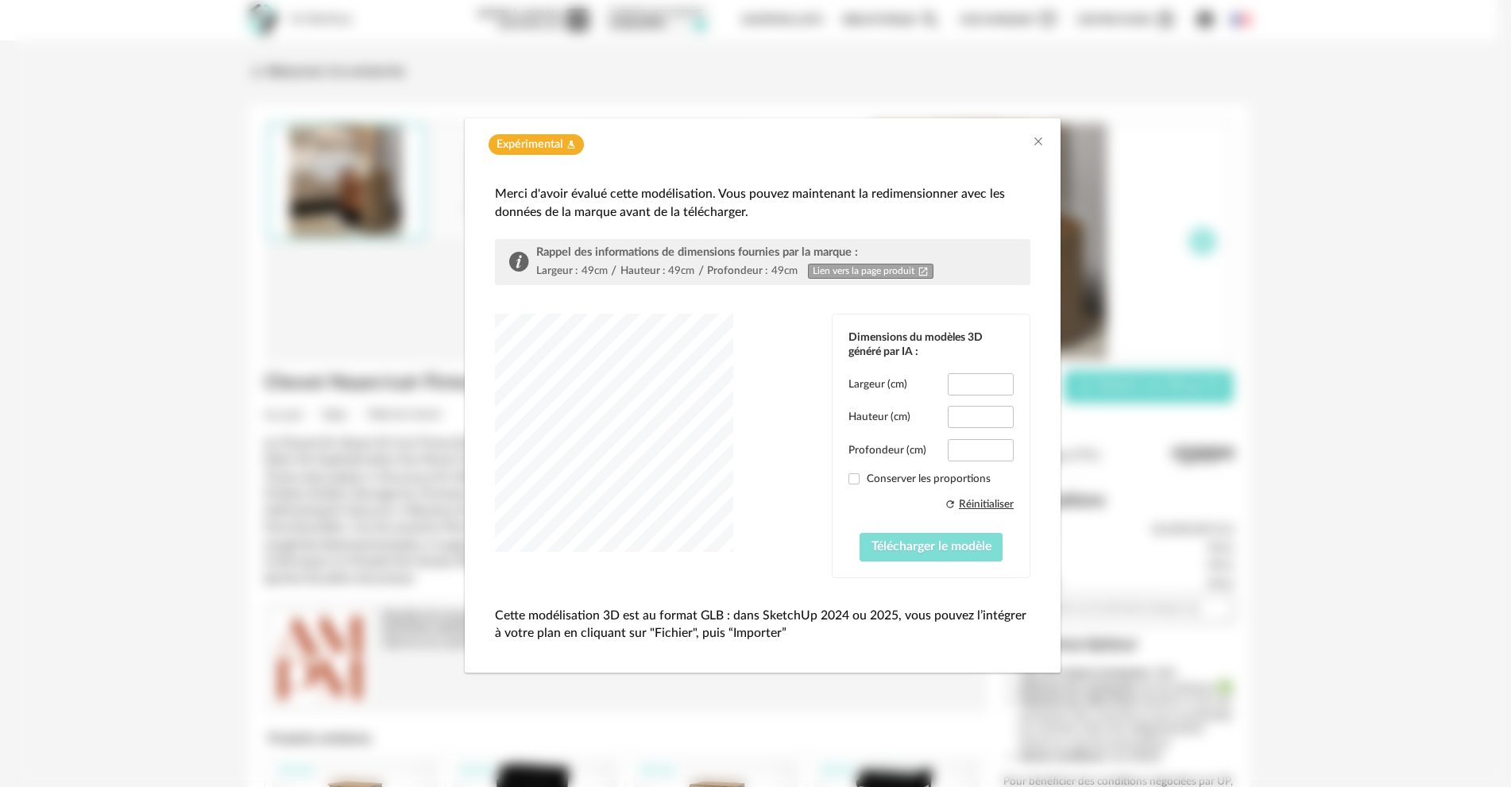
click at [952, 548] on span "Télécharger le modèle" at bounding box center [931, 546] width 120 height 13
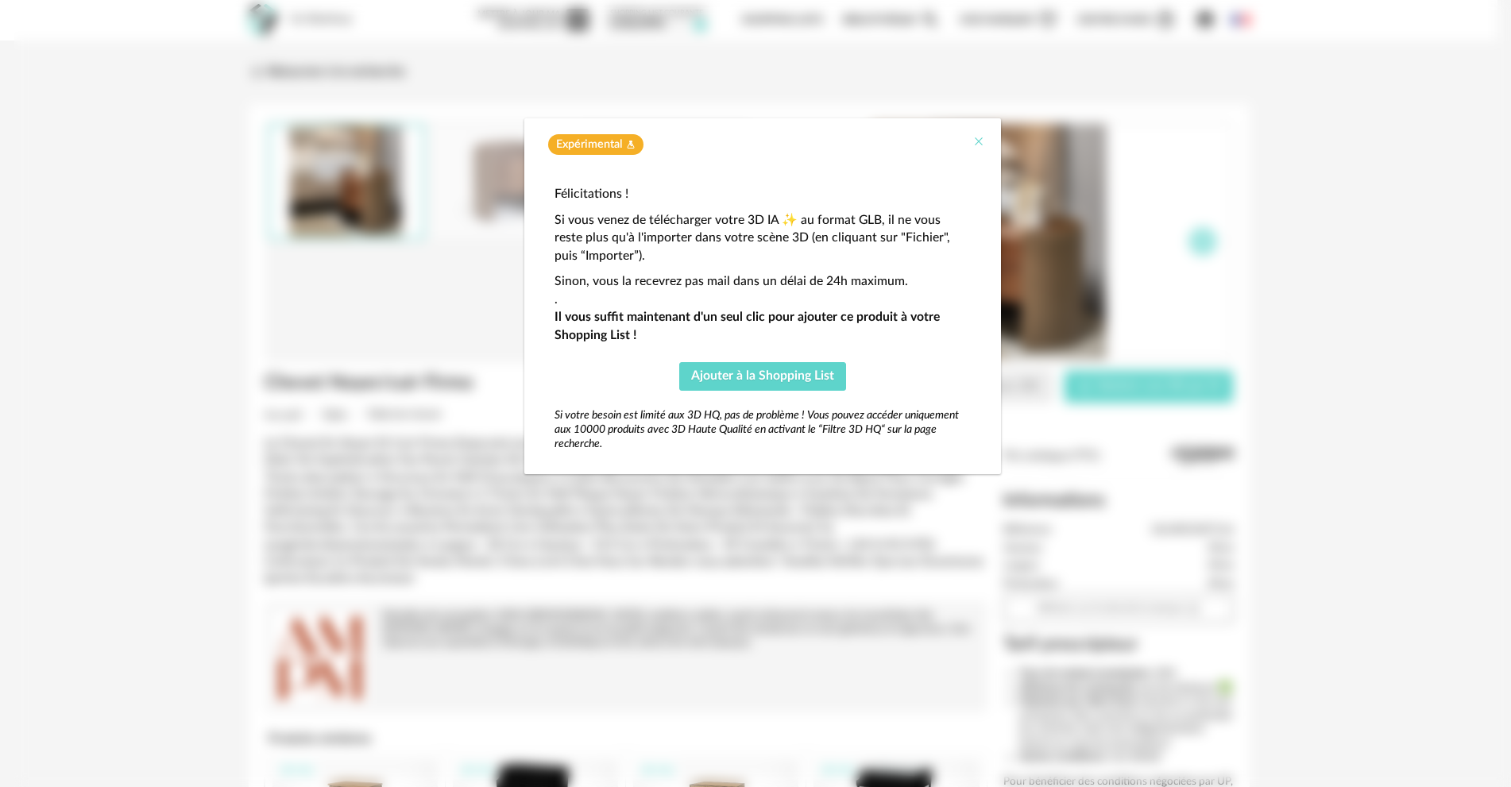
click at [981, 141] on icon "Close" at bounding box center [978, 141] width 13 height 13
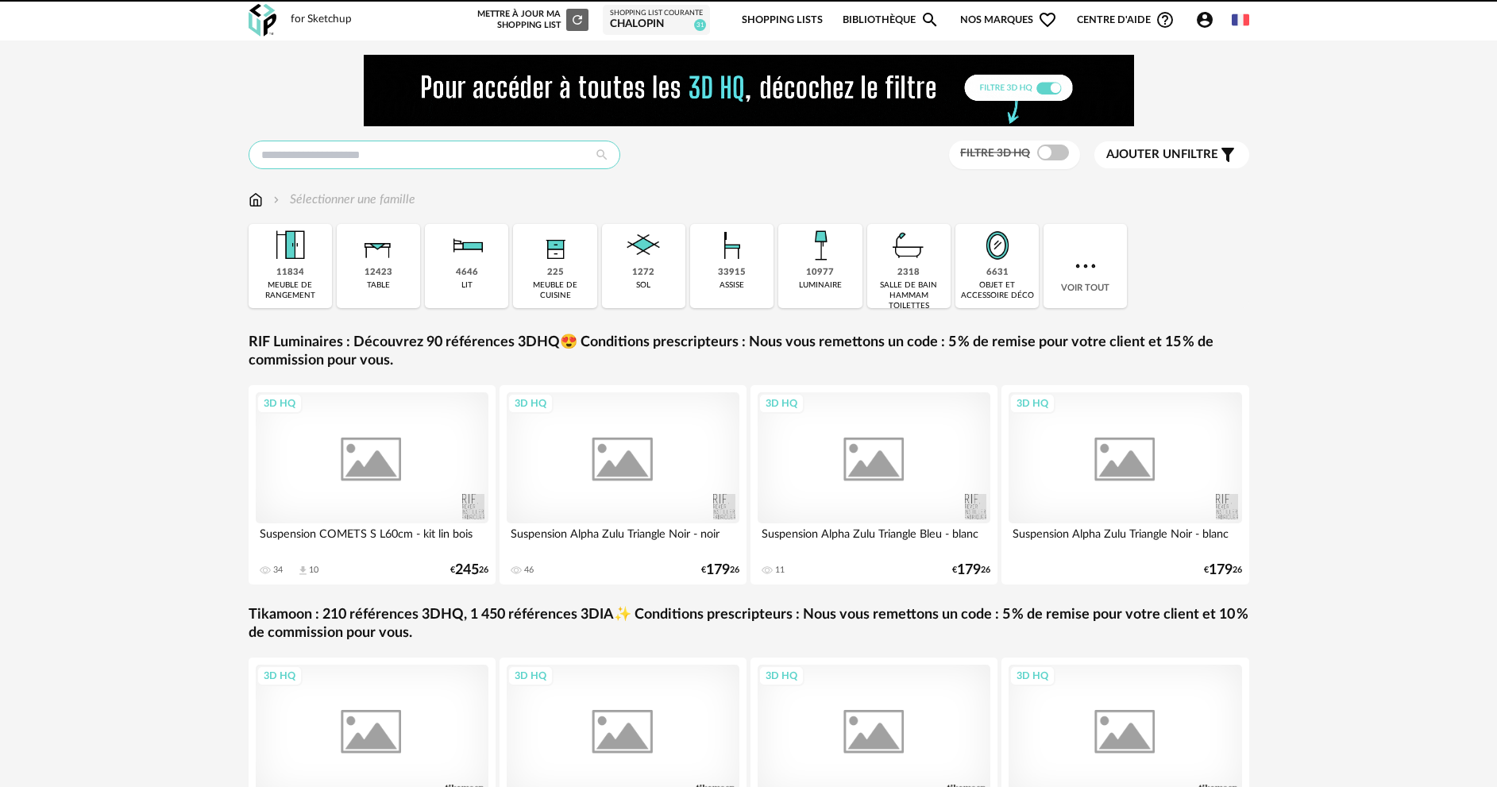
click at [454, 141] on input "text" at bounding box center [435, 155] width 372 height 29
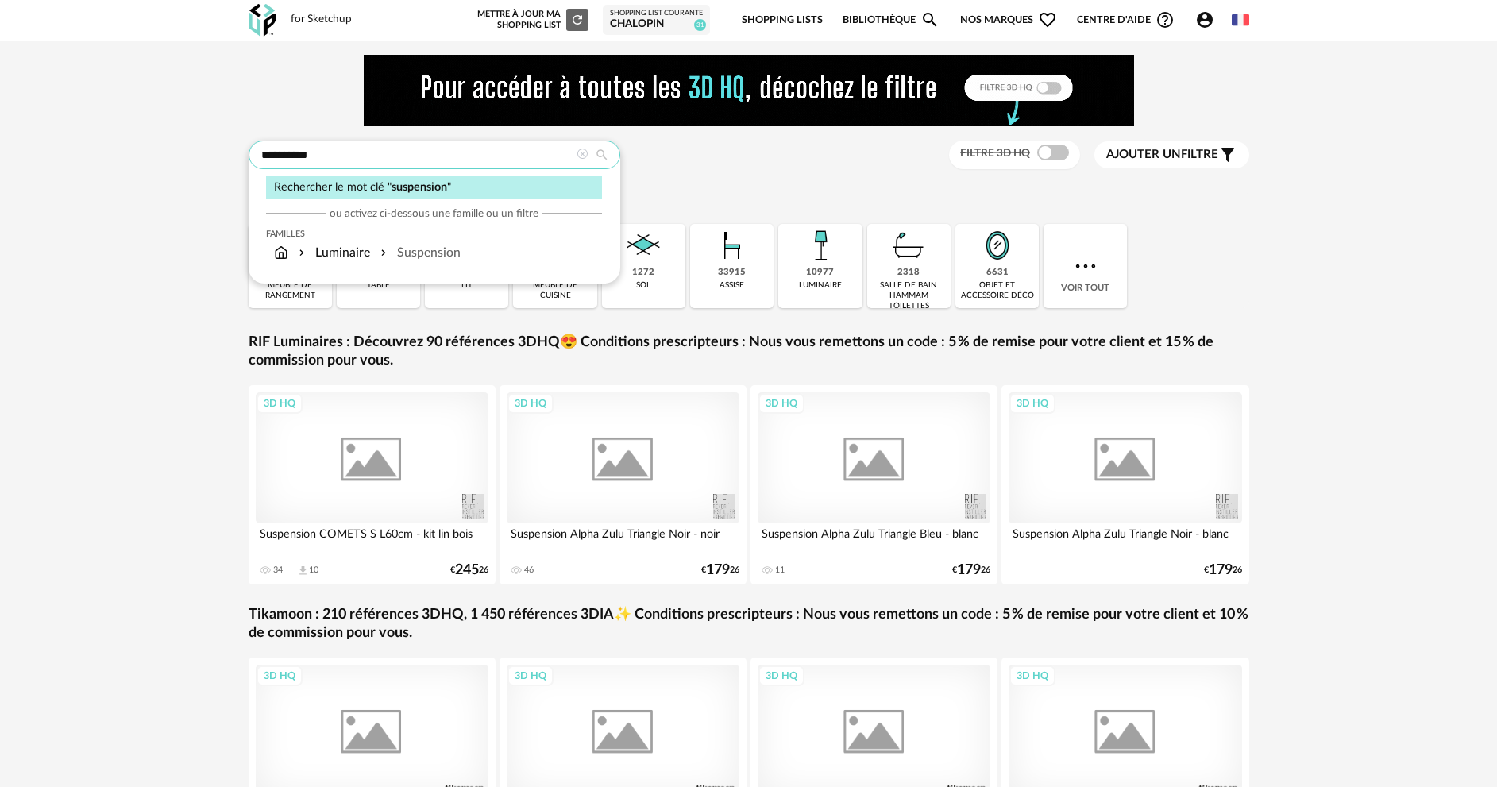
type input "**********"
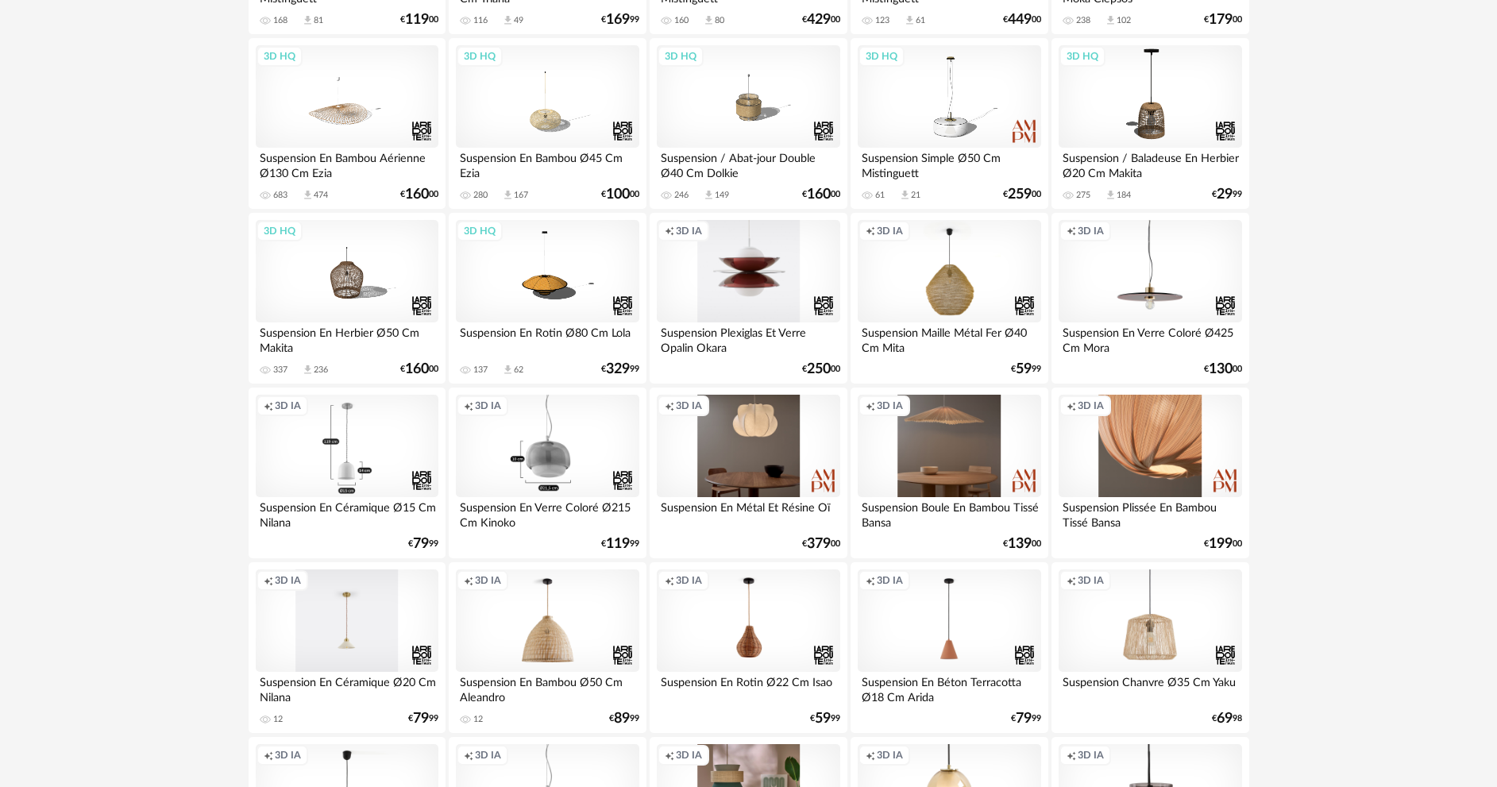
scroll to position [1033, 0]
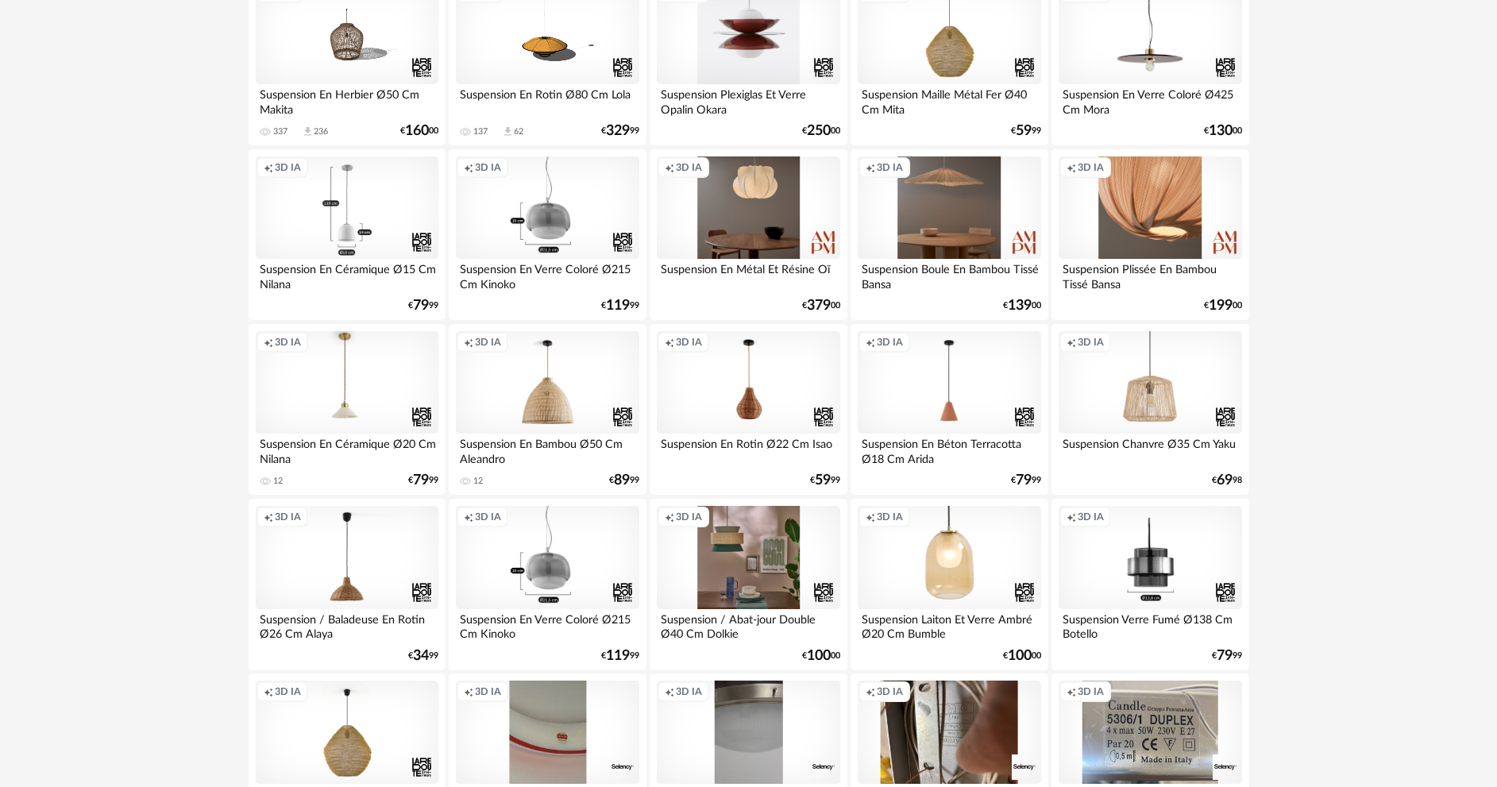
click at [1144, 573] on div "Creation icon 3D IA" at bounding box center [1150, 557] width 183 height 103
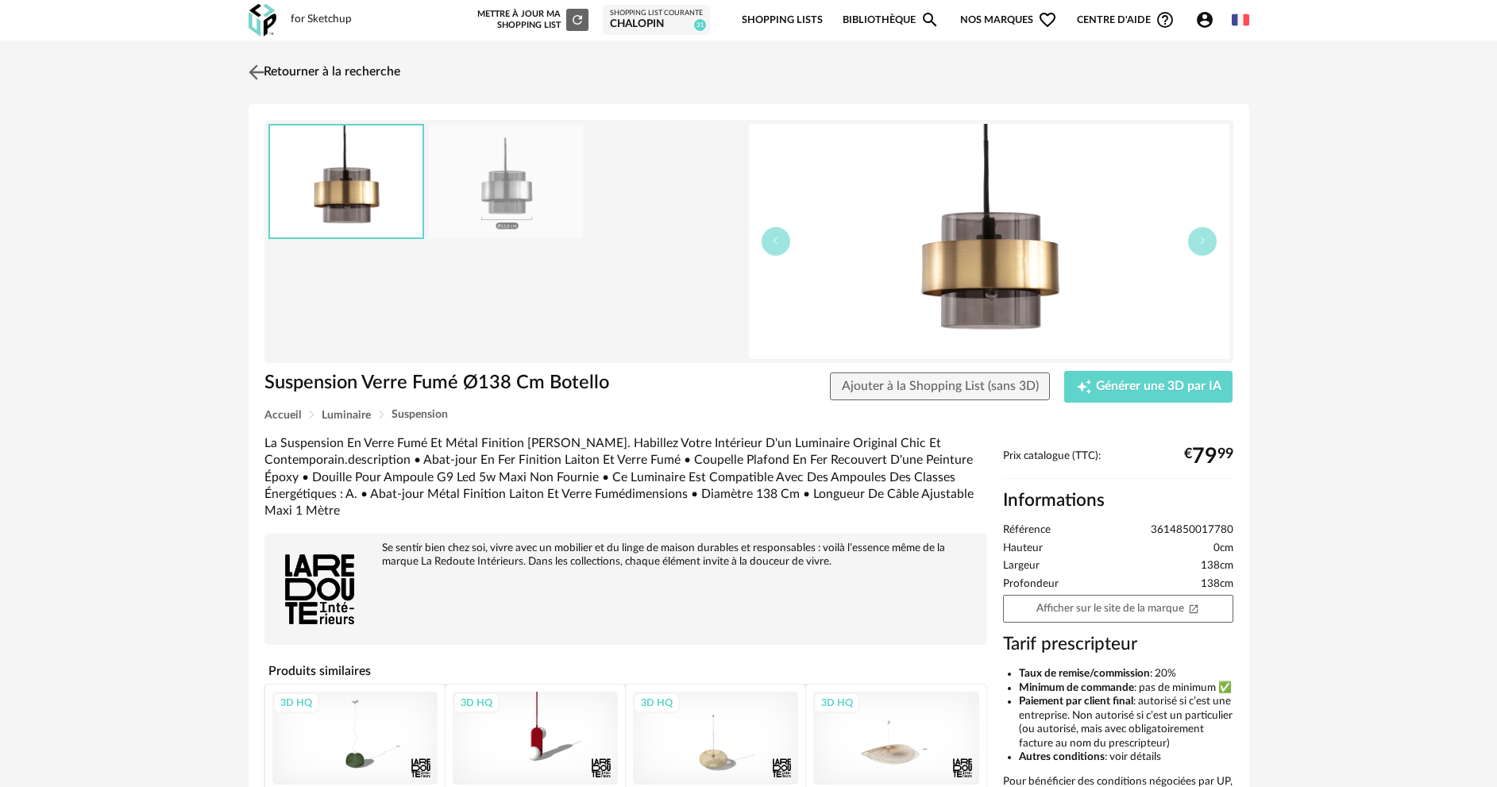
click at [249, 72] on img at bounding box center [256, 71] width 23 height 23
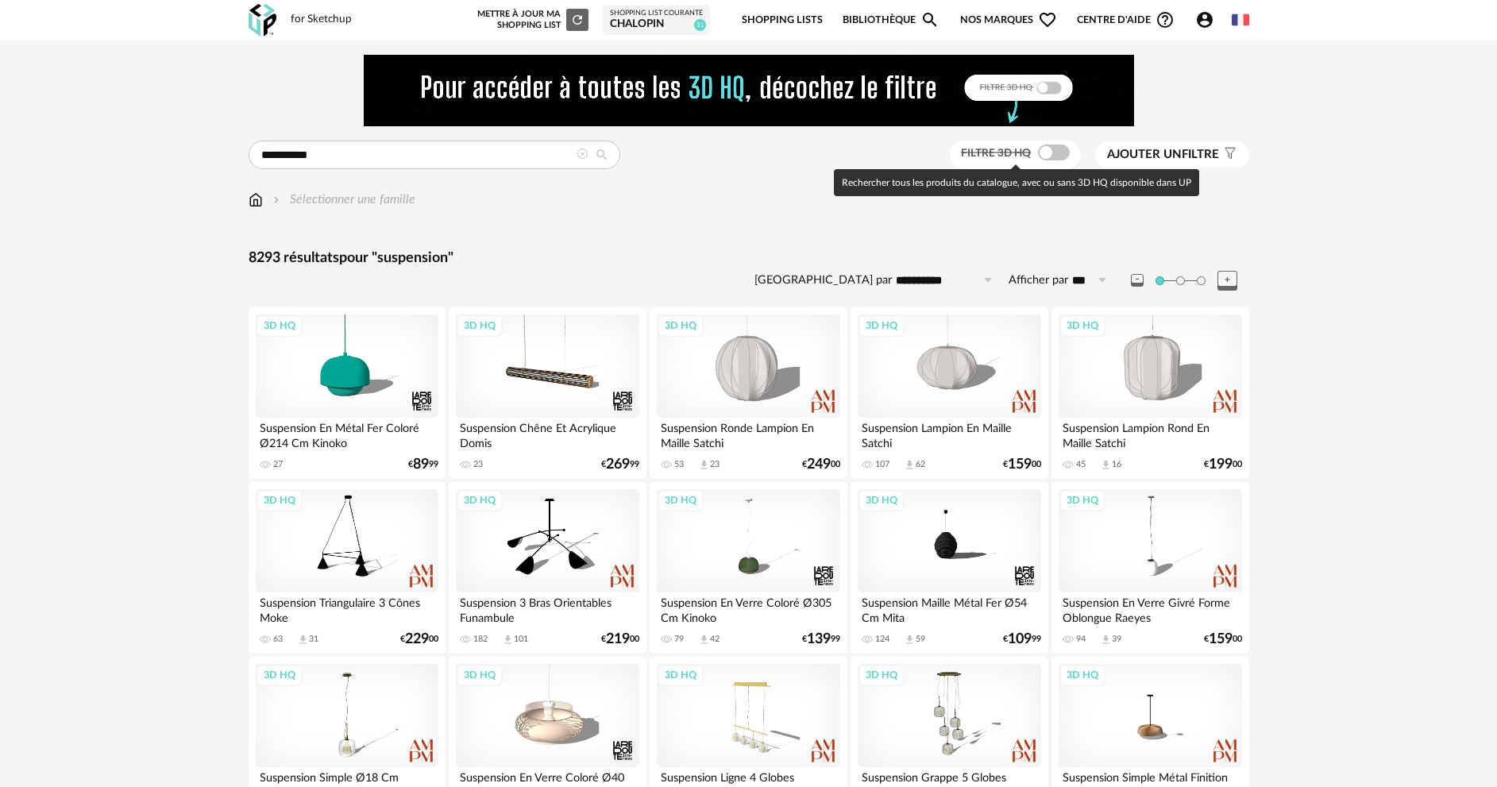
click at [1054, 141] on div "Filtre 3D HQ" at bounding box center [1015, 155] width 131 height 29
click at [1049, 159] on span at bounding box center [1054, 153] width 32 height 16
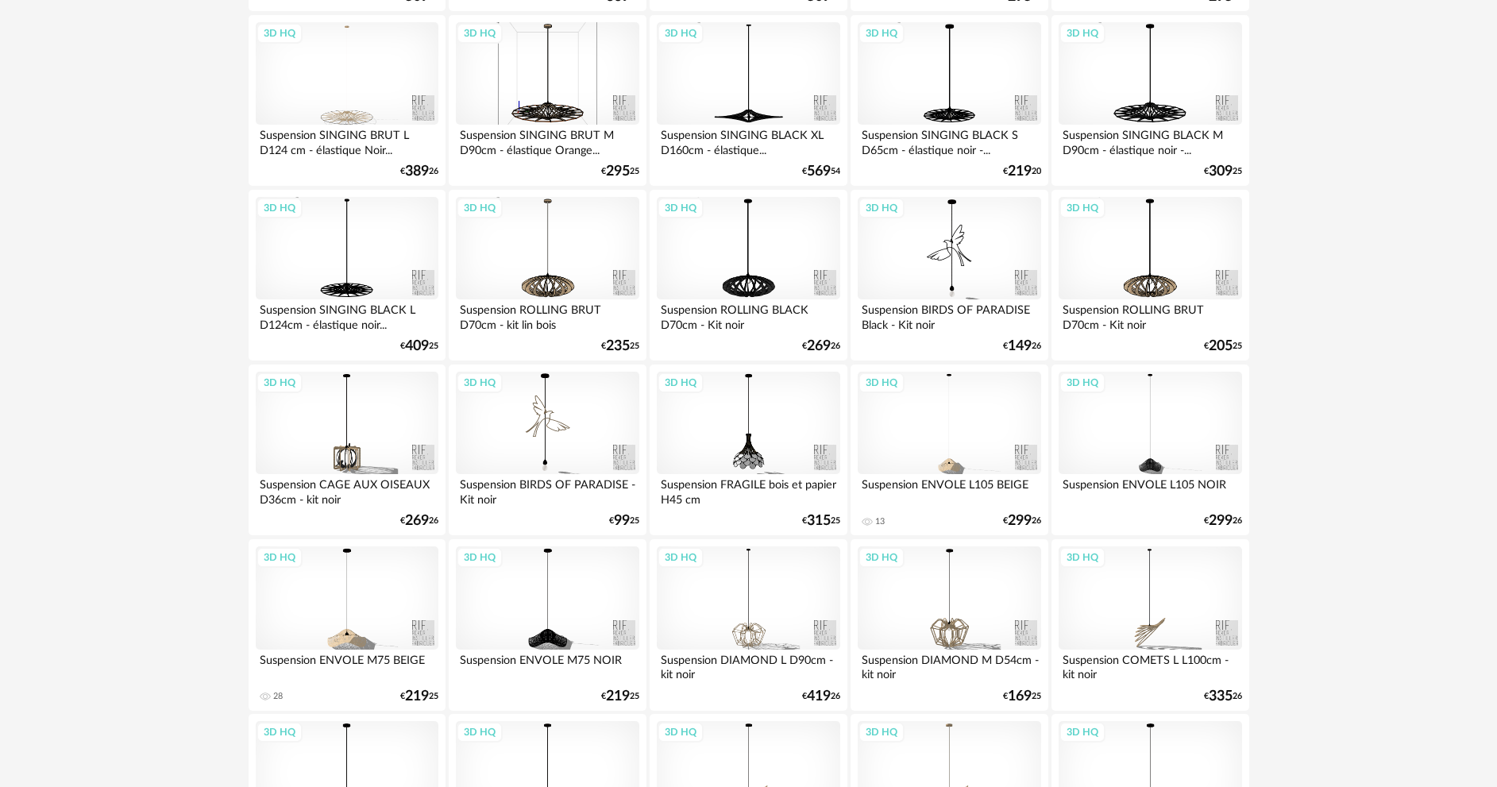
scroll to position [3098, 0]
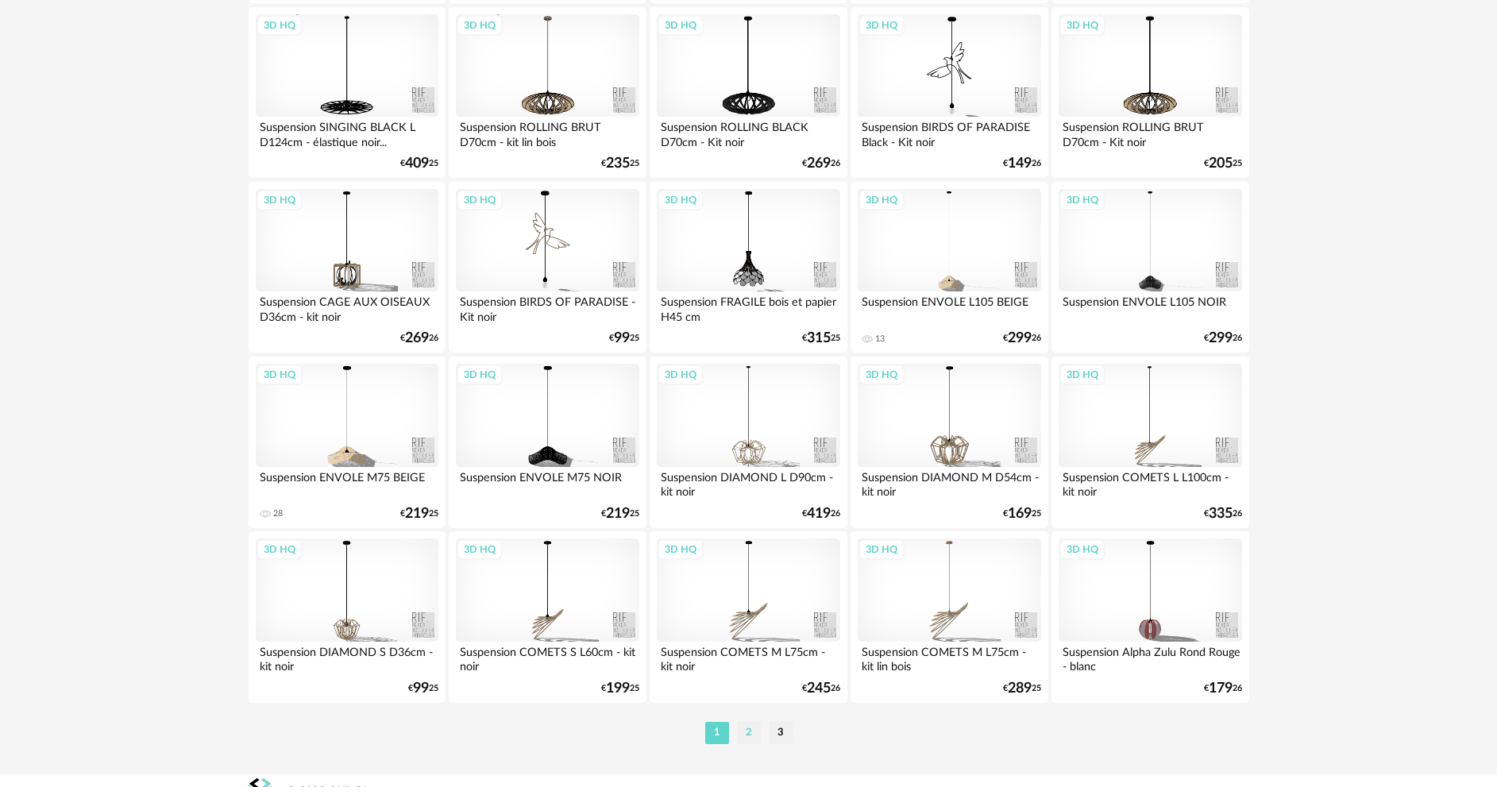
click at [751, 733] on li "2" at bounding box center [749, 733] width 24 height 22
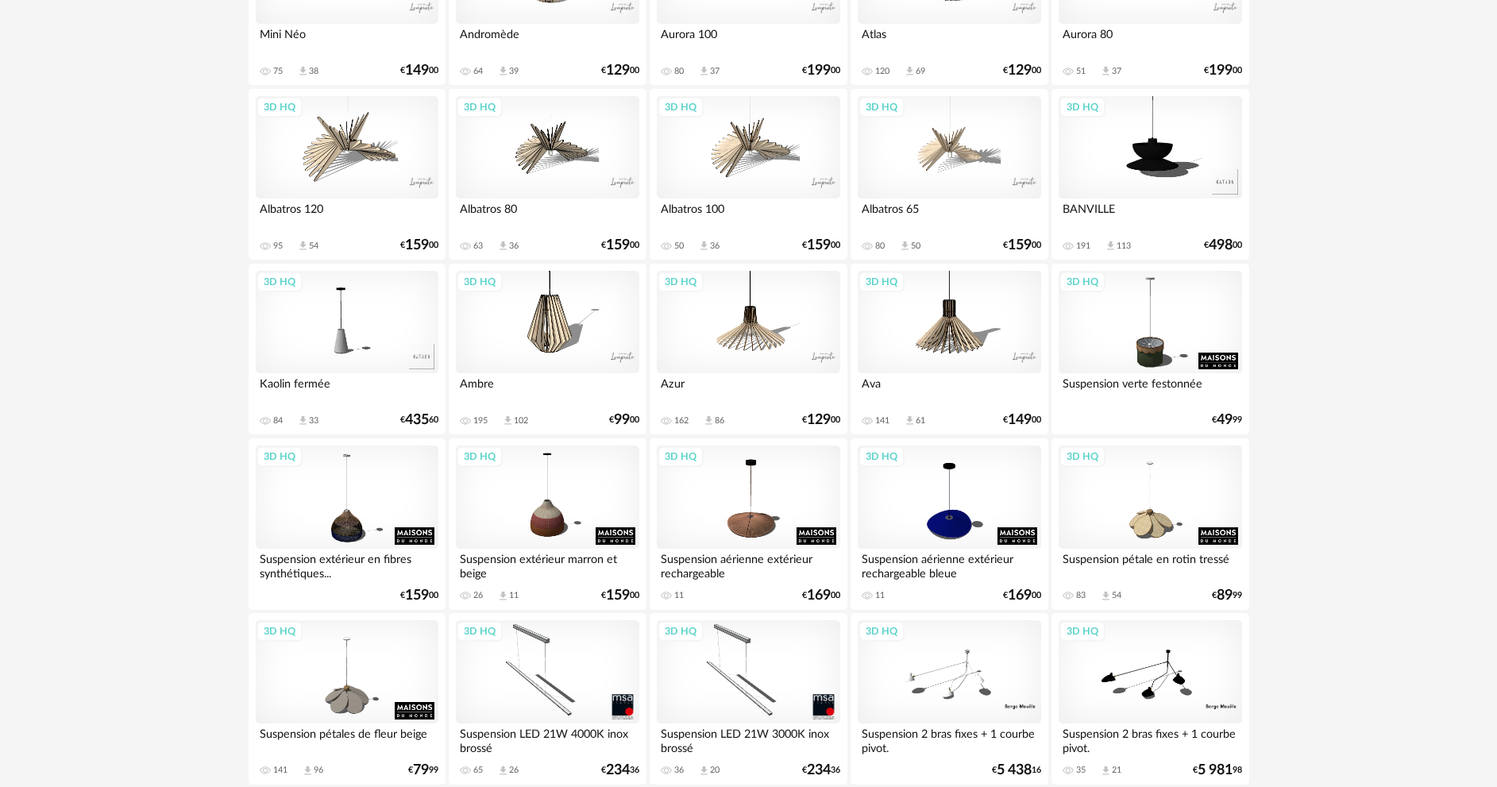
scroll to position [3121, 0]
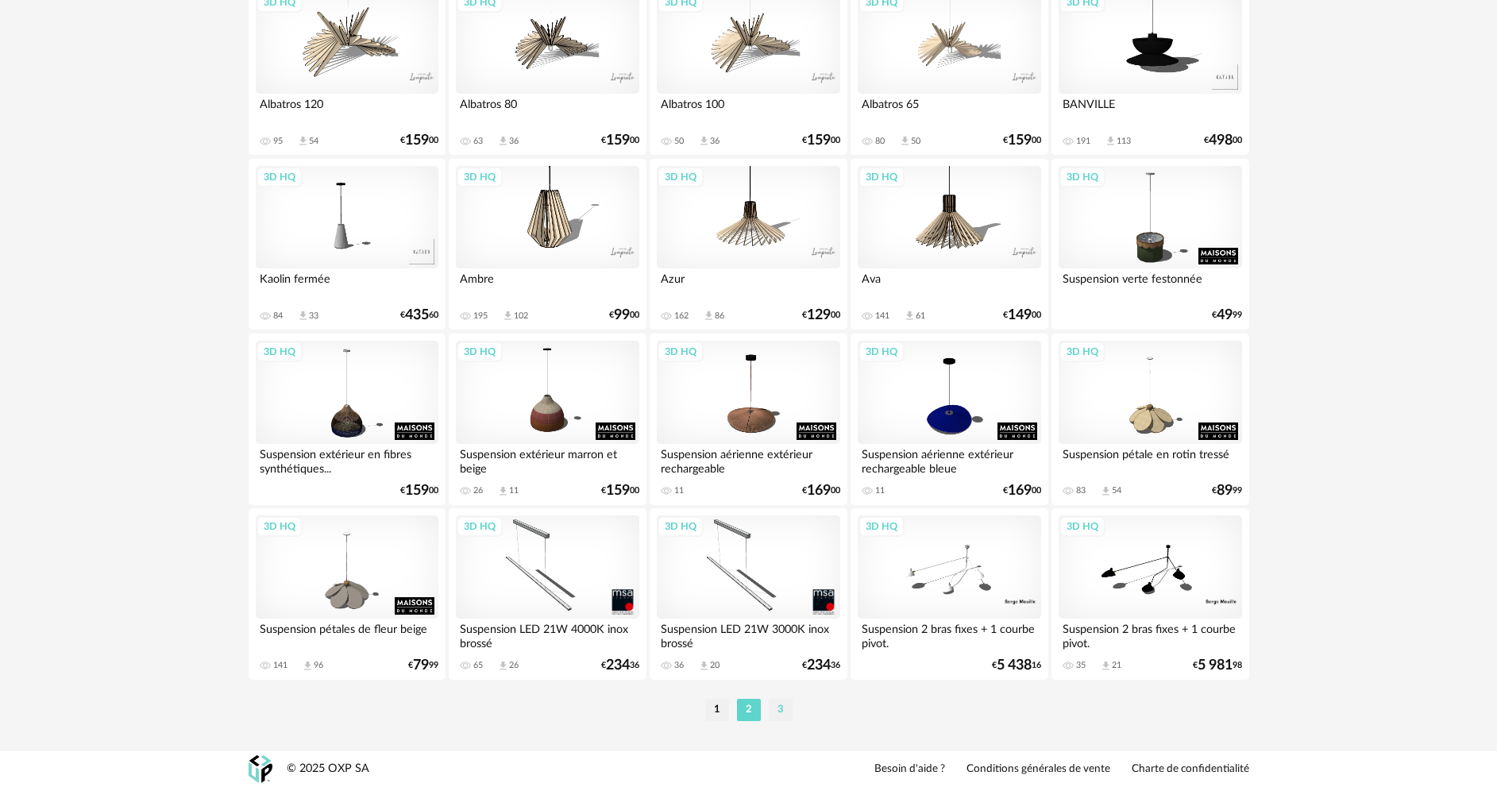
click at [779, 707] on li "3" at bounding box center [781, 710] width 24 height 22
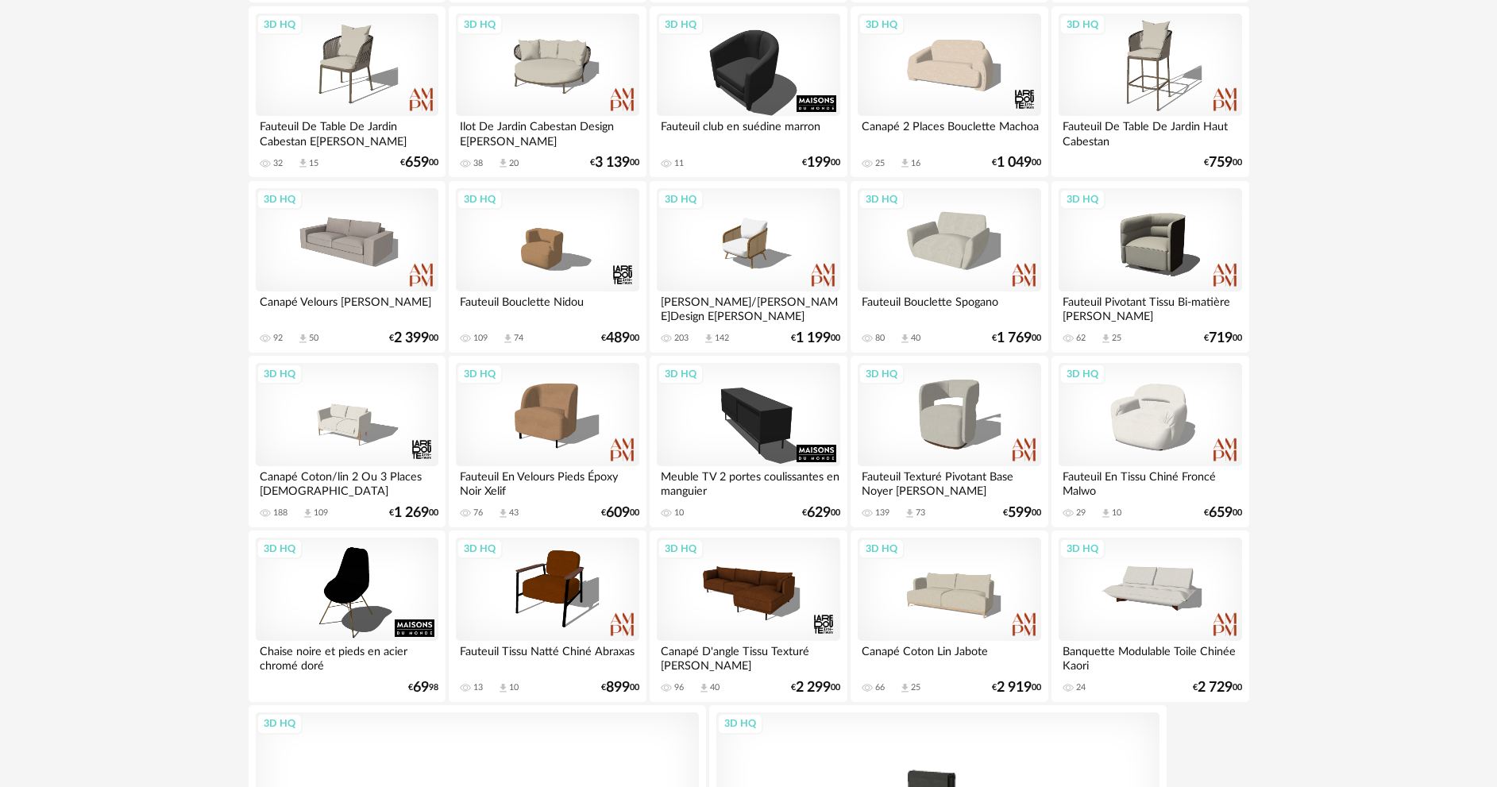
scroll to position [1694, 0]
